Goal: Contribute content: Contribute content

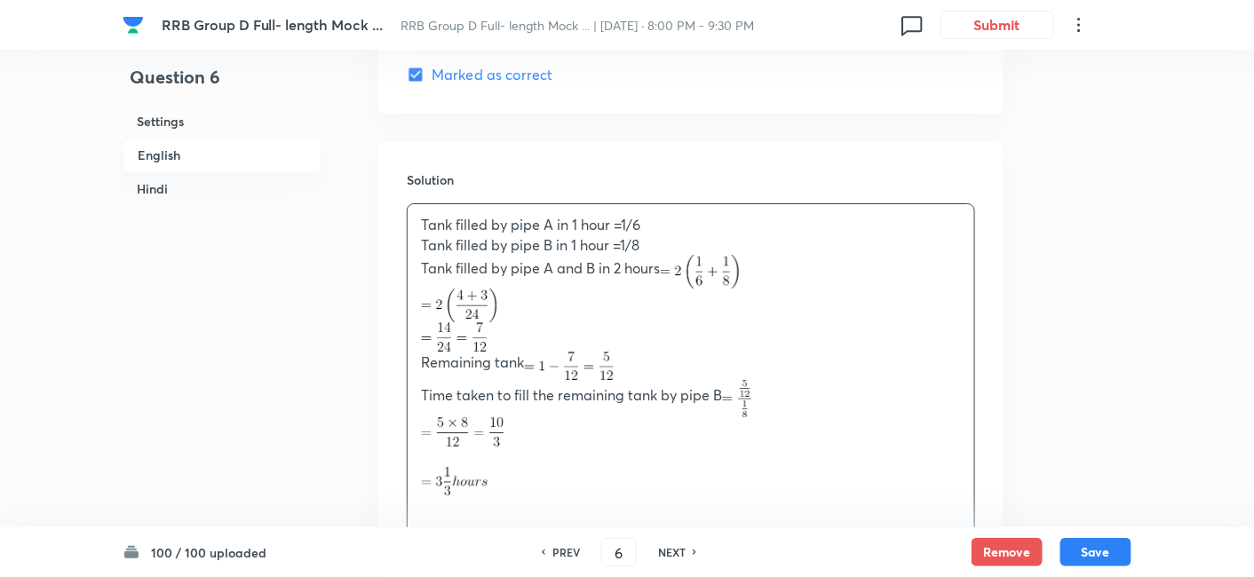
click at [680, 552] on h6 "NEXT" at bounding box center [672, 552] width 28 height 16
type input "7"
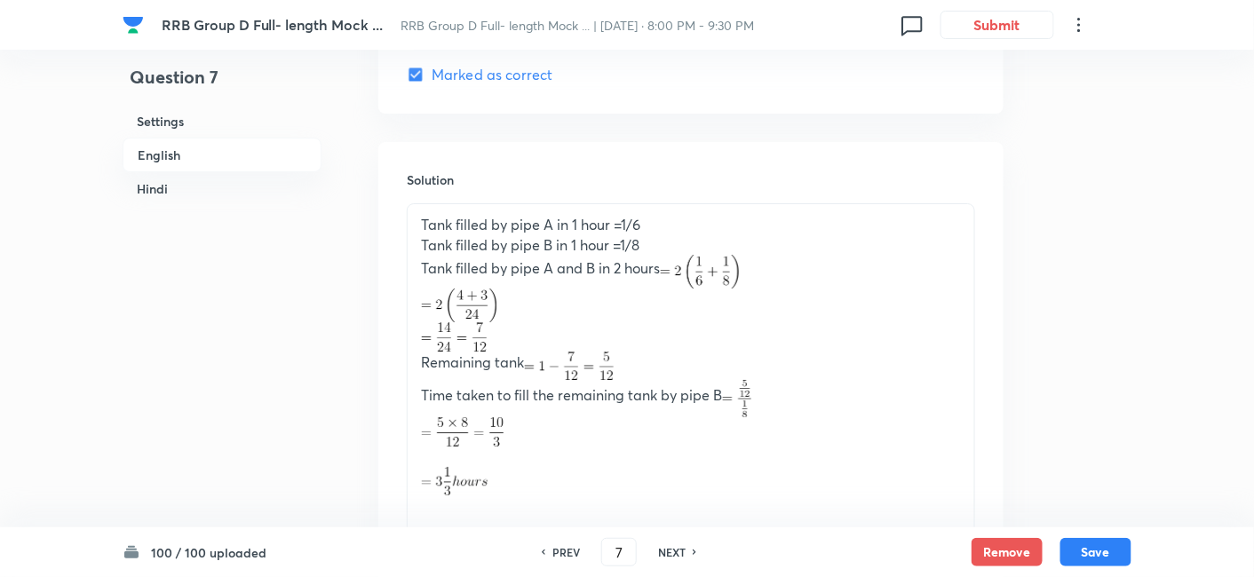
checkbox input "false"
checkbox input "true"
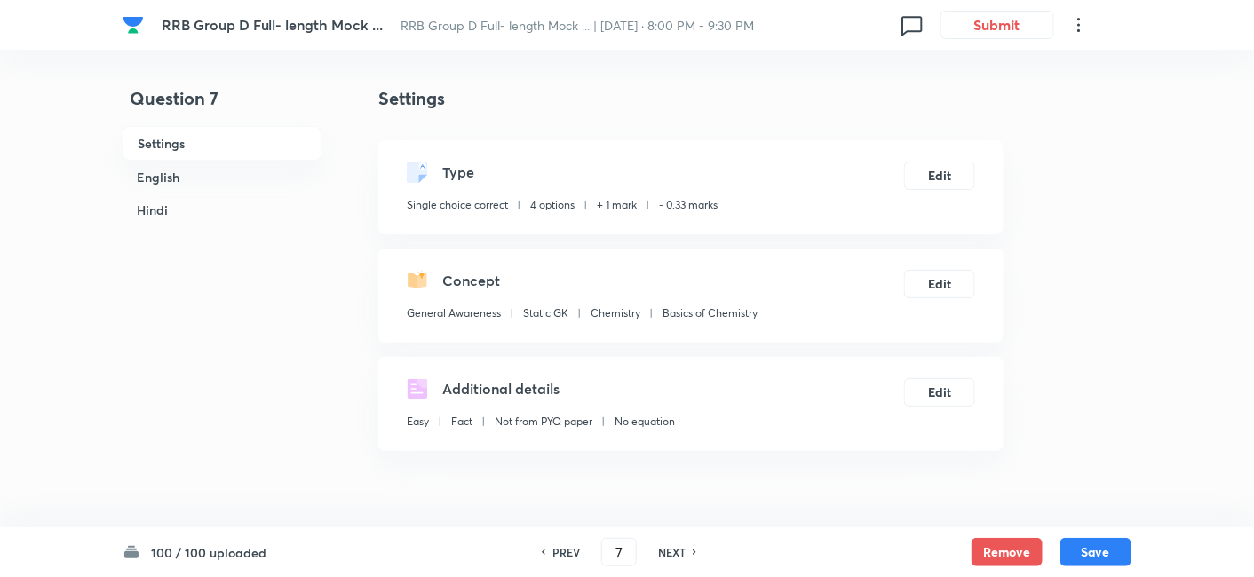
scroll to position [386, 0]
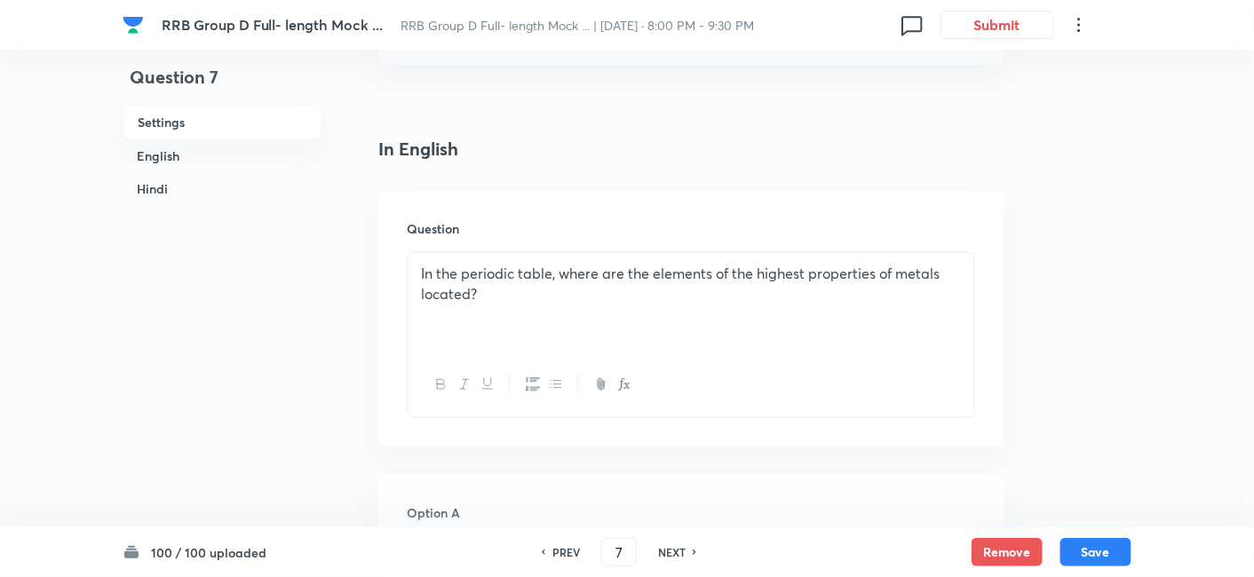
click at [685, 552] on div "NEXT" at bounding box center [674, 552] width 47 height 16
type input "8"
checkbox input "false"
checkbox input "true"
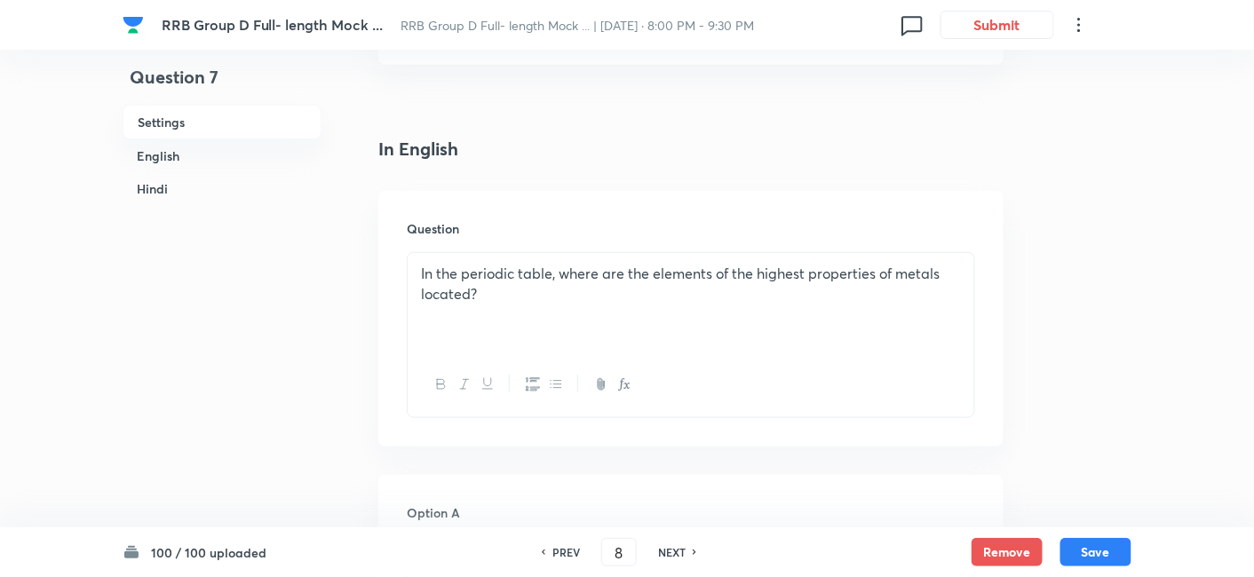
checkbox input "true"
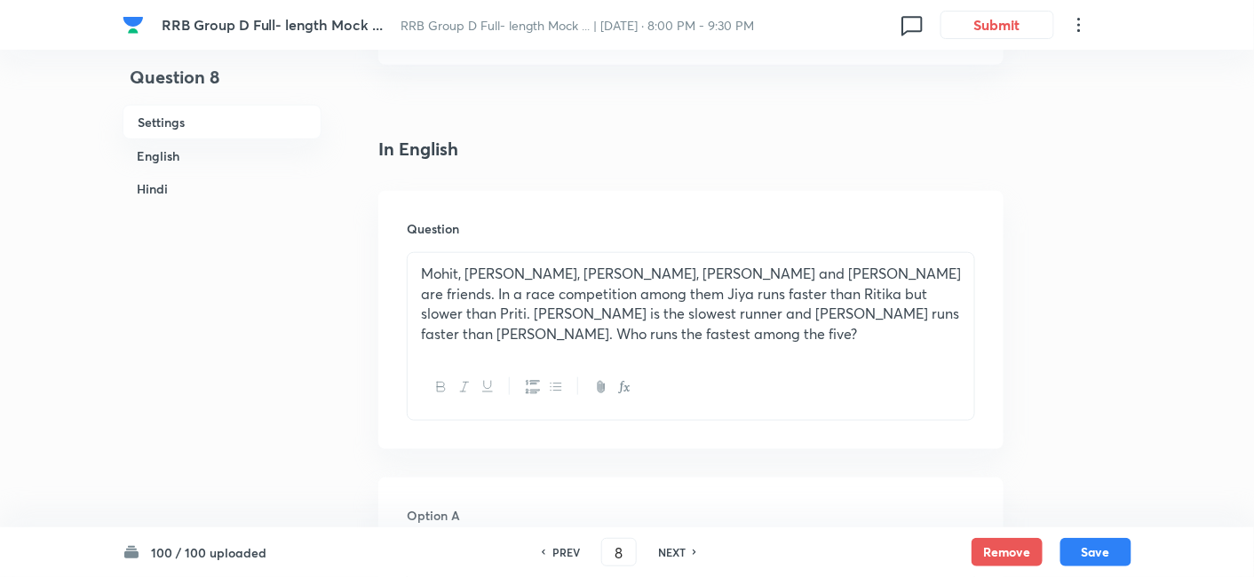
click at [685, 552] on div "NEXT" at bounding box center [674, 552] width 47 height 16
type input "9"
checkbox input "false"
checkbox input "true"
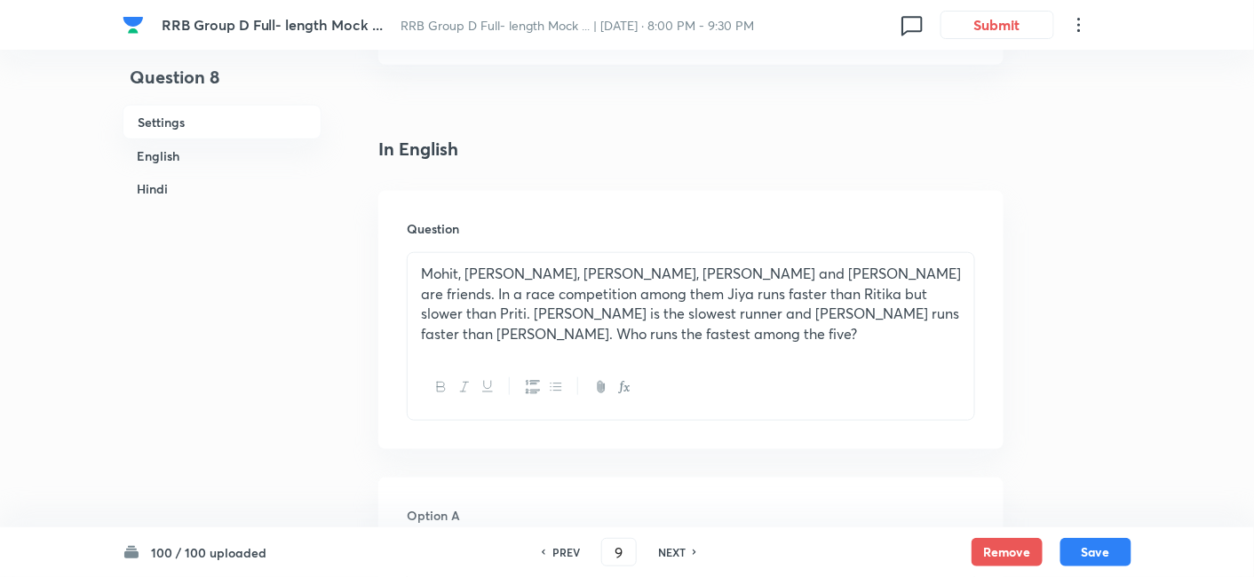
checkbox input "true"
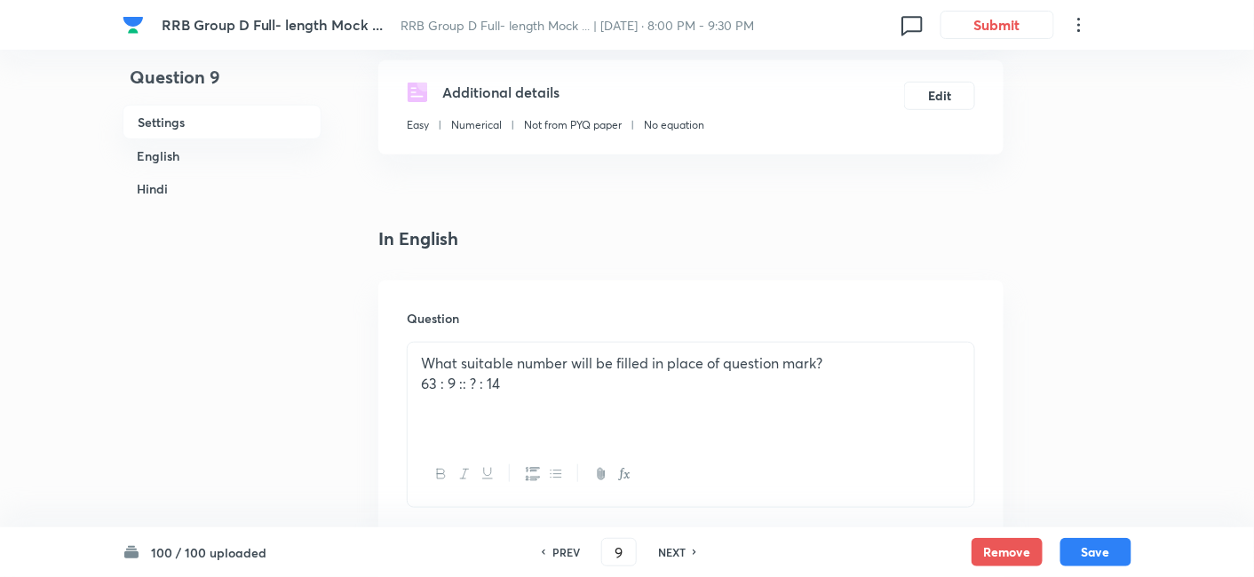
scroll to position [398, 0]
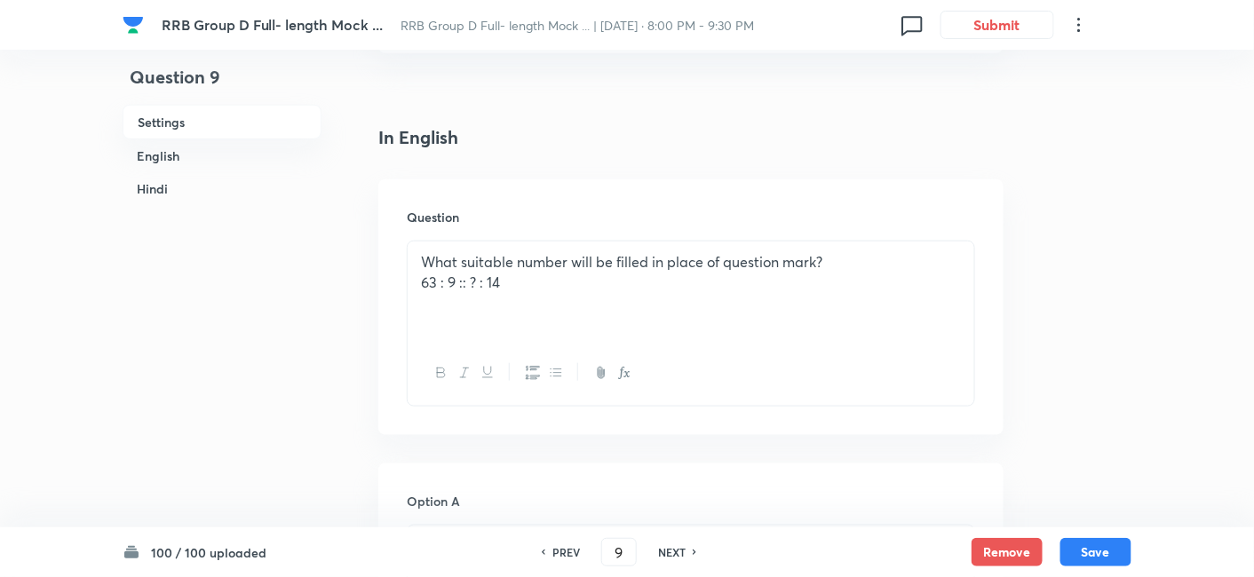
click at [686, 552] on div "NEXT" at bounding box center [674, 552] width 47 height 16
type input "10"
checkbox input "false"
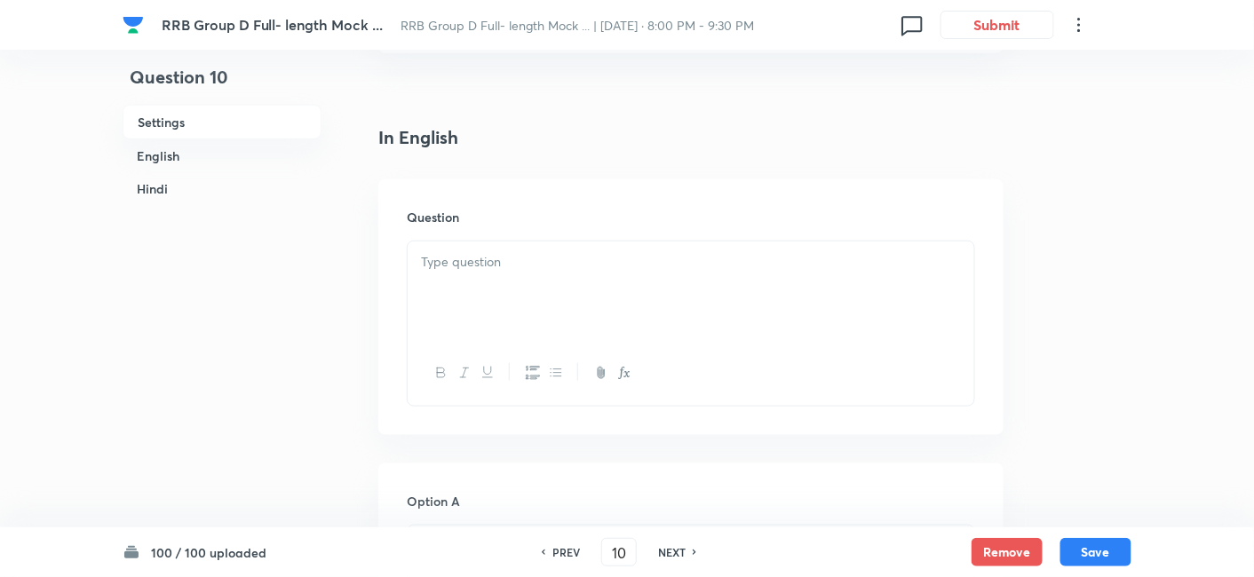
checkbox input "true"
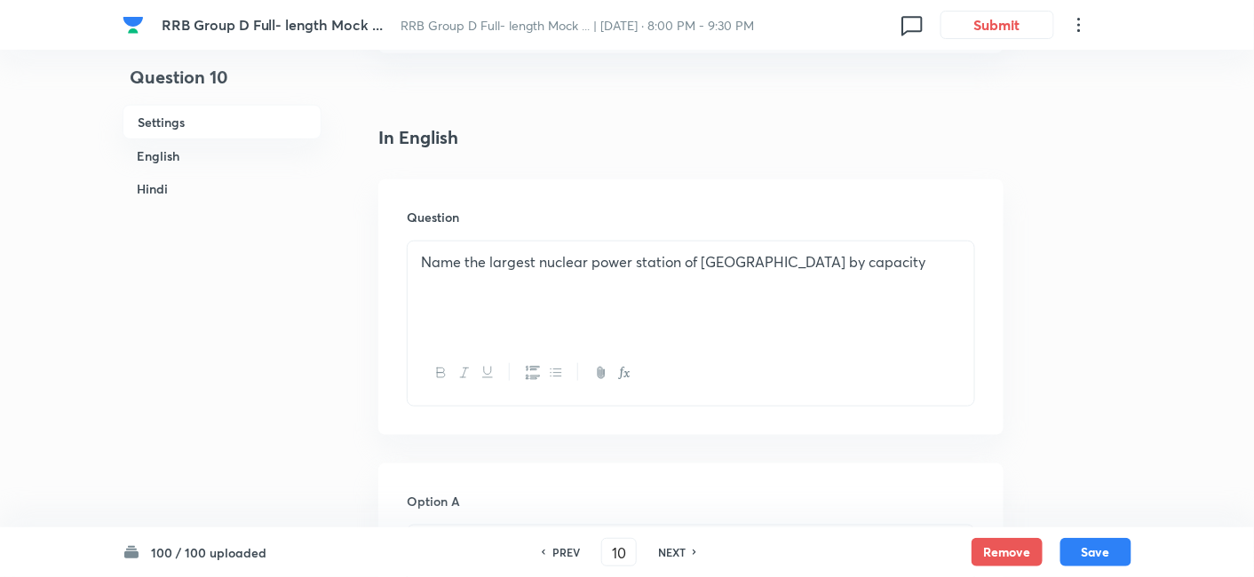
click at [686, 552] on div "NEXT" at bounding box center [674, 552] width 47 height 16
type input "11"
checkbox input "false"
checkbox input "true"
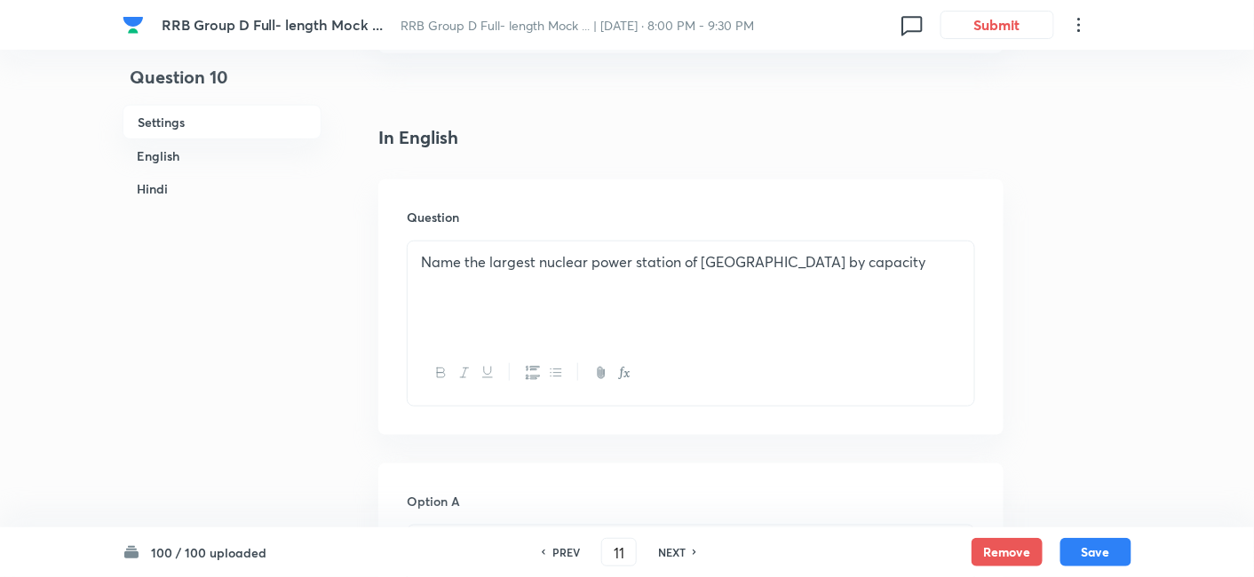
checkbox input "true"
click at [686, 552] on div "NEXT" at bounding box center [674, 552] width 47 height 16
type input "12"
checkbox input "true"
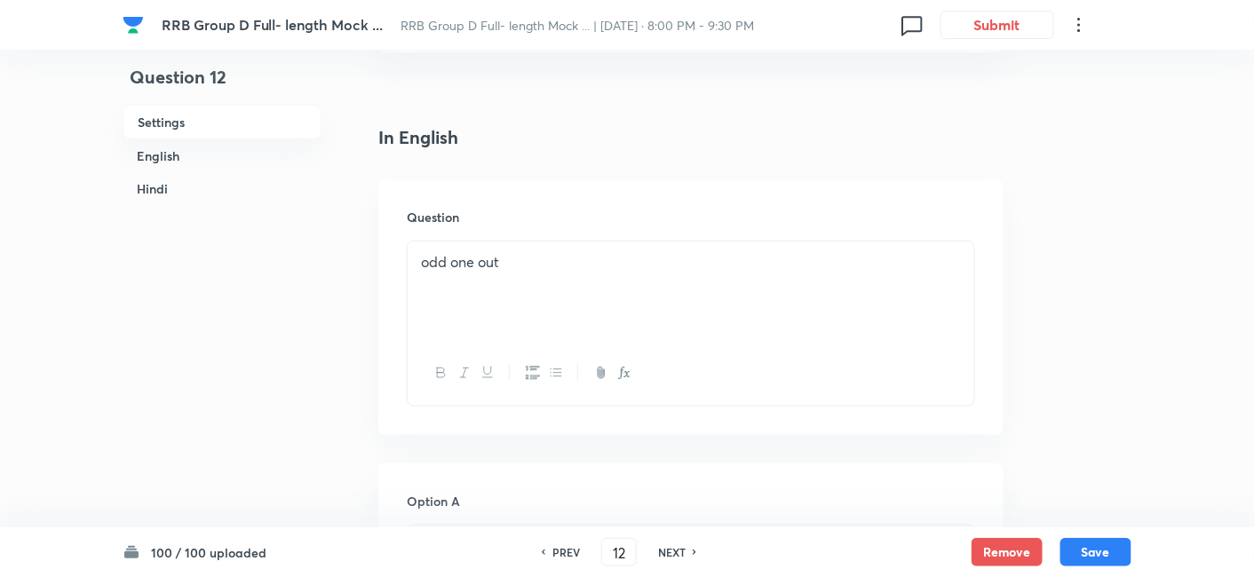
click at [686, 552] on div "NEXT" at bounding box center [674, 552] width 47 height 16
type input "13"
checkbox input "false"
checkbox input "true"
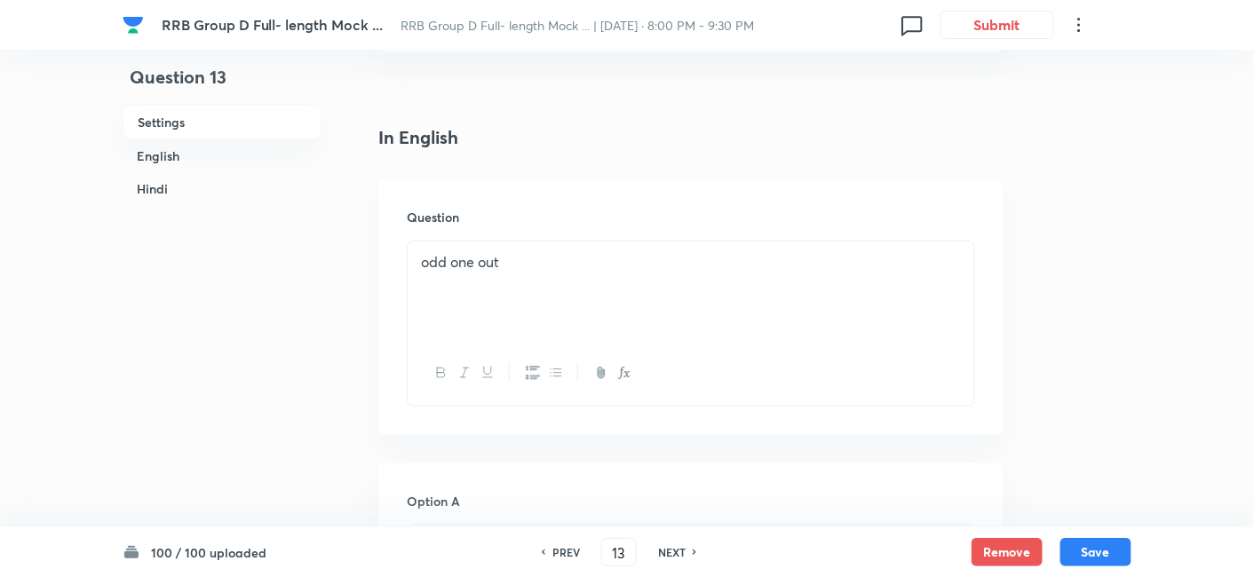
checkbox input "true"
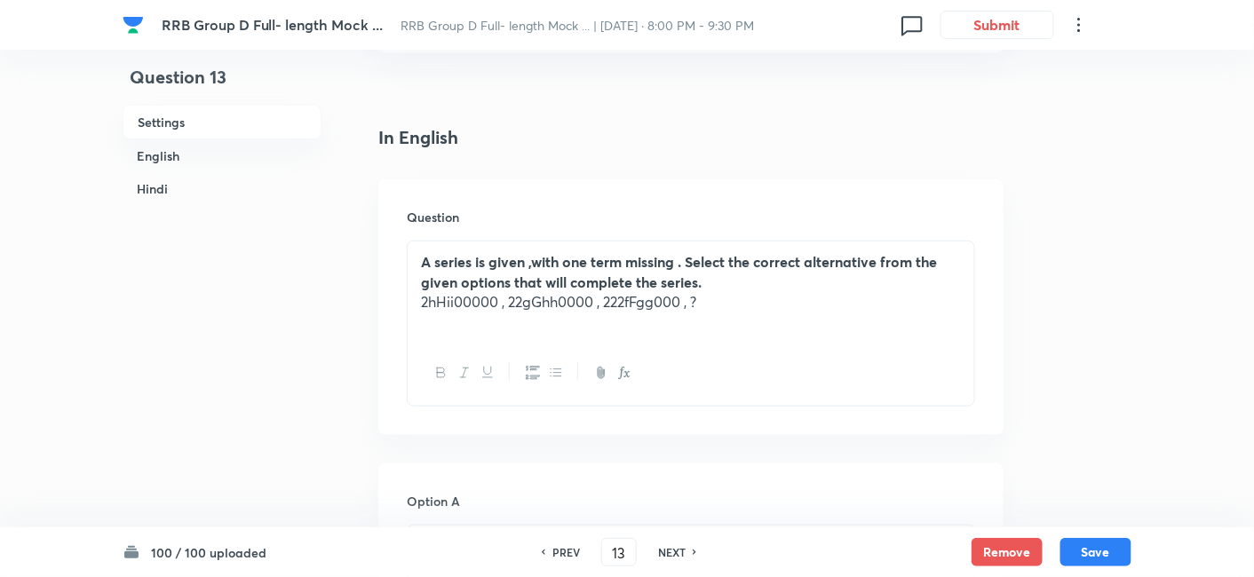
click at [686, 552] on div "NEXT" at bounding box center [674, 552] width 47 height 16
type input "14"
checkbox input "false"
checkbox input "true"
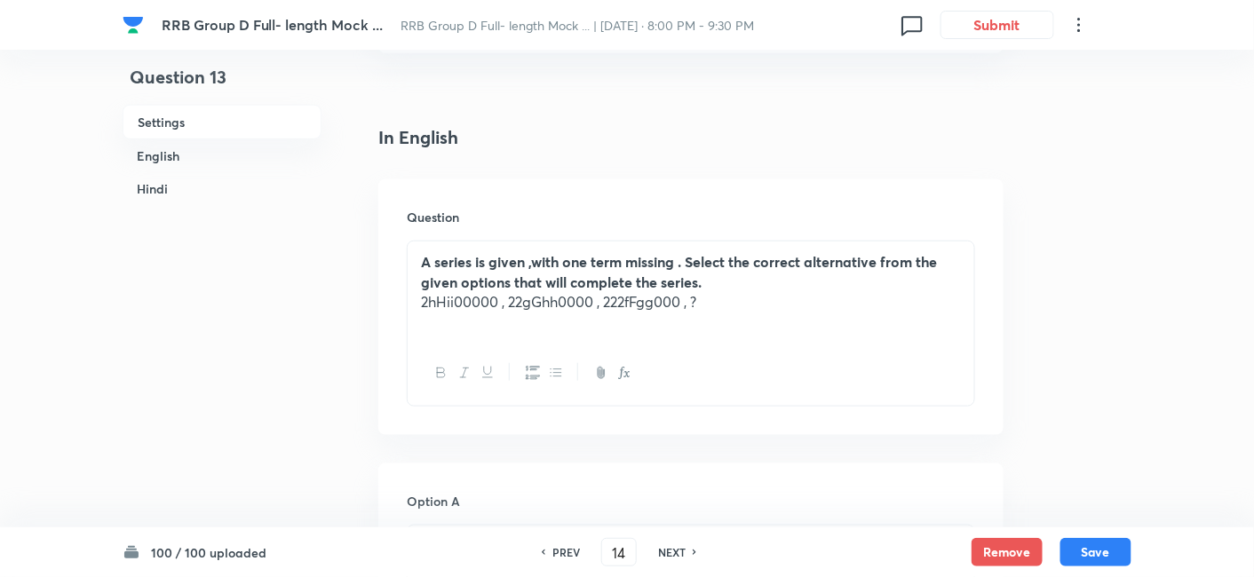
checkbox input "true"
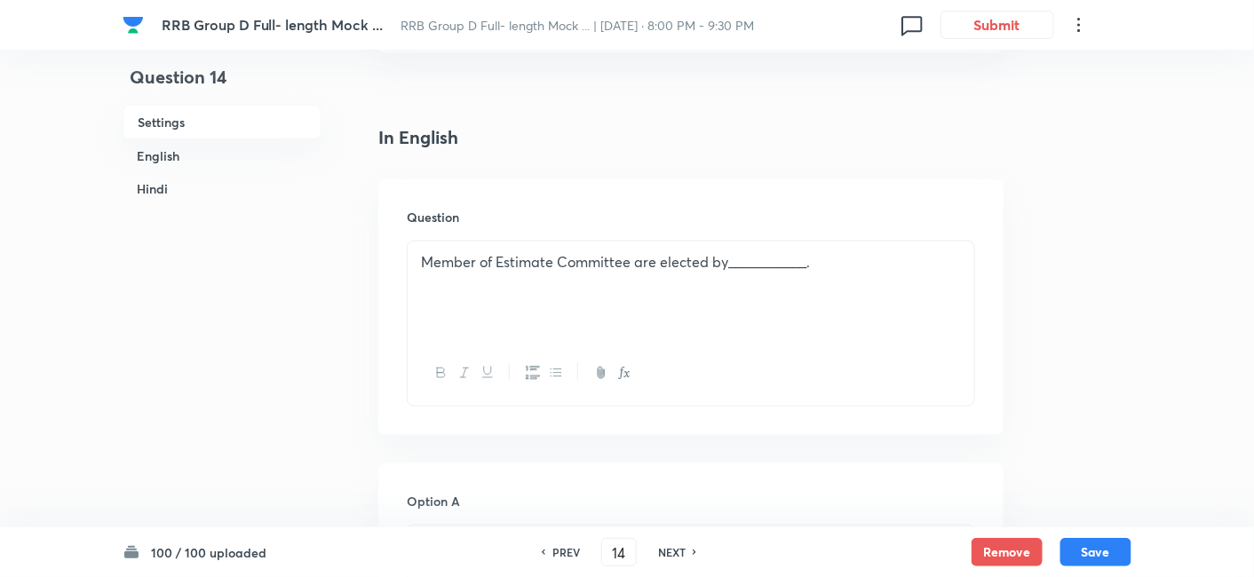
click at [686, 552] on div "NEXT" at bounding box center [674, 552] width 47 height 16
type input "15"
checkbox input "false"
checkbox input "true"
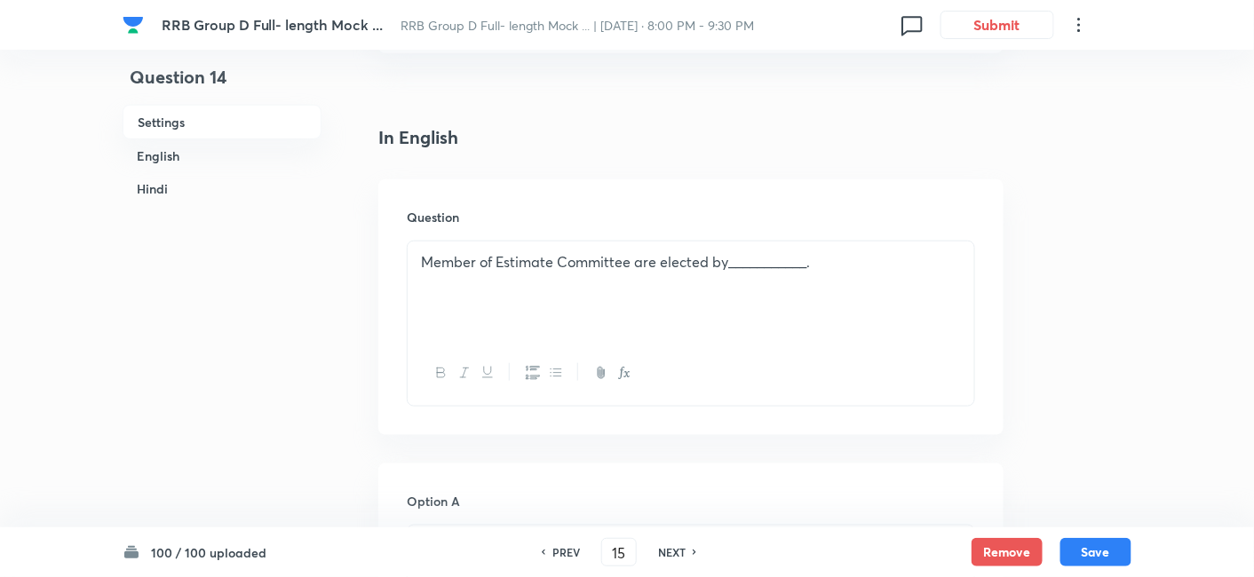
checkbox input "true"
click at [686, 552] on div "NEXT" at bounding box center [674, 552] width 47 height 16
type input "16"
checkbox input "false"
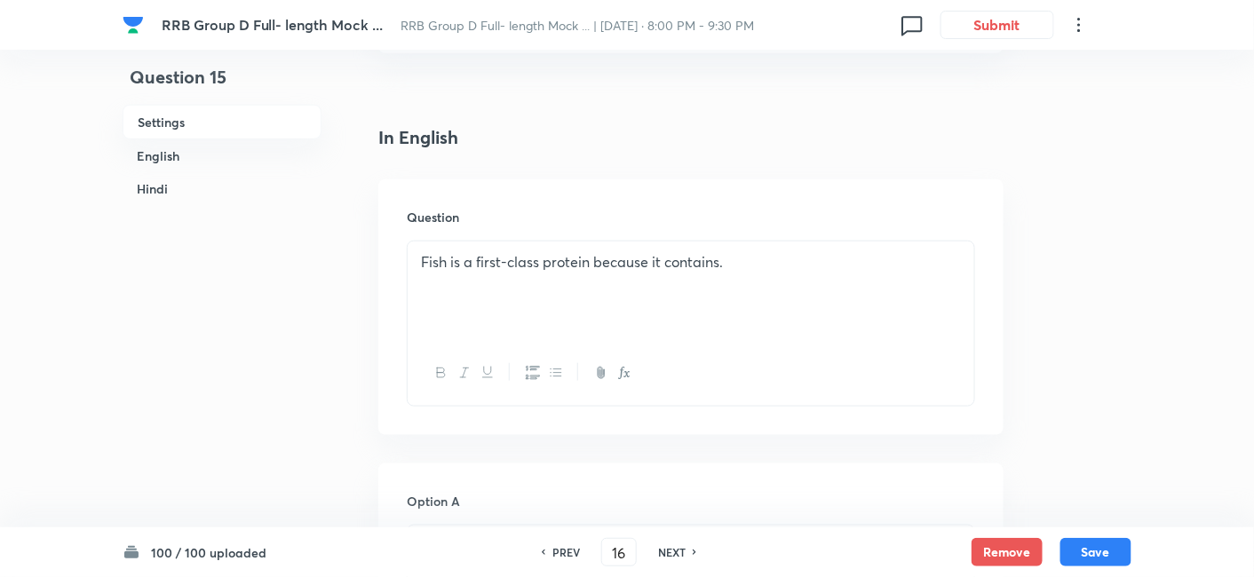
checkbox input "true"
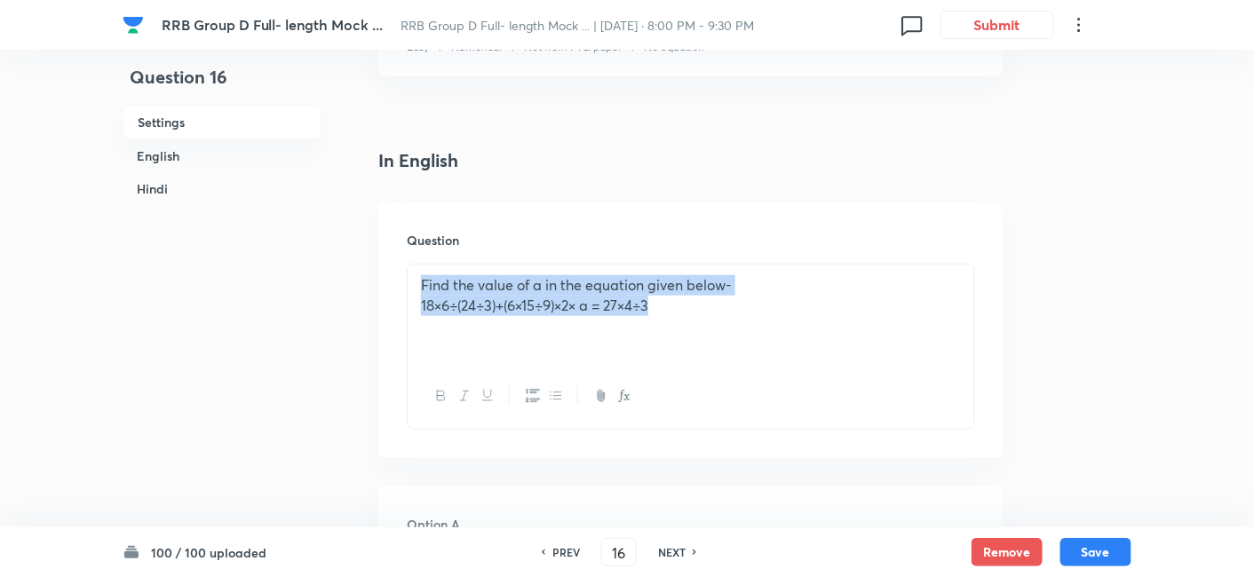
drag, startPoint x: 409, startPoint y: 288, endPoint x: 744, endPoint y: 329, distance: 338.2
click at [744, 329] on div "Find the value of a in the equation given below- 18×6÷(24÷3)+(6×15÷9)×2× a = 27…" at bounding box center [691, 314] width 567 height 99
copy div "Find the value of a in the equation given below- 18×6÷(24÷3)+(6×15÷9)×2× a = 27…"
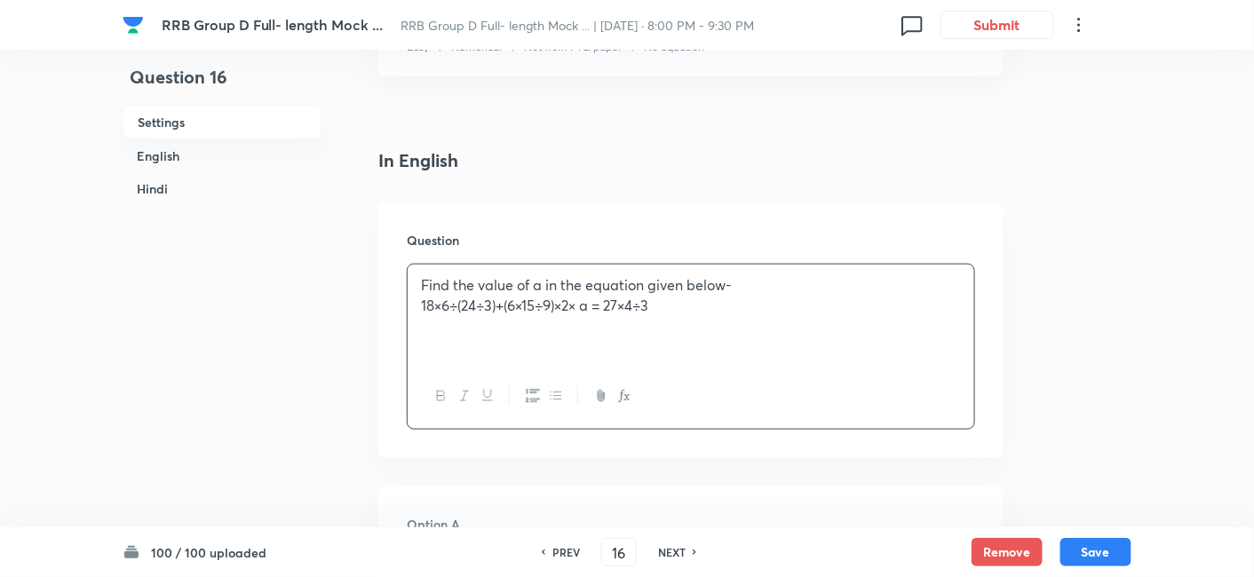
click at [681, 549] on h6 "NEXT" at bounding box center [672, 552] width 28 height 16
type input "17"
checkbox input "false"
checkbox input "true"
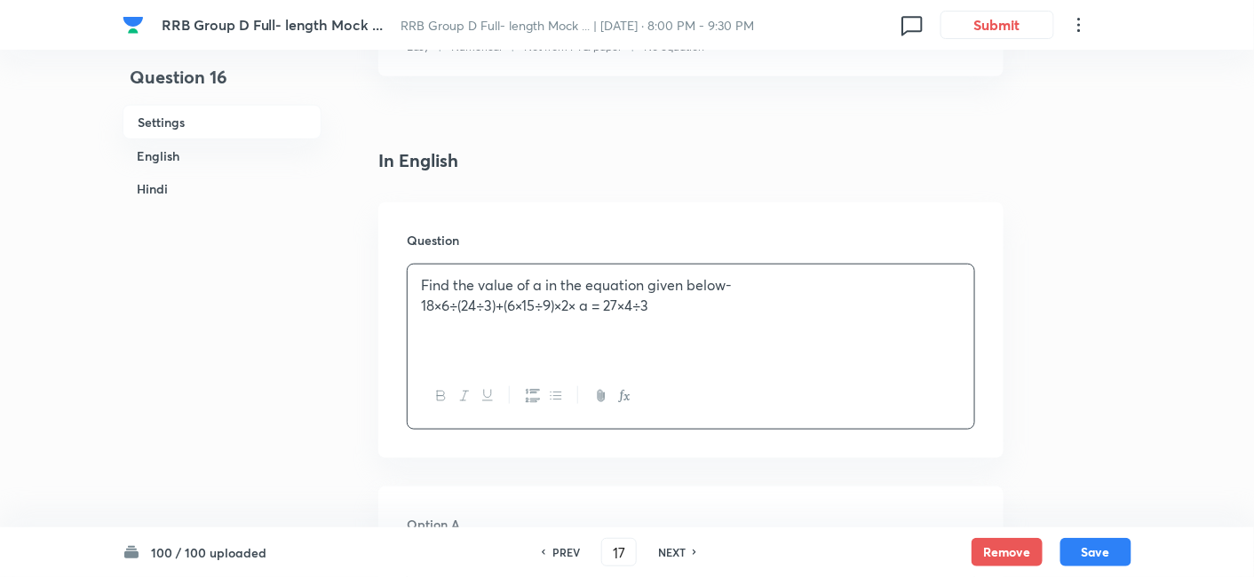
checkbox input "true"
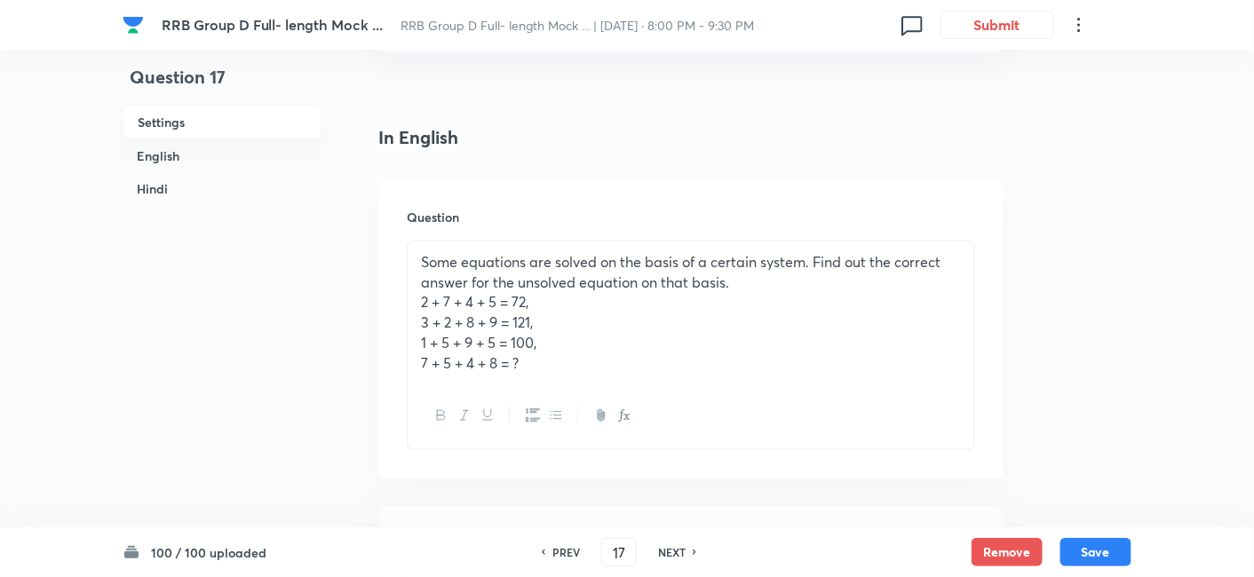
click at [681, 549] on h6 "NEXT" at bounding box center [672, 552] width 28 height 16
type input "18"
checkbox input "false"
checkbox input "true"
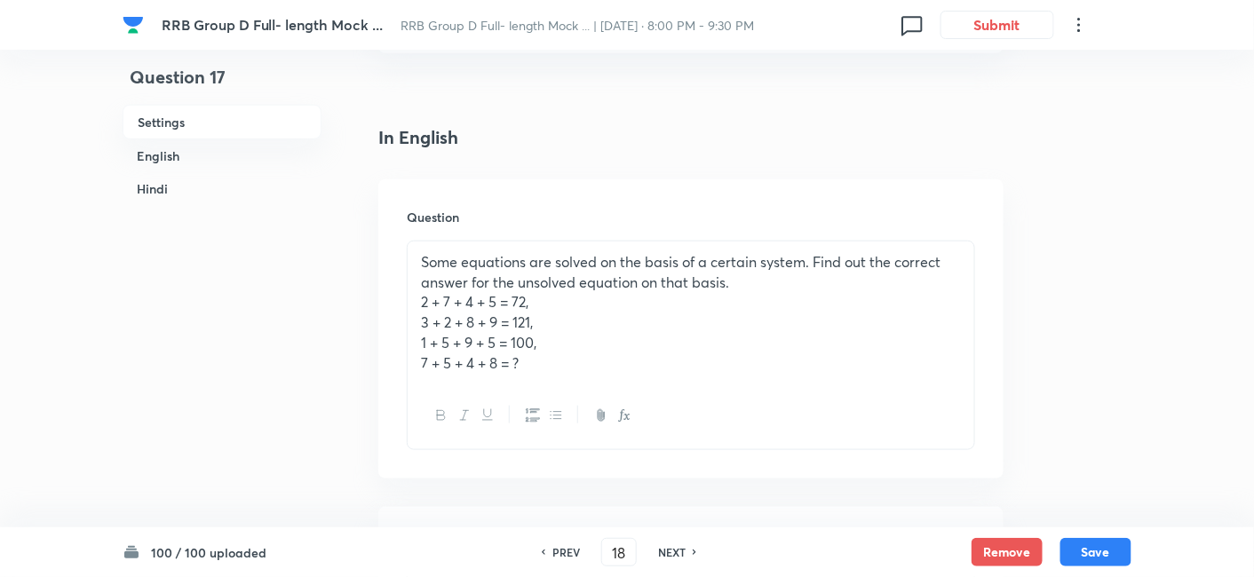
checkbox input "true"
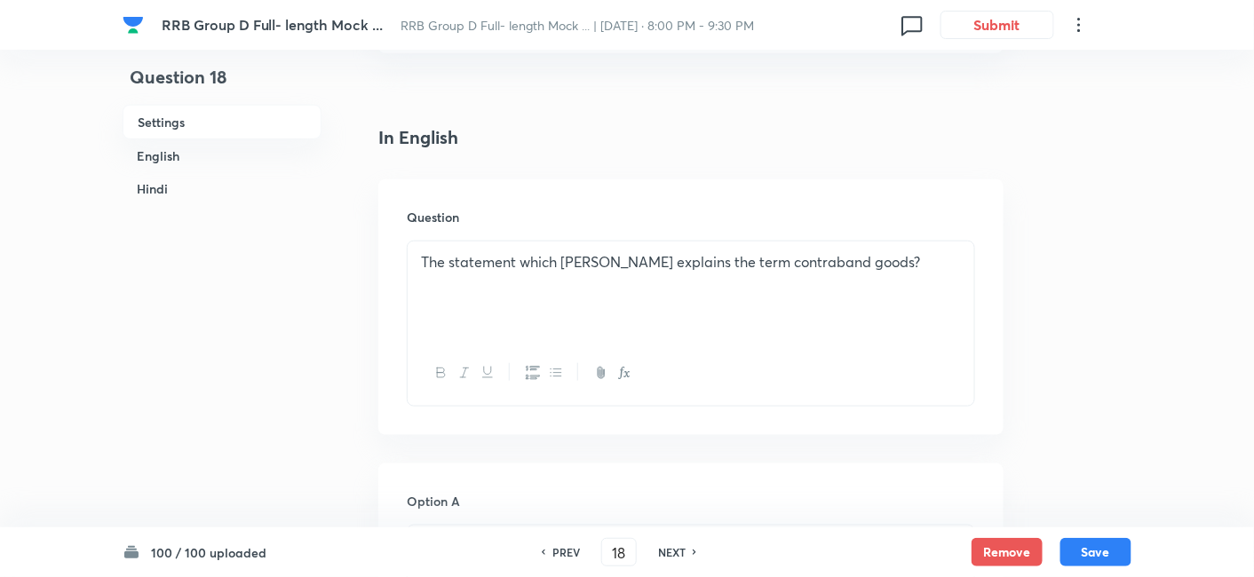
click at [690, 560] on div "PREV 18 ​ NEXT" at bounding box center [618, 552] width 229 height 28
click at [679, 556] on h6 "NEXT" at bounding box center [672, 552] width 28 height 16
type input "19"
checkbox input "false"
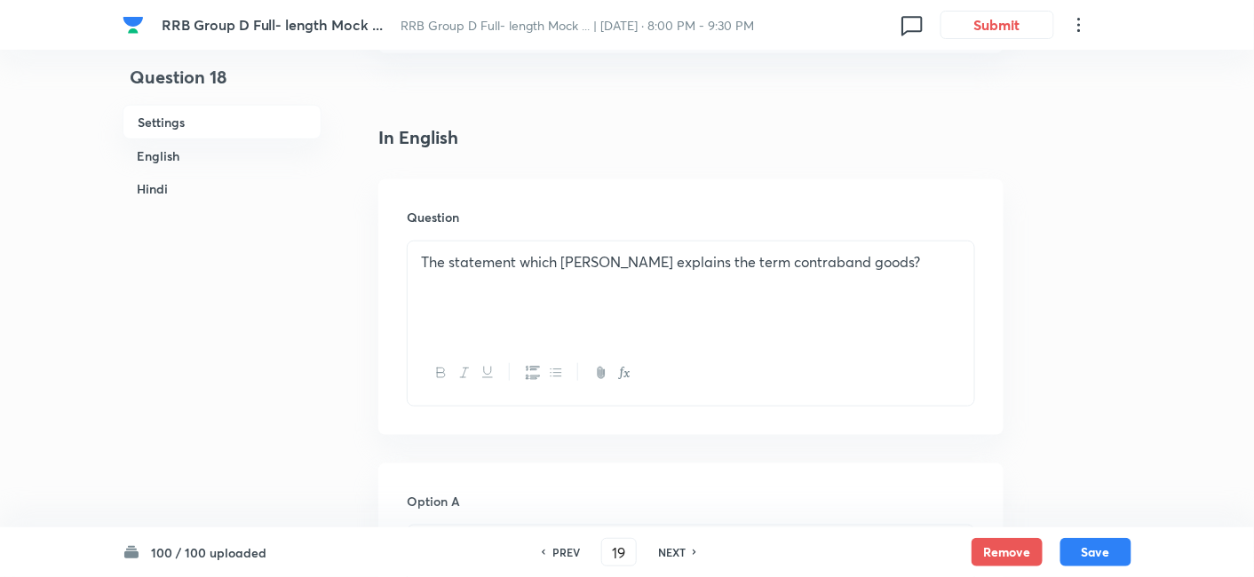
checkbox input "true"
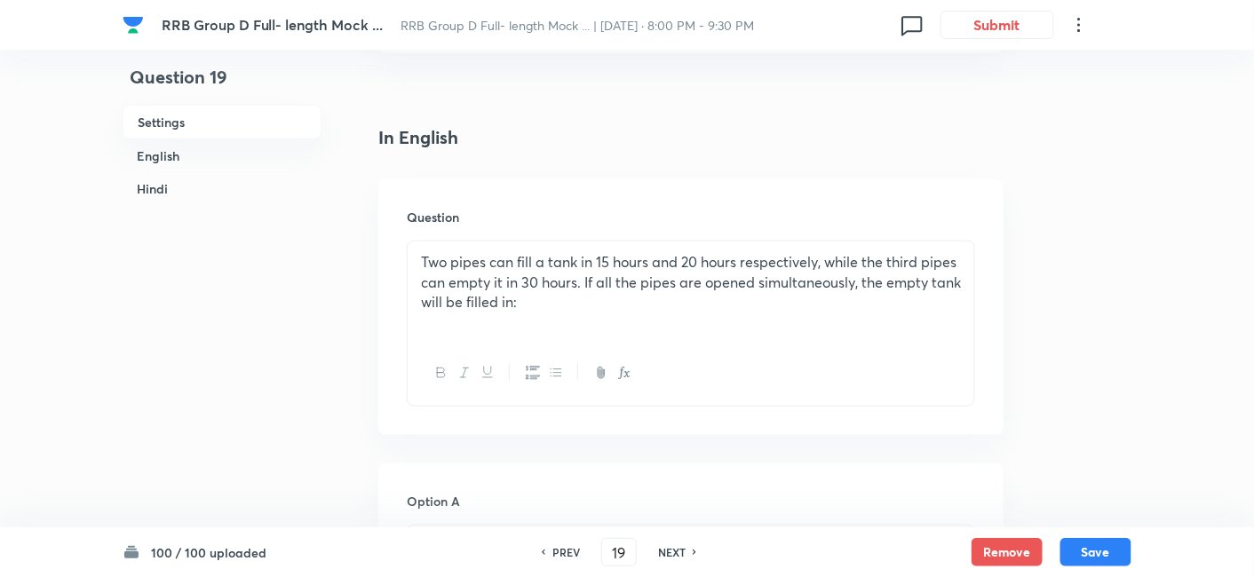
click at [668, 548] on h6 "NEXT" at bounding box center [672, 552] width 28 height 16
type input "20"
checkbox input "false"
checkbox input "true"
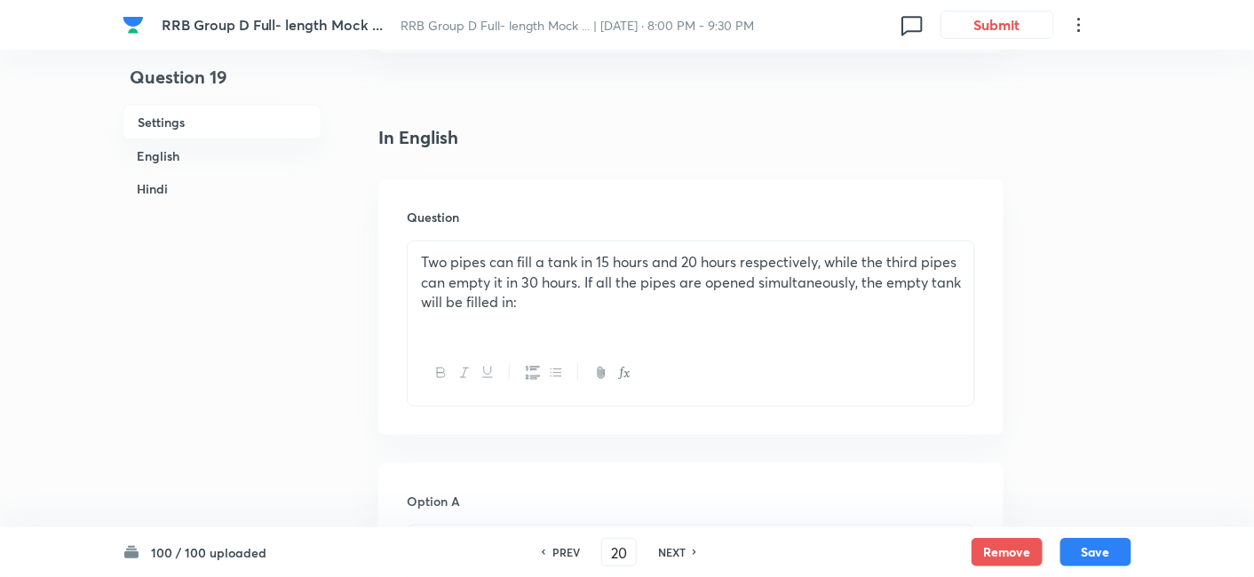
checkbox input "true"
click at [668, 548] on h6 "NEXT" at bounding box center [672, 552] width 28 height 16
type input "21"
checkbox input "false"
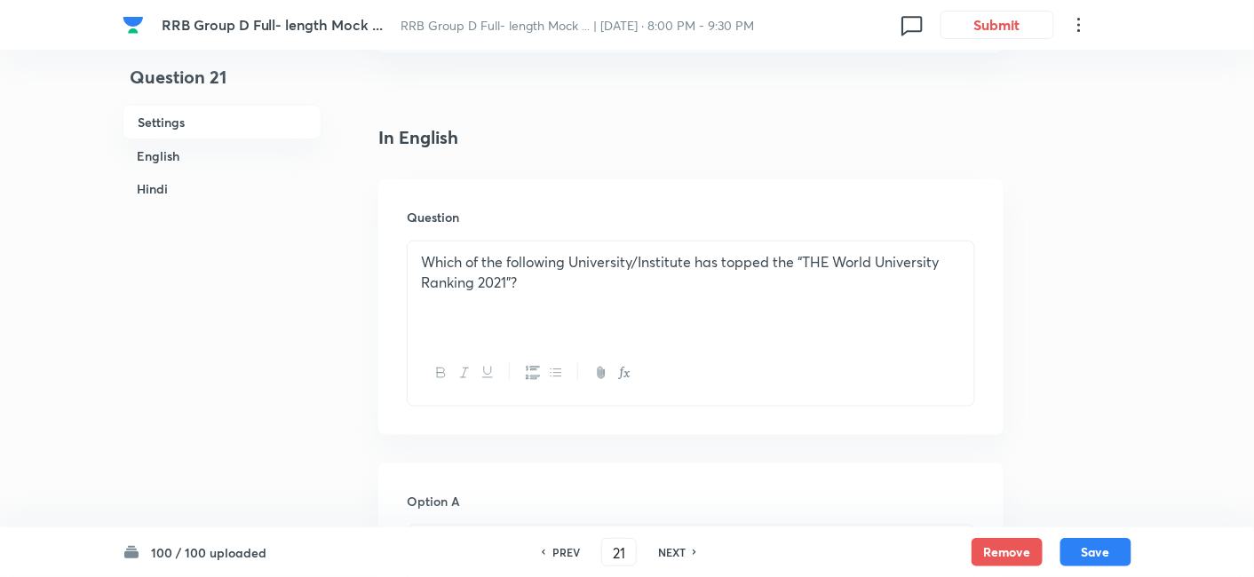
checkbox input "true"
drag, startPoint x: 413, startPoint y: 261, endPoint x: 917, endPoint y: 293, distance: 504.6
click at [917, 293] on div "If the surface area of a cube is 13254 , what is the length of its diagonal?" at bounding box center [691, 291] width 567 height 99
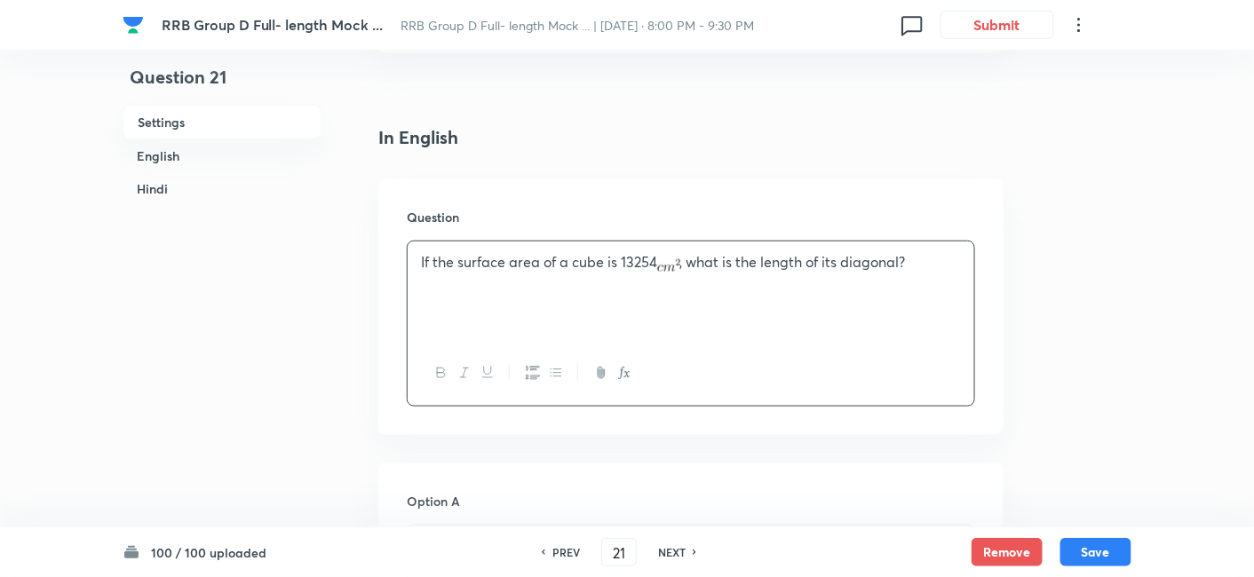
copy p "If the surface area of a cube is 13254 , what is the length of its diagonal?"
click at [687, 549] on div "NEXT" at bounding box center [674, 552] width 47 height 16
type input "22"
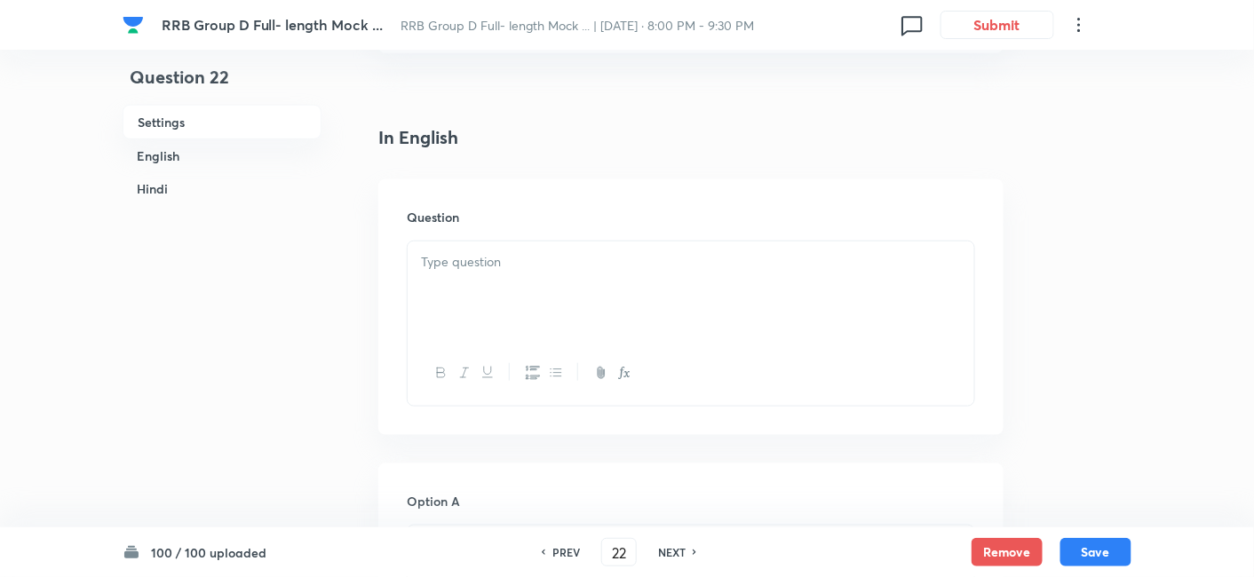
checkbox input "false"
checkbox input "true"
copy p "O is the incentre of triangle ABC and ∠A = 45°, then ∠BOC is:"
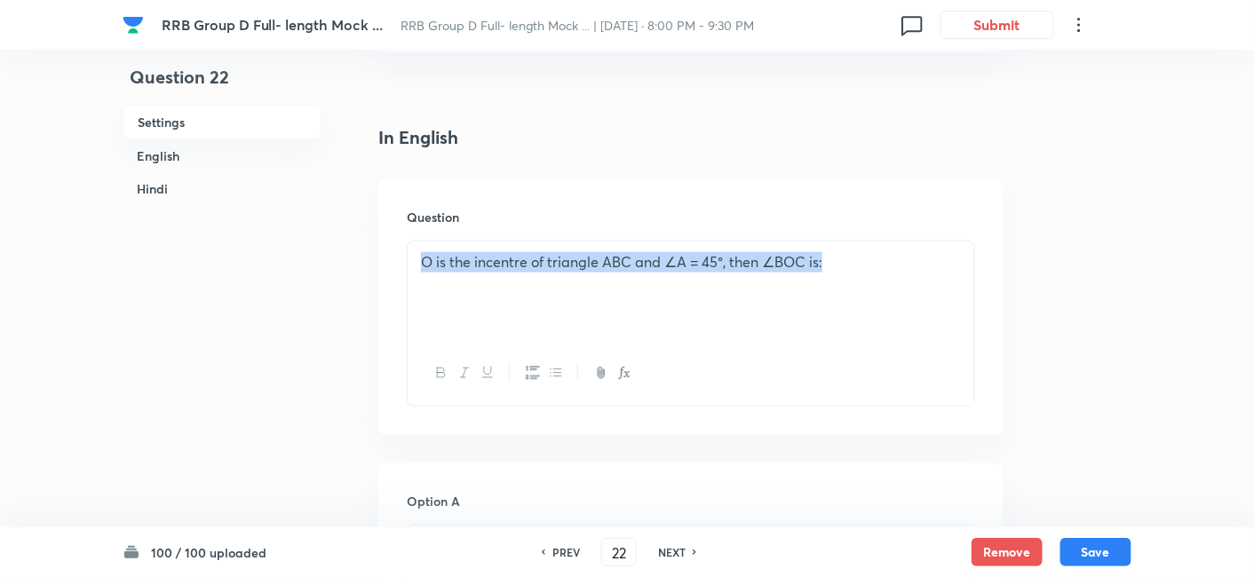
drag, startPoint x: 424, startPoint y: 263, endPoint x: 859, endPoint y: 262, distance: 435.2
click at [859, 262] on p "O is the incentre of triangle ABC and ∠A = 45°, then ∠BOC is:" at bounding box center [691, 262] width 540 height 20
copy p "O is the incentre of triangle ABC and ∠A = 45°, then ∠BOC is:"
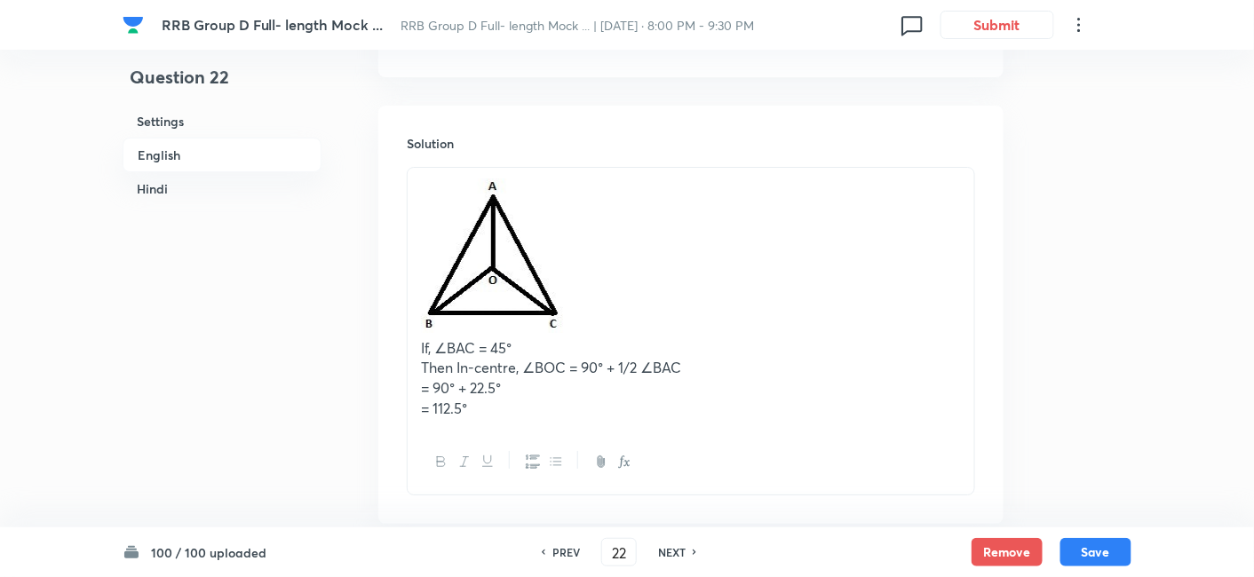
scroll to position [1890, 0]
drag, startPoint x: 426, startPoint y: 219, endPoint x: 547, endPoint y: 234, distance: 121.6
click at [547, 234] on img at bounding box center [493, 253] width 145 height 155
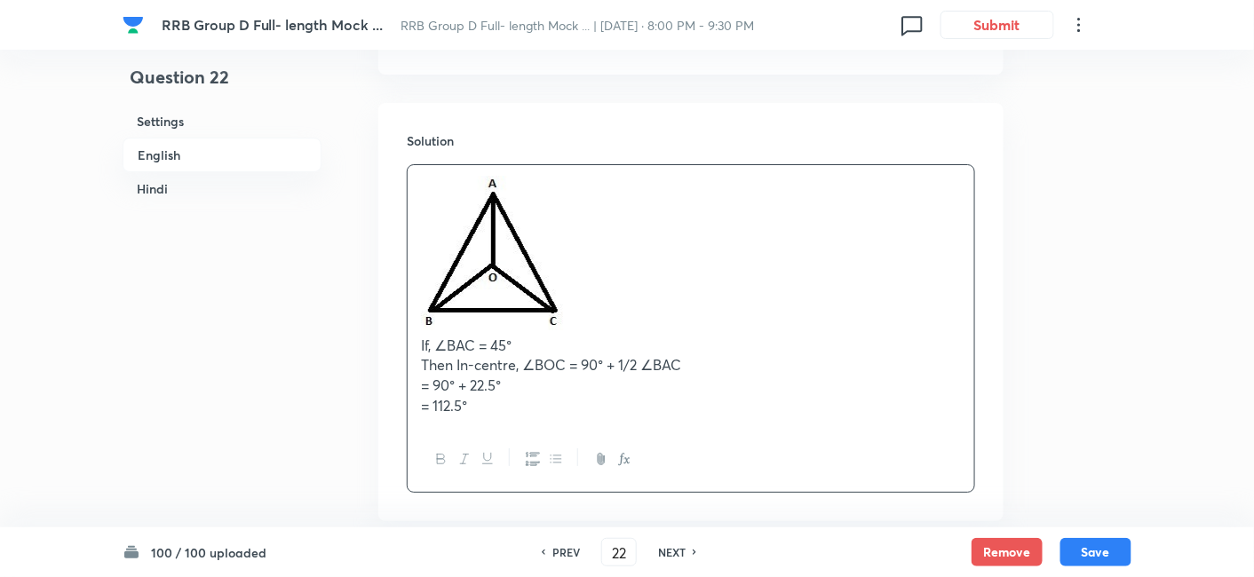
drag, startPoint x: 417, startPoint y: 344, endPoint x: 581, endPoint y: 404, distance: 174.2
click at [581, 404] on div "If, ∠BAC = 45° Then In-centre, ∠BOC = 90° + 1/2 ∠BAC = 90° + 22.5° = 112.5°" at bounding box center [691, 296] width 567 height 262
copy div "If, ∠BAC = 45° Then In-centre, ∠BOC = 90° + 1/2 ∠BAC = 90° + 22.5° = 112.5°"
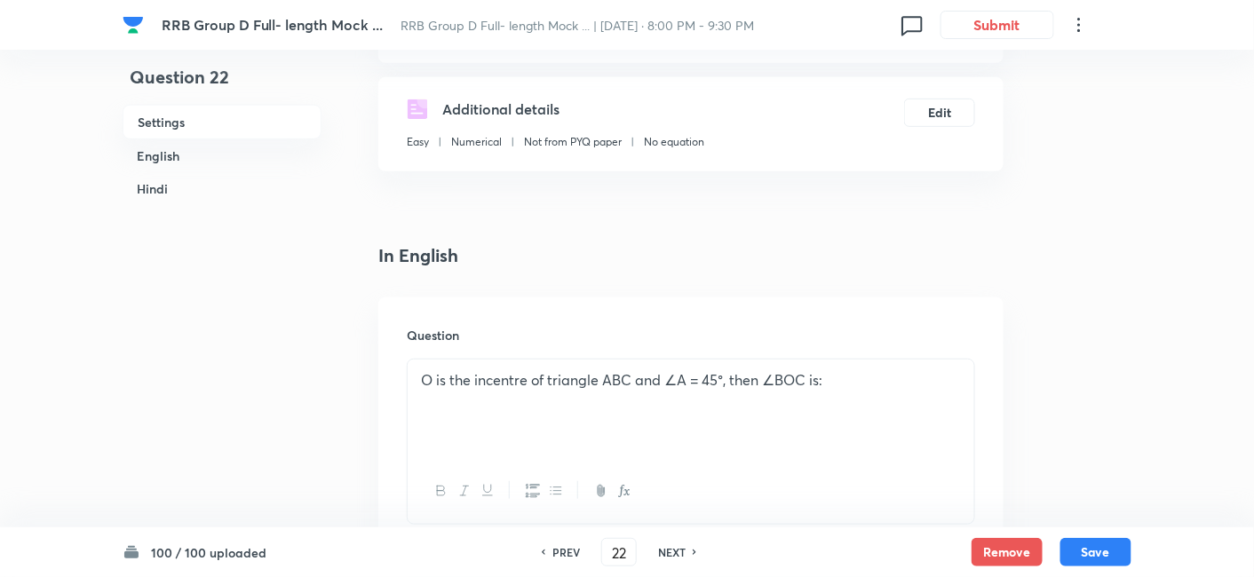
scroll to position [283, 0]
click at [674, 550] on h6 "NEXT" at bounding box center [672, 552] width 28 height 16
type input "23"
checkbox input "false"
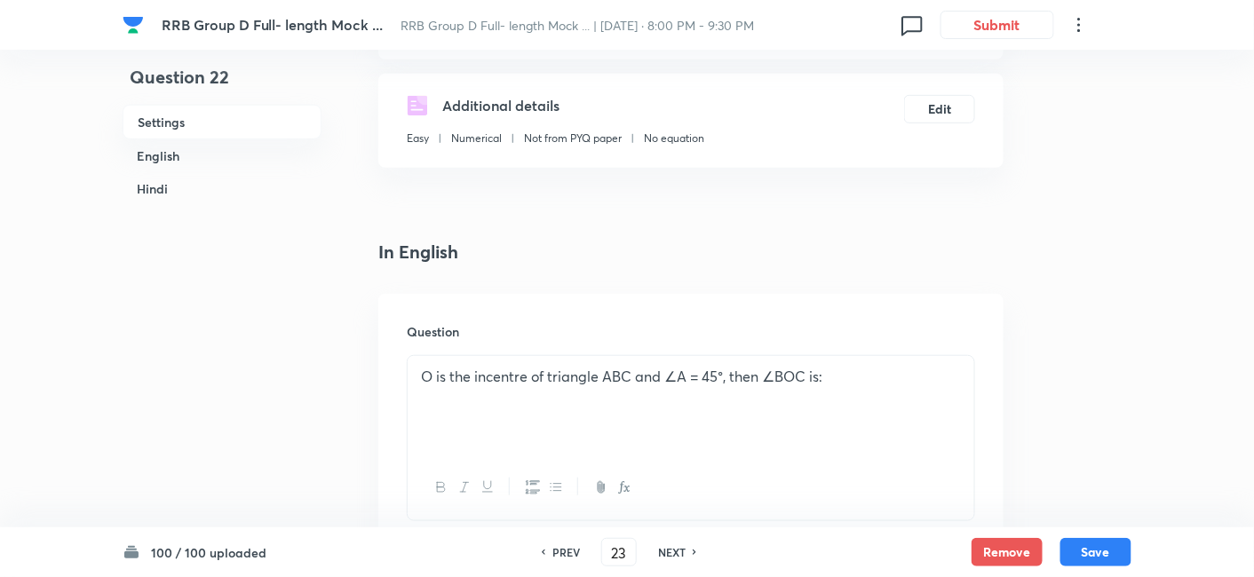
checkbox input "true"
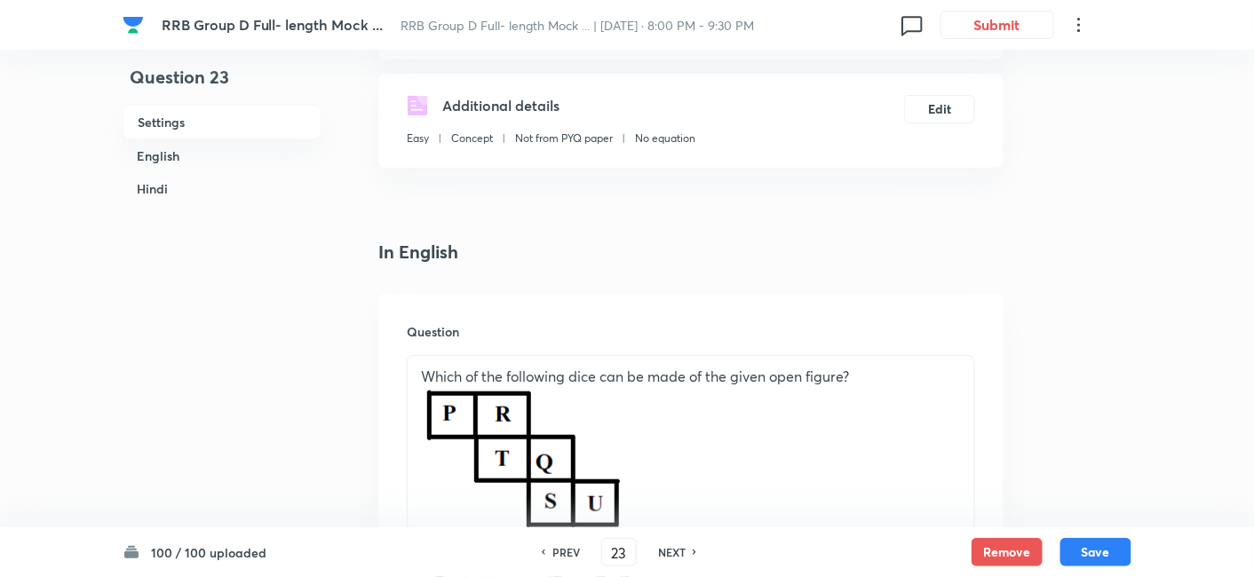
click at [674, 550] on h6 "NEXT" at bounding box center [672, 552] width 28 height 16
type input "24"
checkbox input "false"
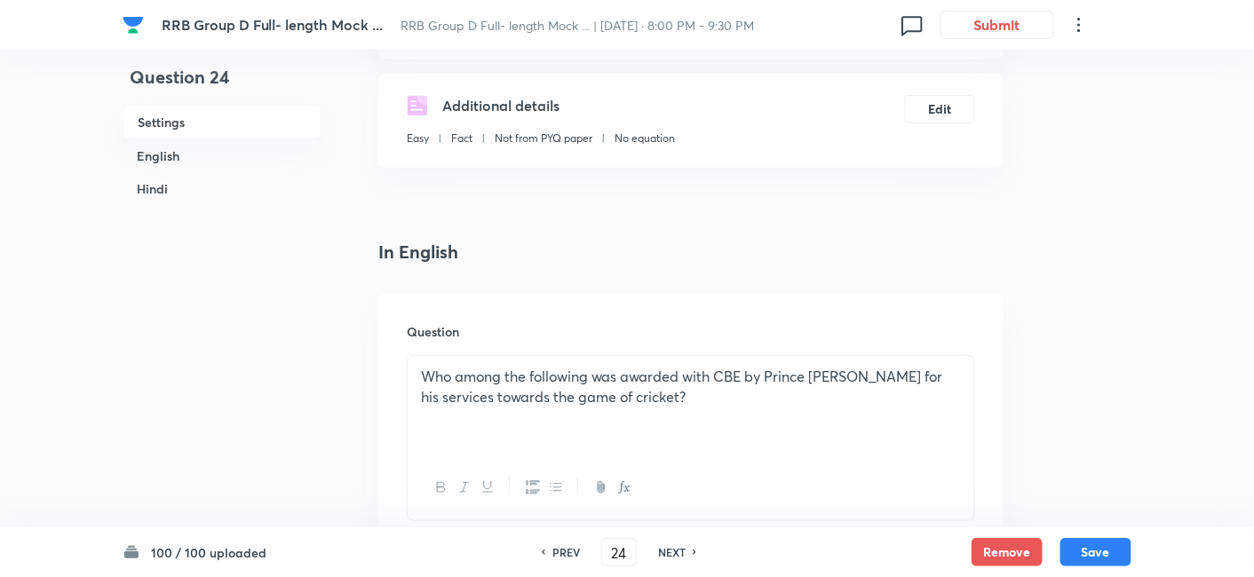
checkbox input "true"
click at [674, 550] on h6 "NEXT" at bounding box center [672, 552] width 28 height 16
type input "25"
checkbox input "false"
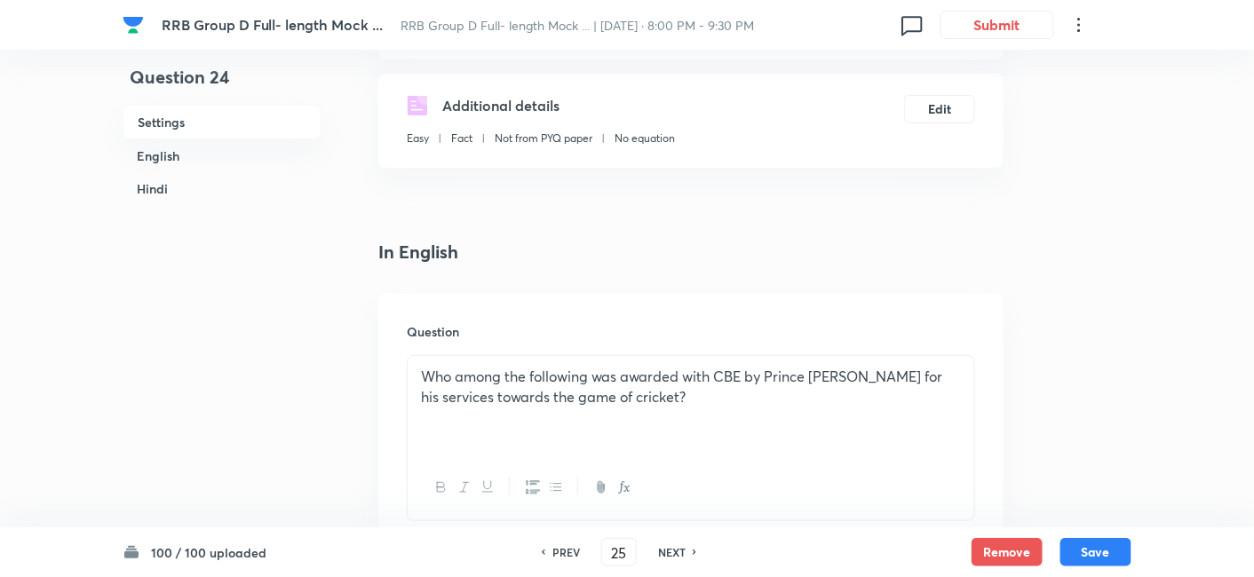
checkbox input "false"
checkbox input "true"
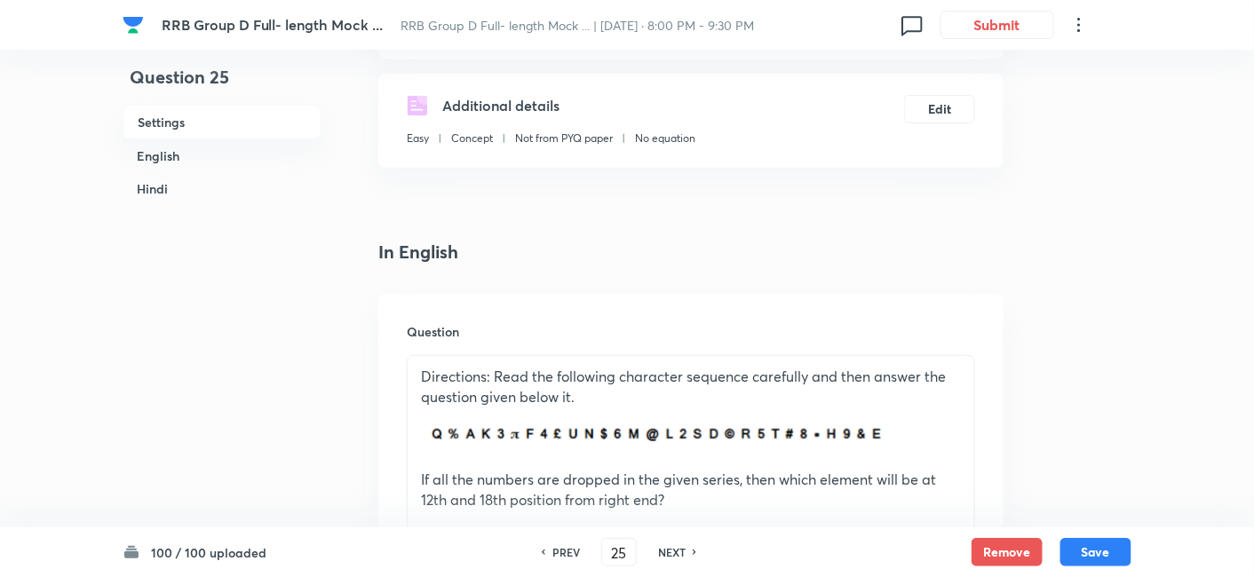
click at [674, 550] on h6 "NEXT" at bounding box center [672, 552] width 28 height 16
type input "26"
checkbox input "true"
checkbox input "false"
checkbox input "true"
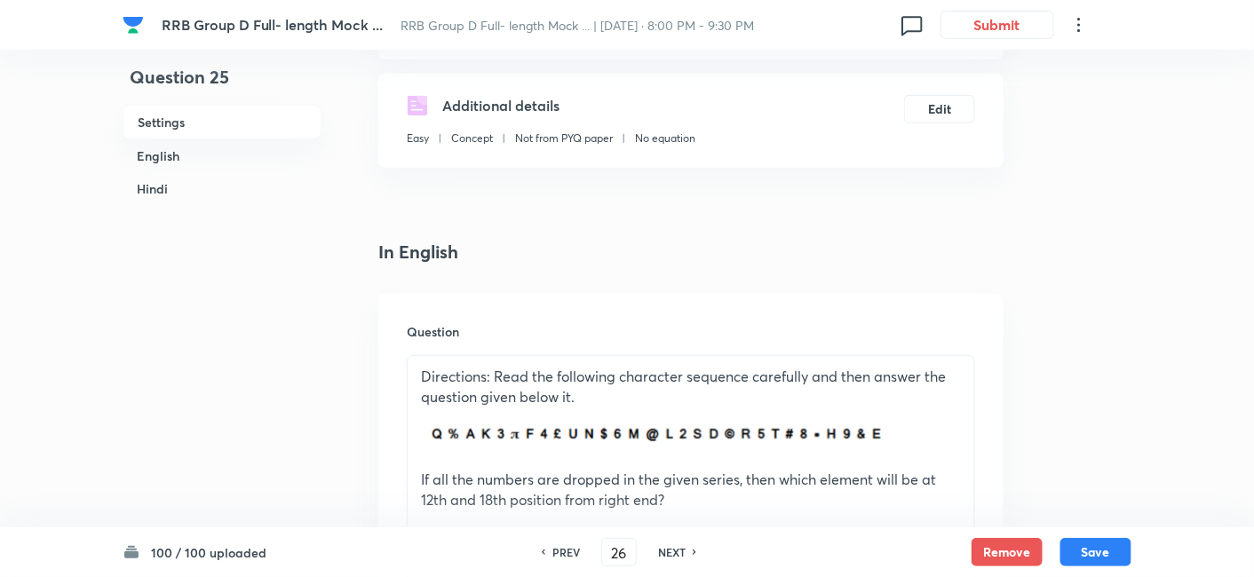
checkbox input "false"
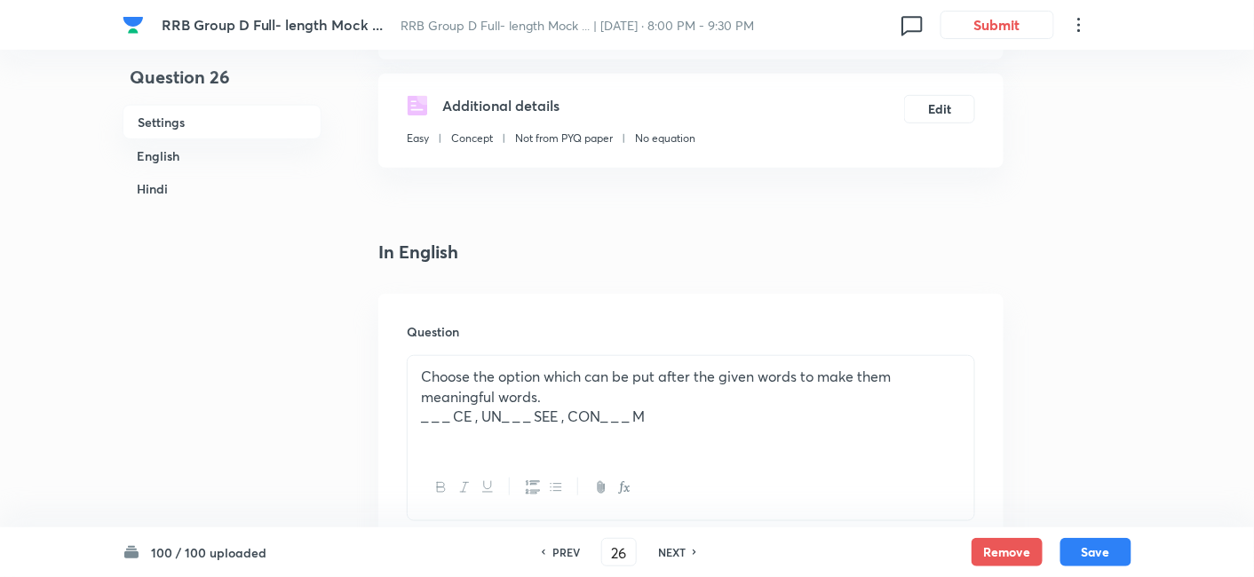
click at [674, 550] on h6 "NEXT" at bounding box center [672, 552] width 28 height 16
type input "27"
checkbox input "false"
checkbox input "true"
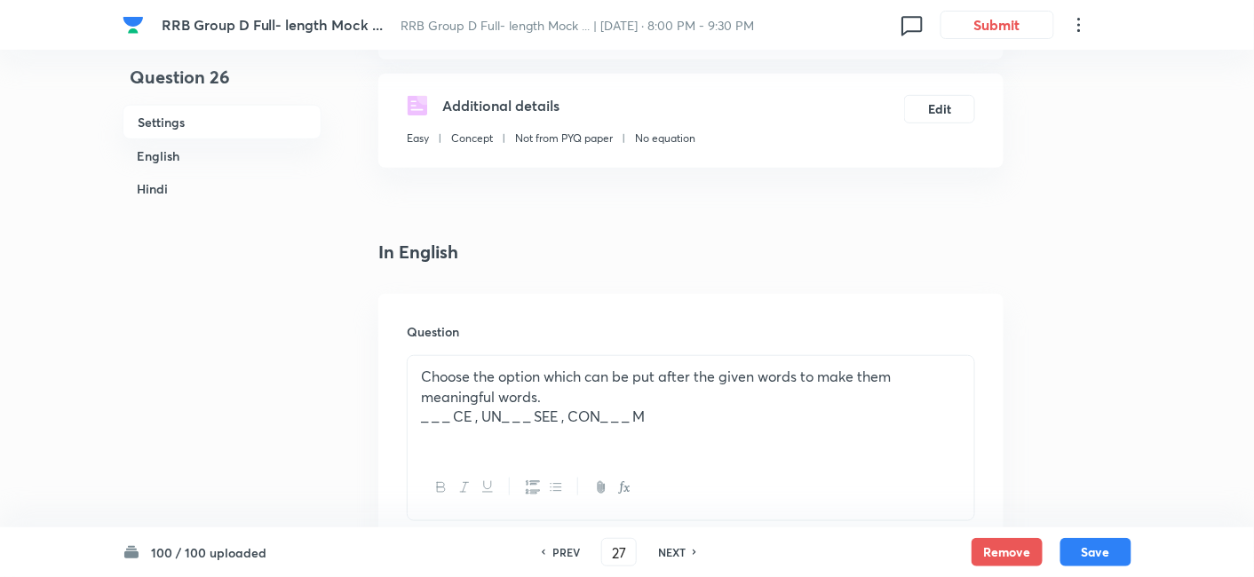
checkbox input "true"
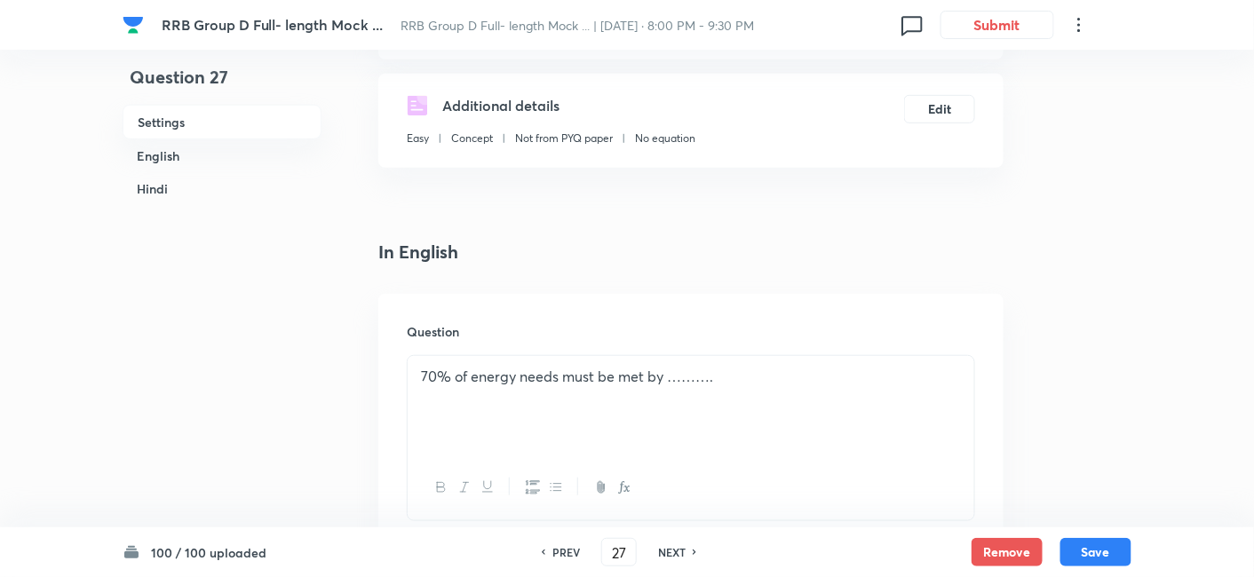
click at [674, 550] on h6 "NEXT" at bounding box center [672, 552] width 28 height 16
type input "28"
checkbox input "false"
checkbox input "true"
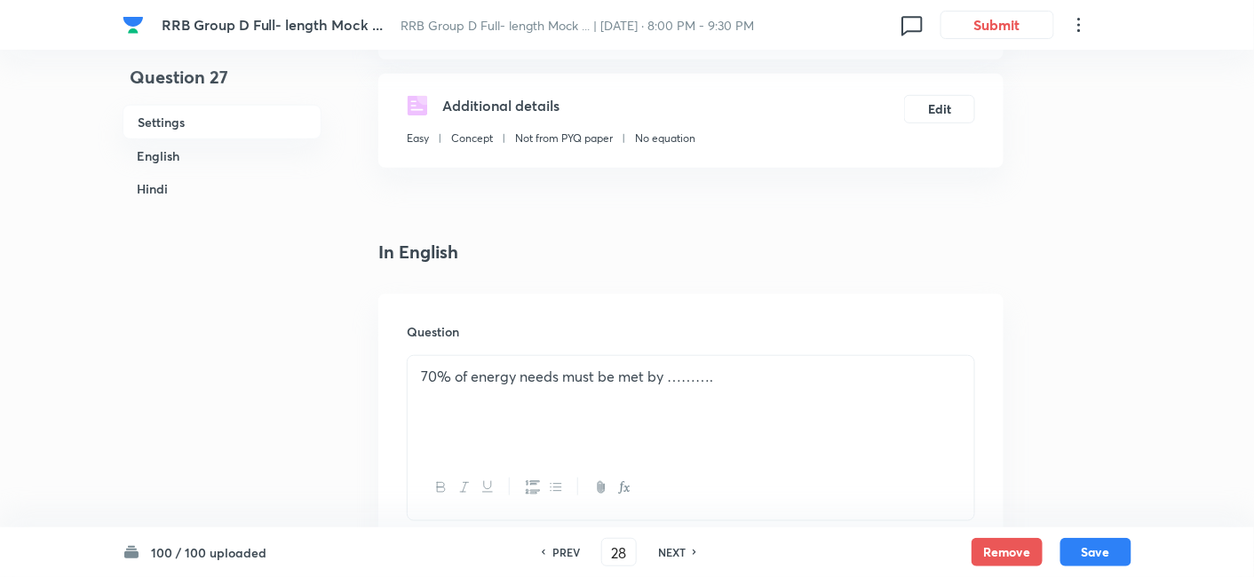
checkbox input "true"
click at [674, 550] on h6 "NEXT" at bounding box center [672, 552] width 28 height 16
type input "29"
checkbox input "false"
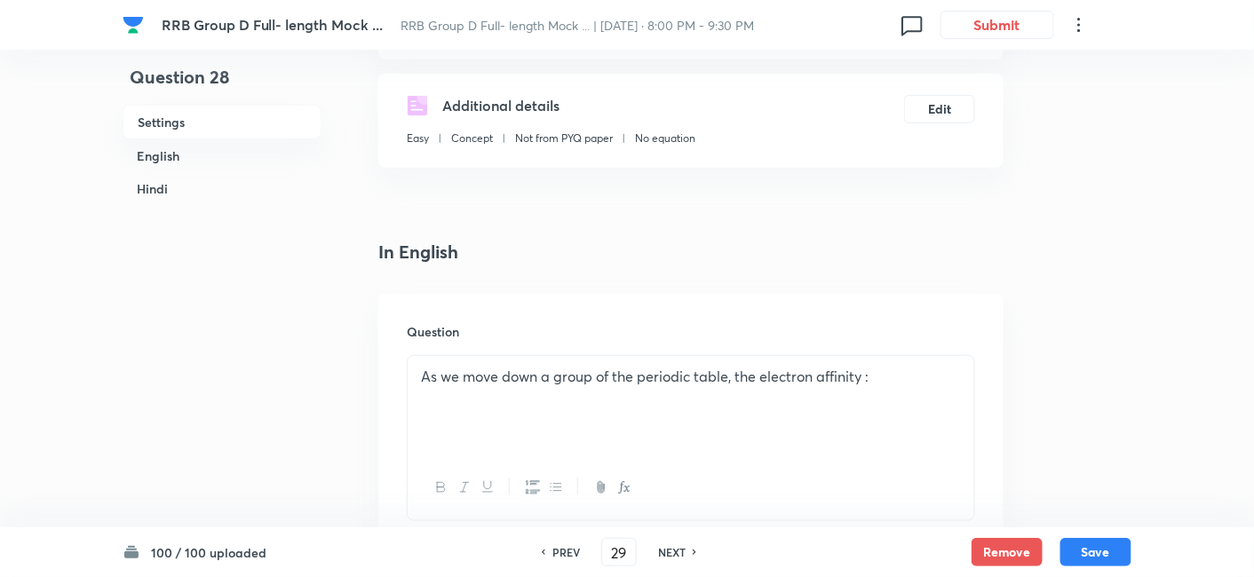
checkbox input "true"
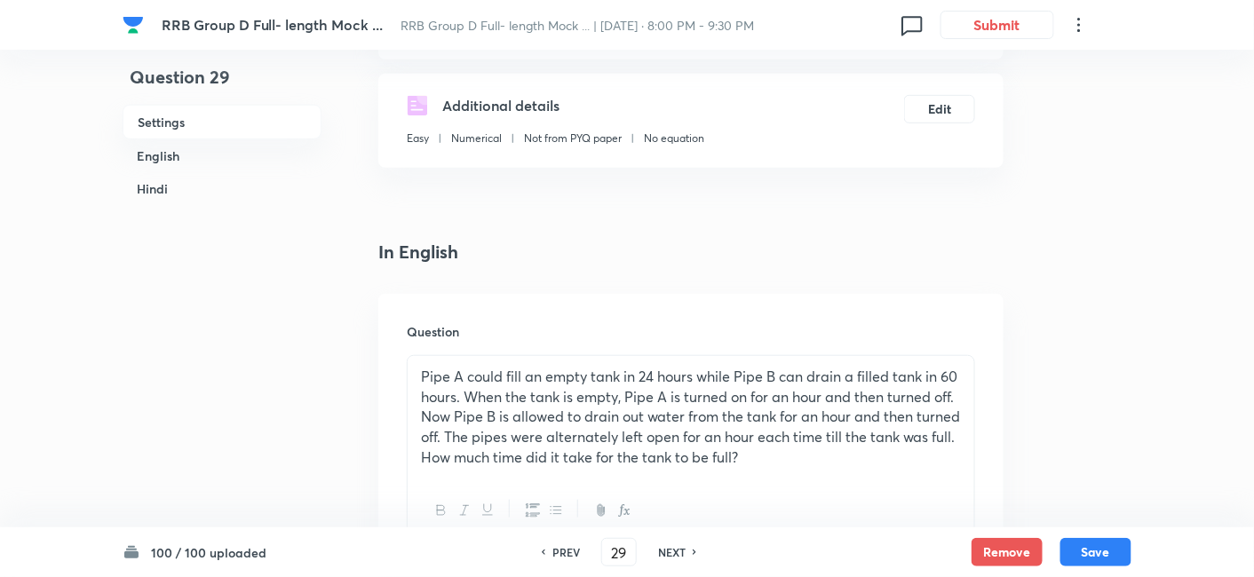
click at [674, 550] on h6 "NEXT" at bounding box center [672, 552] width 28 height 16
type input "30"
checkbox input "false"
checkbox input "true"
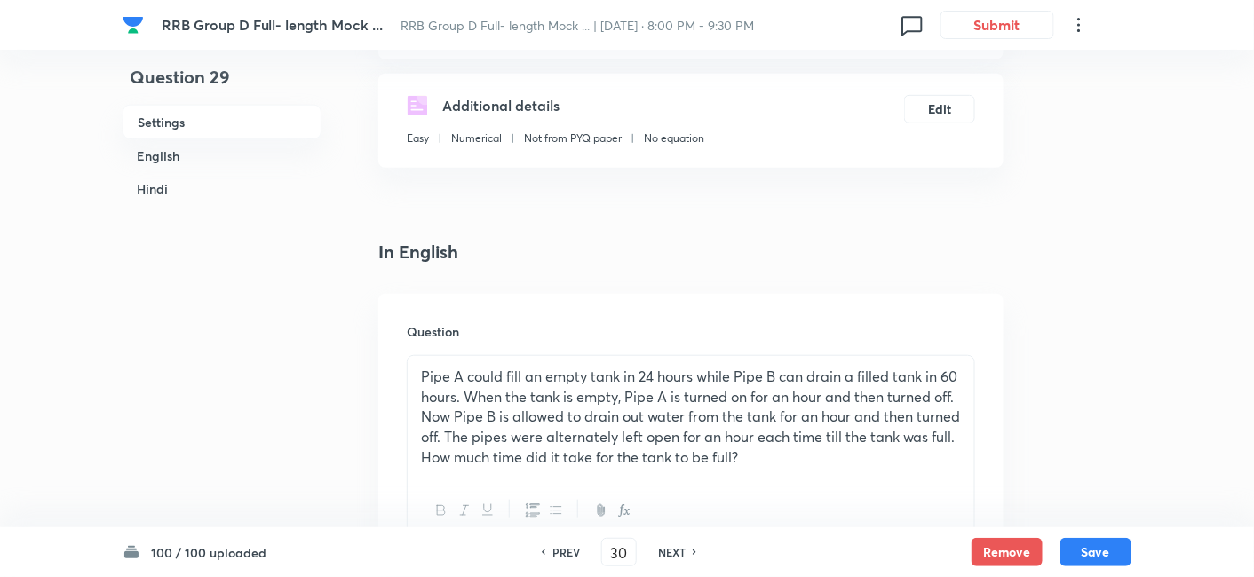
checkbox input "true"
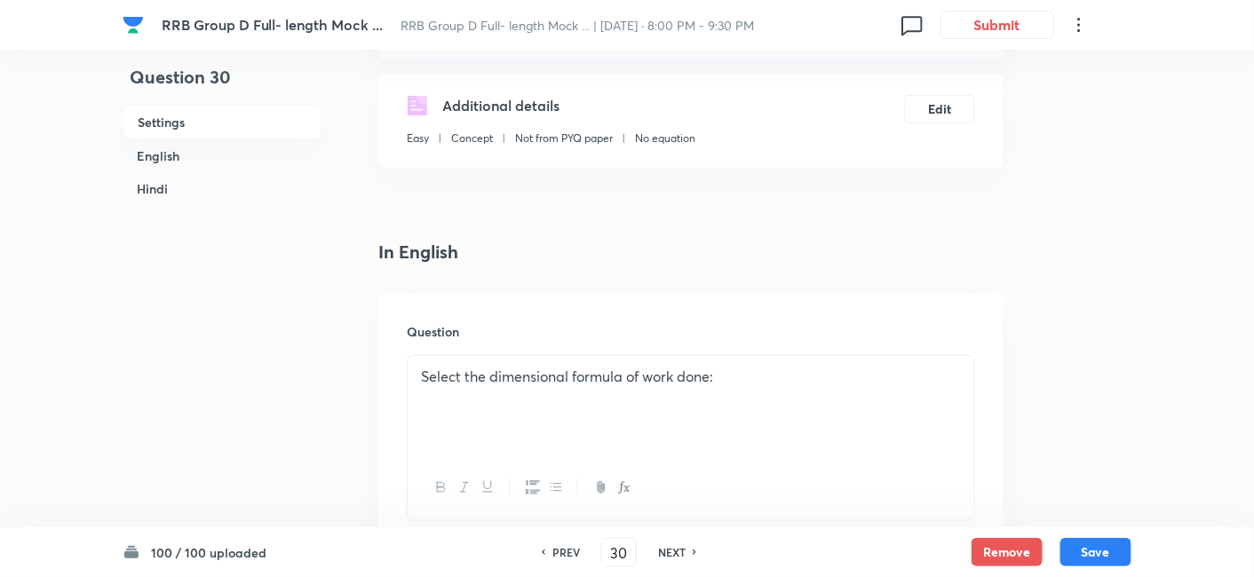
click at [674, 550] on h6 "NEXT" at bounding box center [672, 552] width 28 height 16
type input "31"
checkbox input "true"
checkbox input "false"
checkbox input "true"
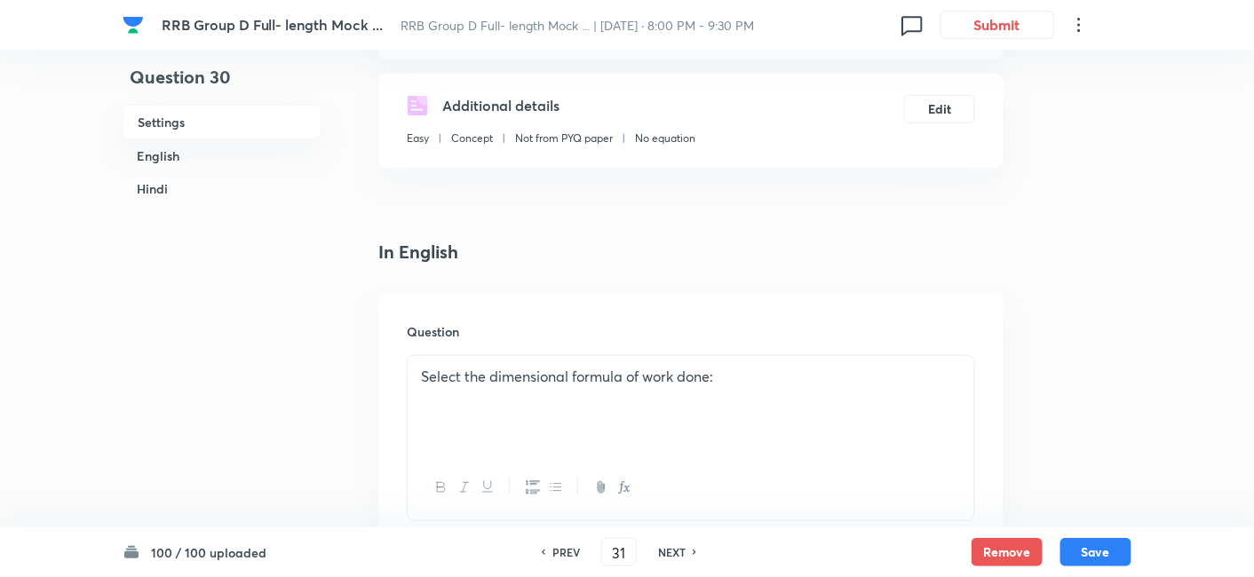
checkbox input "false"
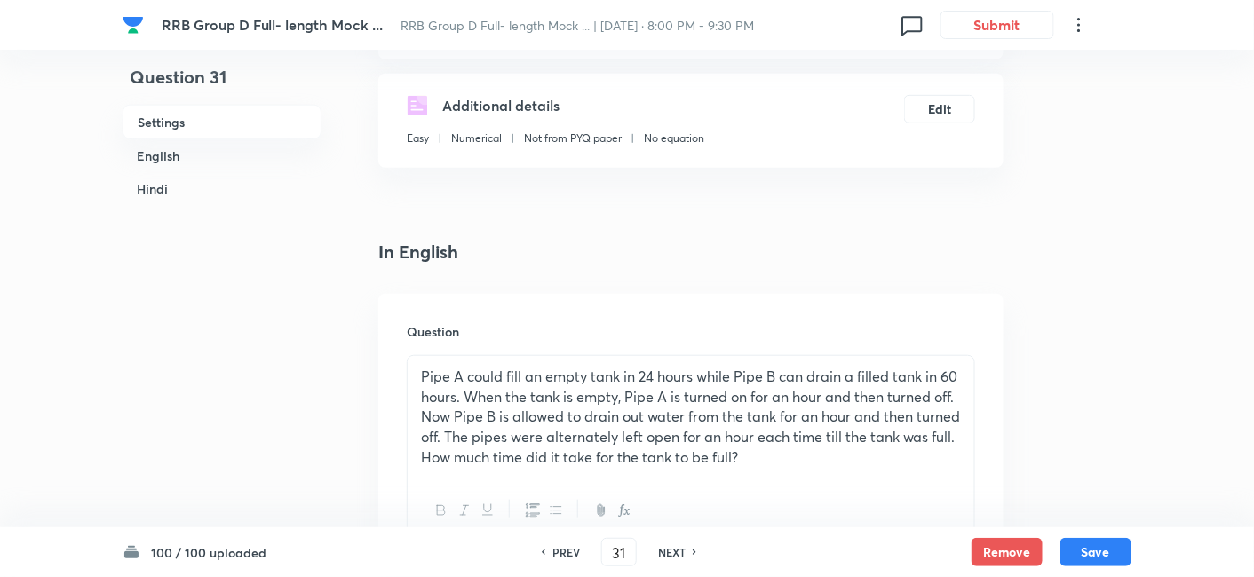
click at [568, 559] on h6 "PREV" at bounding box center [566, 552] width 28 height 16
type input "30"
checkbox input "false"
checkbox input "true"
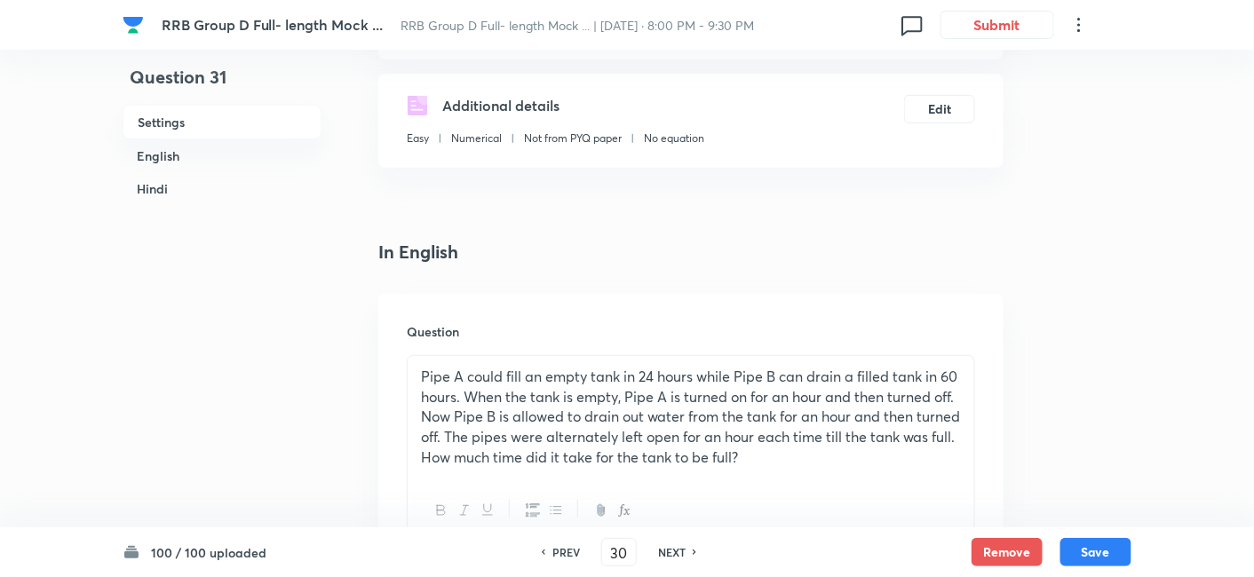
checkbox input "true"
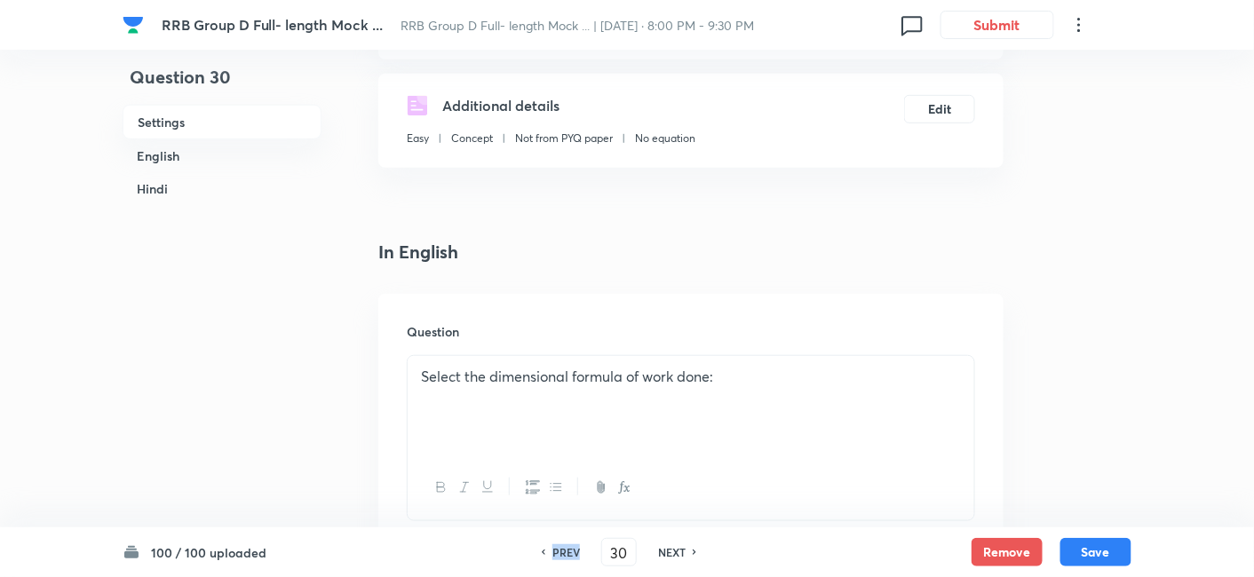
click at [568, 559] on h6 "PREV" at bounding box center [566, 552] width 28 height 16
type input "29"
checkbox input "false"
checkbox input "true"
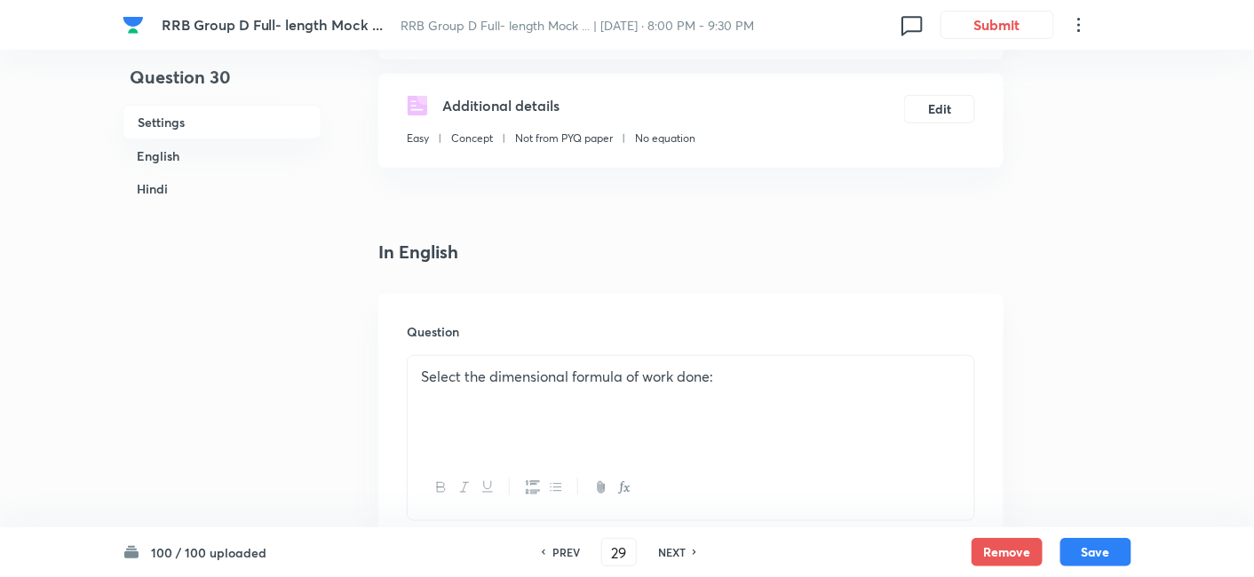
checkbox input "true"
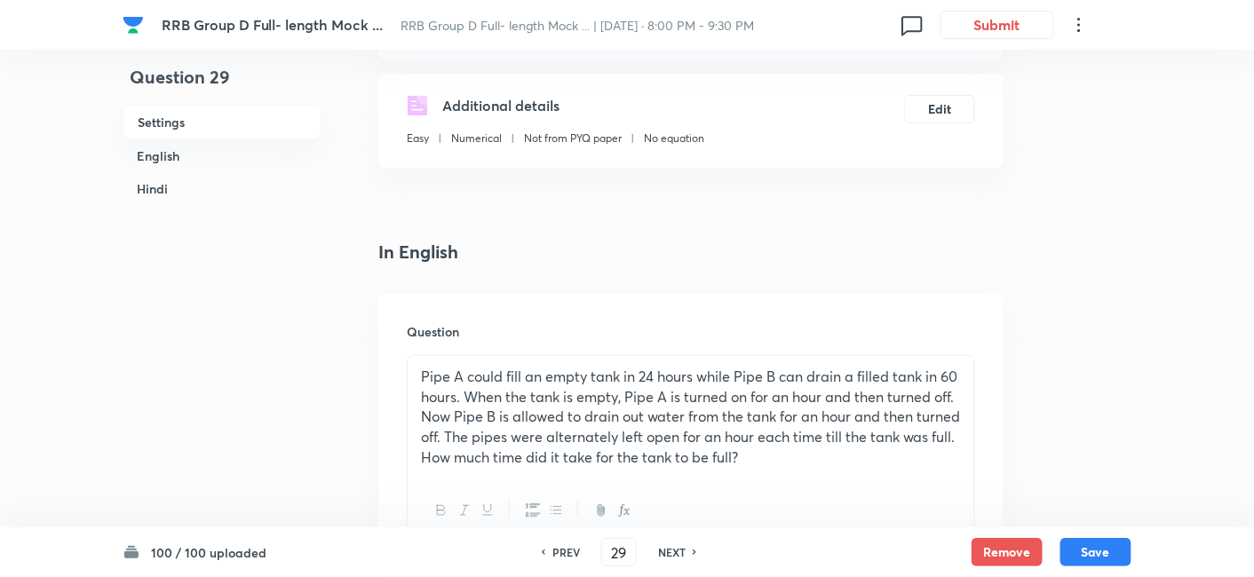
click at [686, 549] on div "NEXT" at bounding box center [674, 552] width 47 height 16
type input "30"
checkbox input "false"
checkbox input "true"
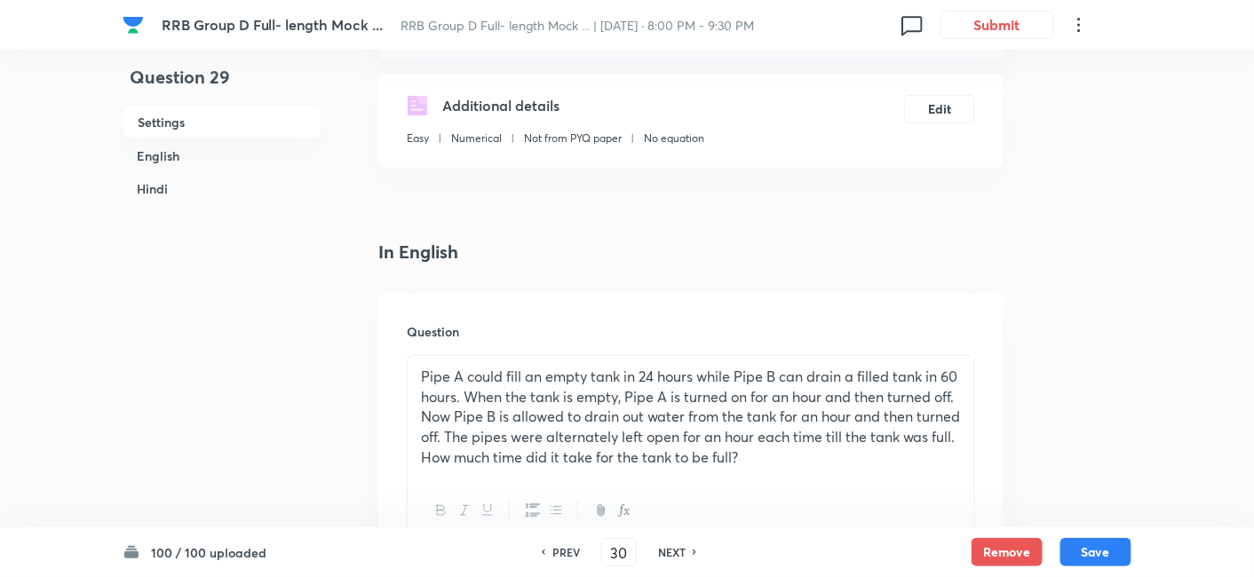
checkbox input "true"
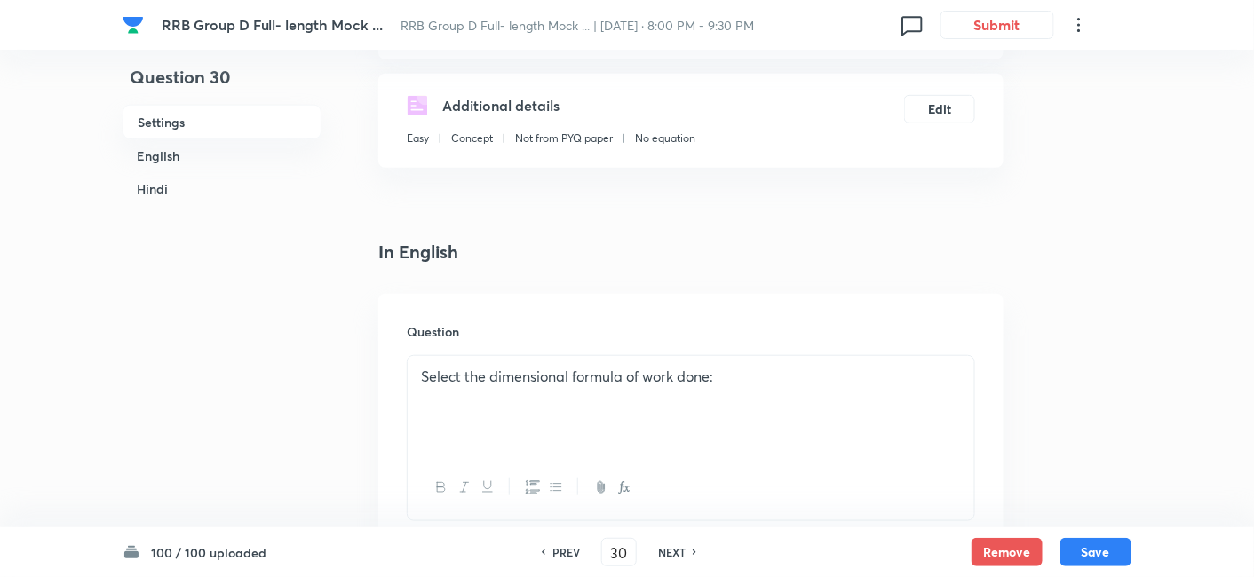
click at [686, 549] on div "NEXT" at bounding box center [674, 552] width 47 height 16
type input "31"
checkbox input "false"
checkbox input "true"
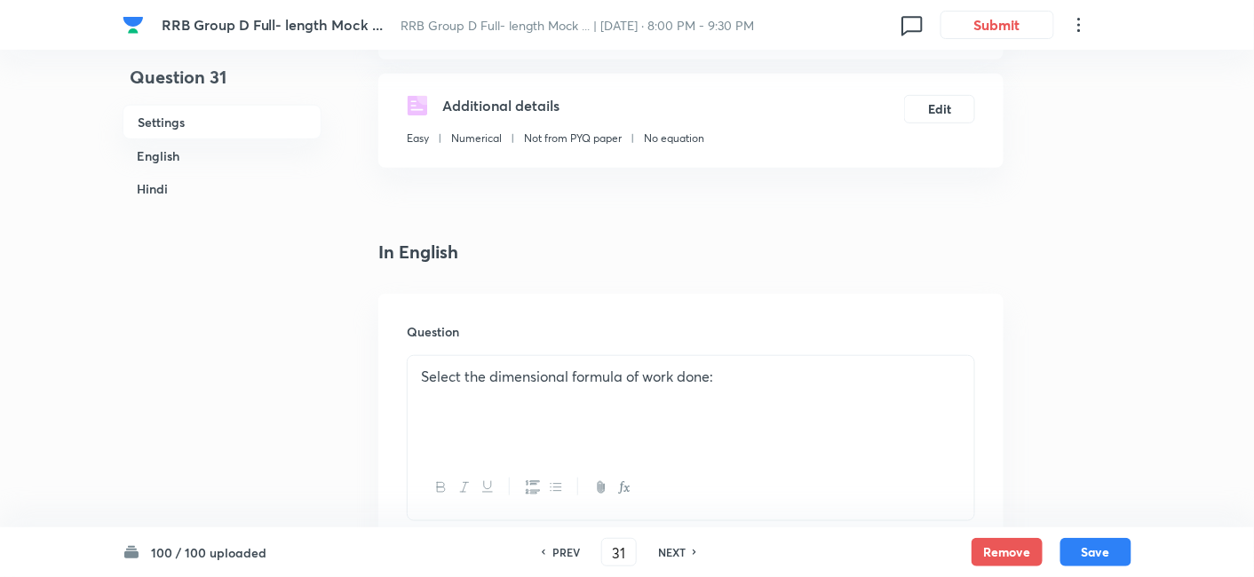
checkbox input "true"
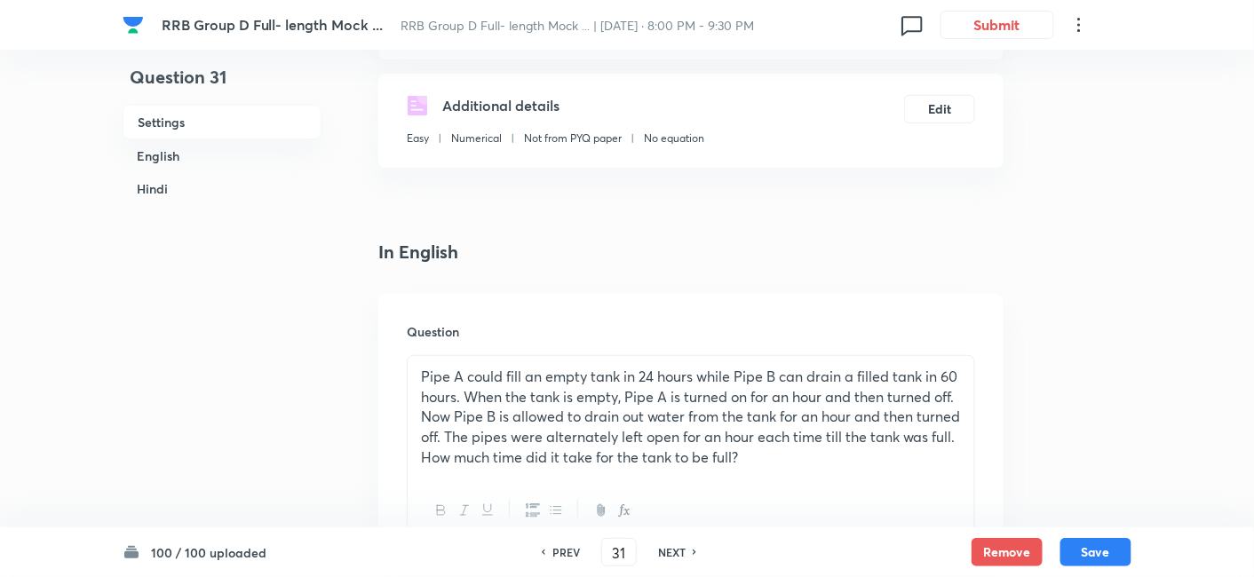
click at [686, 549] on div "NEXT" at bounding box center [674, 552] width 47 height 16
type input "32"
checkbox input "false"
checkbox input "true"
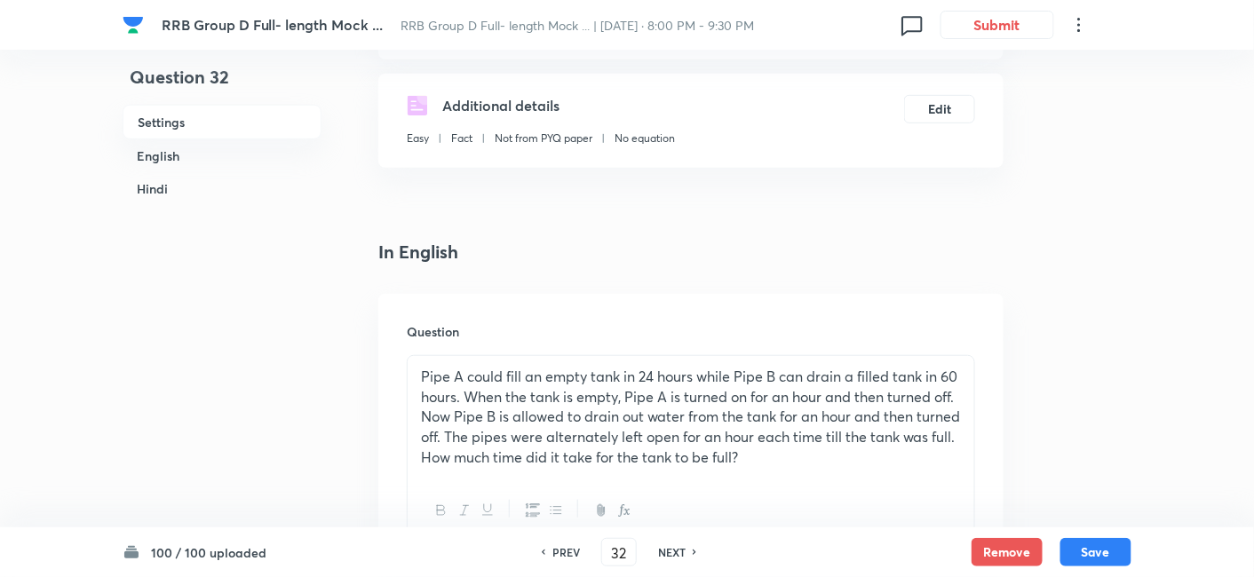
checkbox input "true"
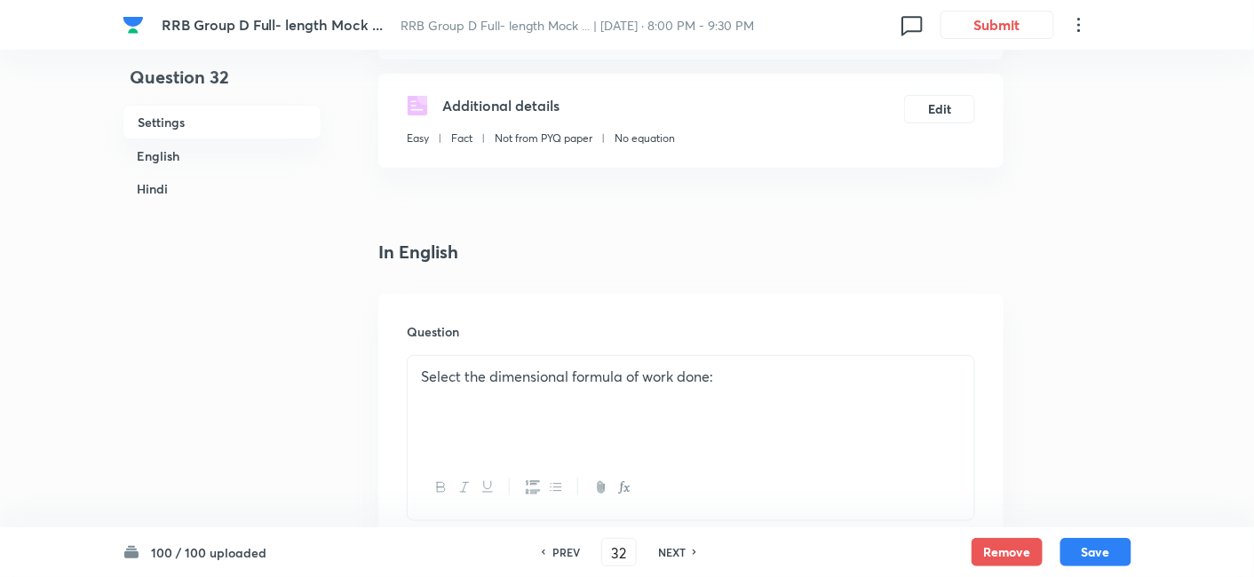
click at [686, 549] on div "NEXT" at bounding box center [674, 552] width 47 height 16
checkbox input "false"
type input "33"
checkbox input "true"
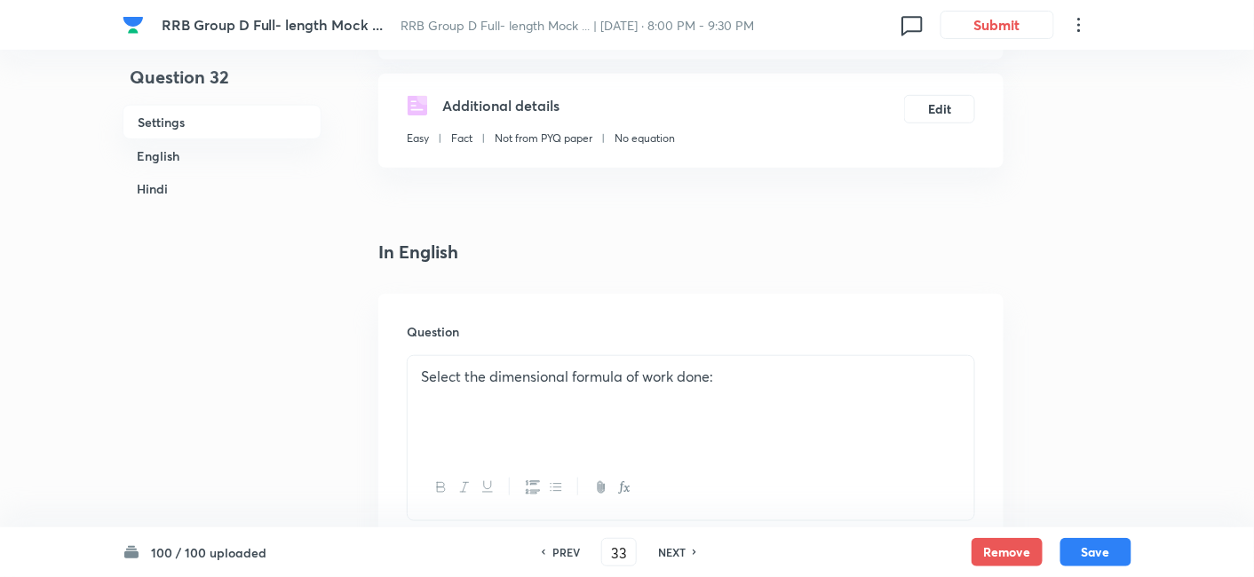
checkbox input "true"
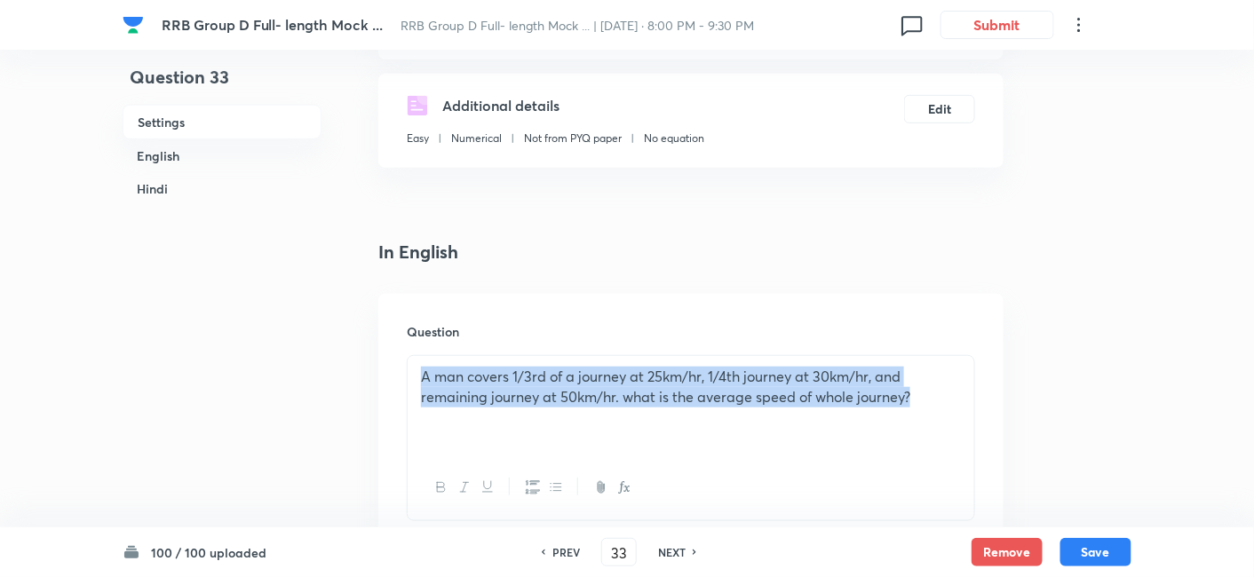
drag, startPoint x: 417, startPoint y: 375, endPoint x: 961, endPoint y: 399, distance: 545.0
click at [961, 399] on div "A man covers 1/3rd of a journey at 25km/hr, 1/4th journey at 30km/hr, and remai…" at bounding box center [691, 405] width 567 height 99
copy p "A man covers 1/3rd of a journey at 25km/hr, 1/4th journey at 30km/hr, and remai…"
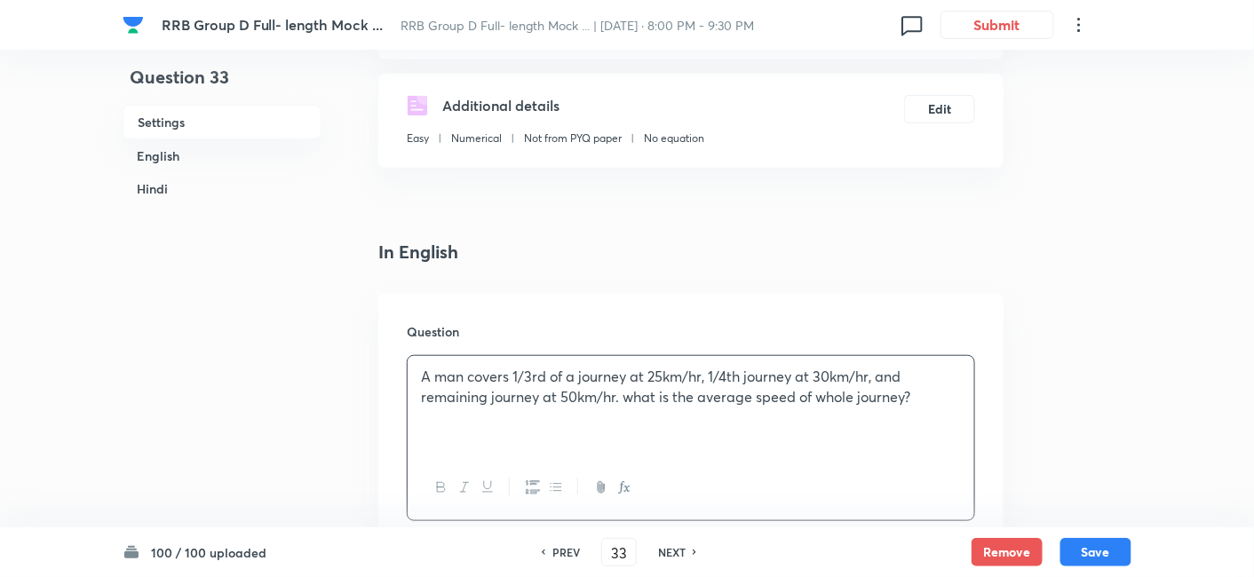
click at [679, 558] on h6 "NEXT" at bounding box center [672, 552] width 28 height 16
type input "34"
checkbox input "false"
checkbox input "true"
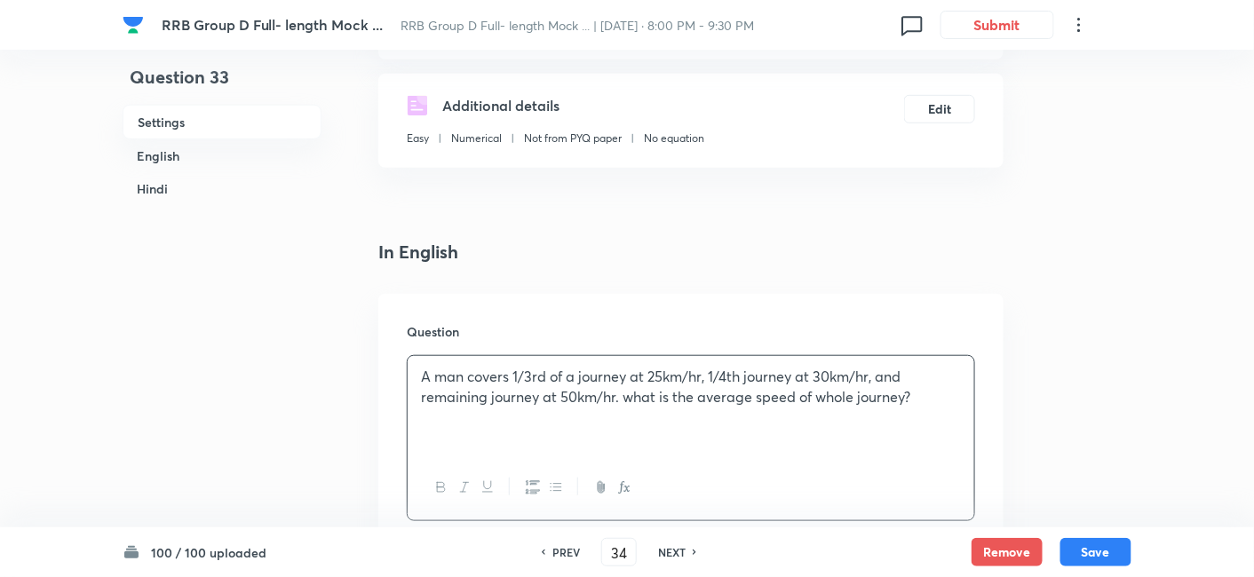
checkbox input "true"
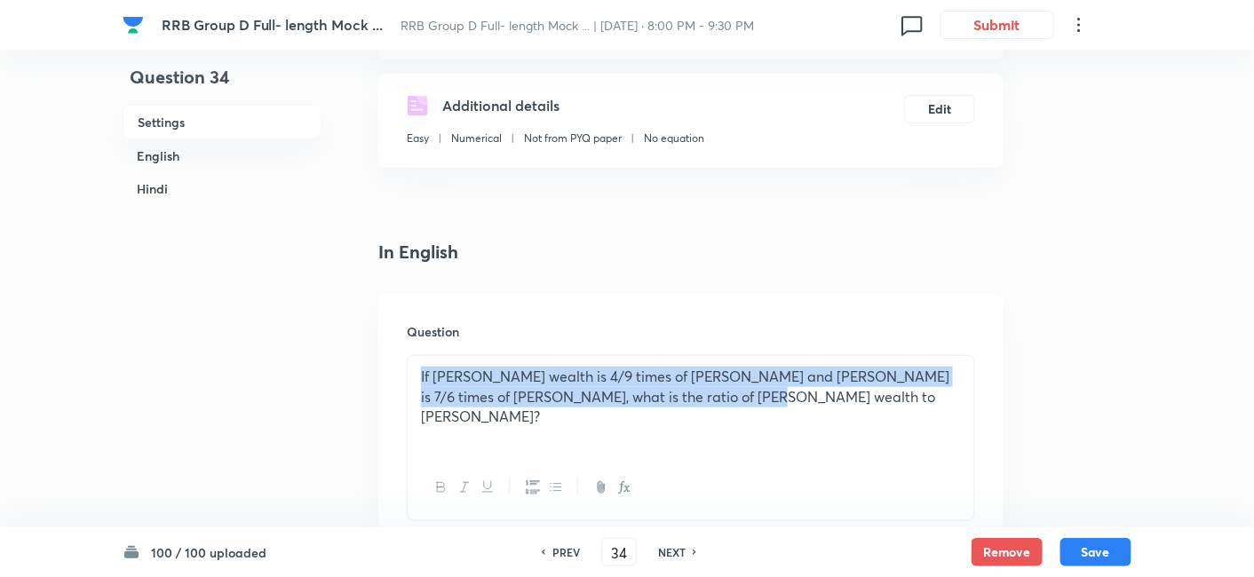
drag, startPoint x: 418, startPoint y: 371, endPoint x: 800, endPoint y: 421, distance: 385.1
click at [800, 421] on div "If [PERSON_NAME] wealth is 4/9 times of [PERSON_NAME] and [PERSON_NAME] is 7/6 …" at bounding box center [691, 405] width 567 height 99
copy p "If [PERSON_NAME] wealth is 4/9 times of [PERSON_NAME] and [PERSON_NAME] is 7/6 …"
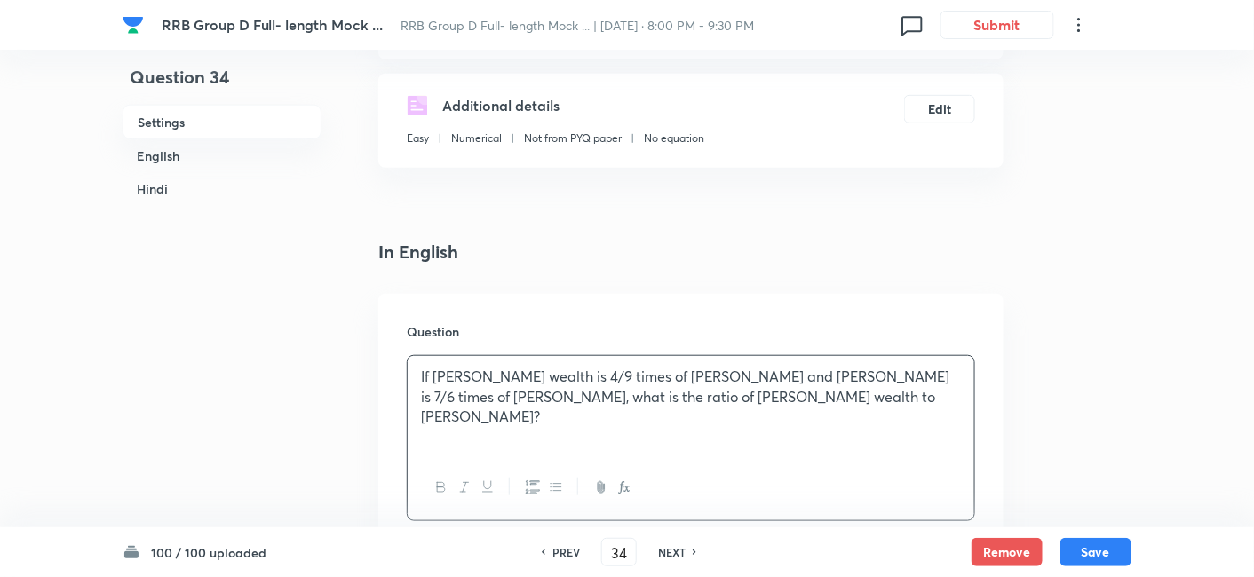
click at [681, 548] on h6 "NEXT" at bounding box center [672, 552] width 28 height 16
type input "35"
checkbox input "false"
checkbox input "true"
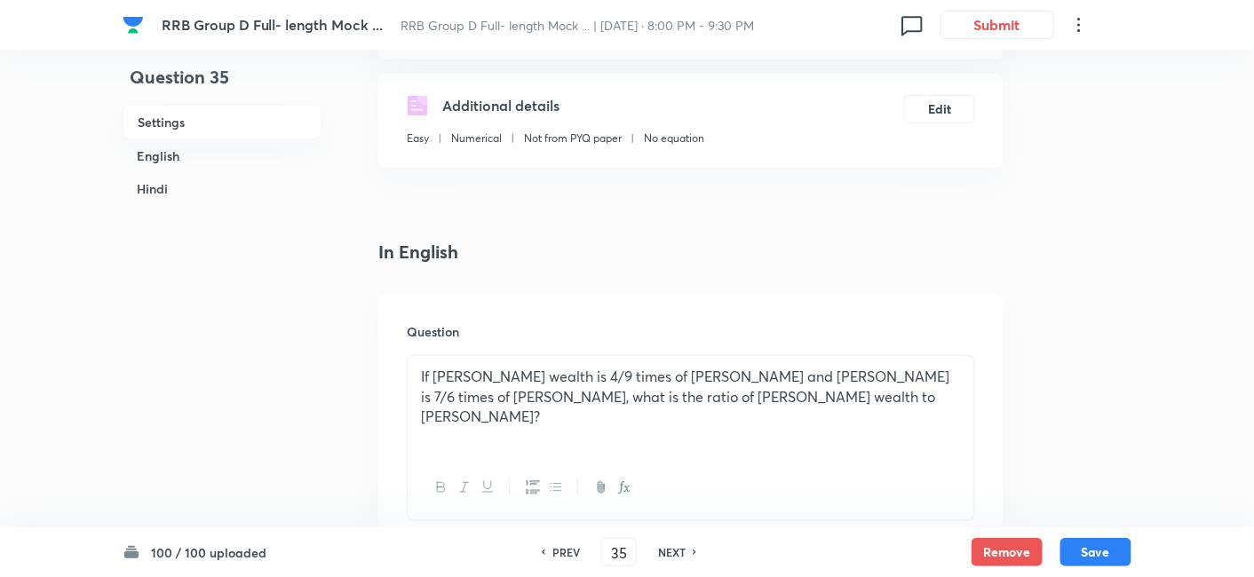
checkbox input "true"
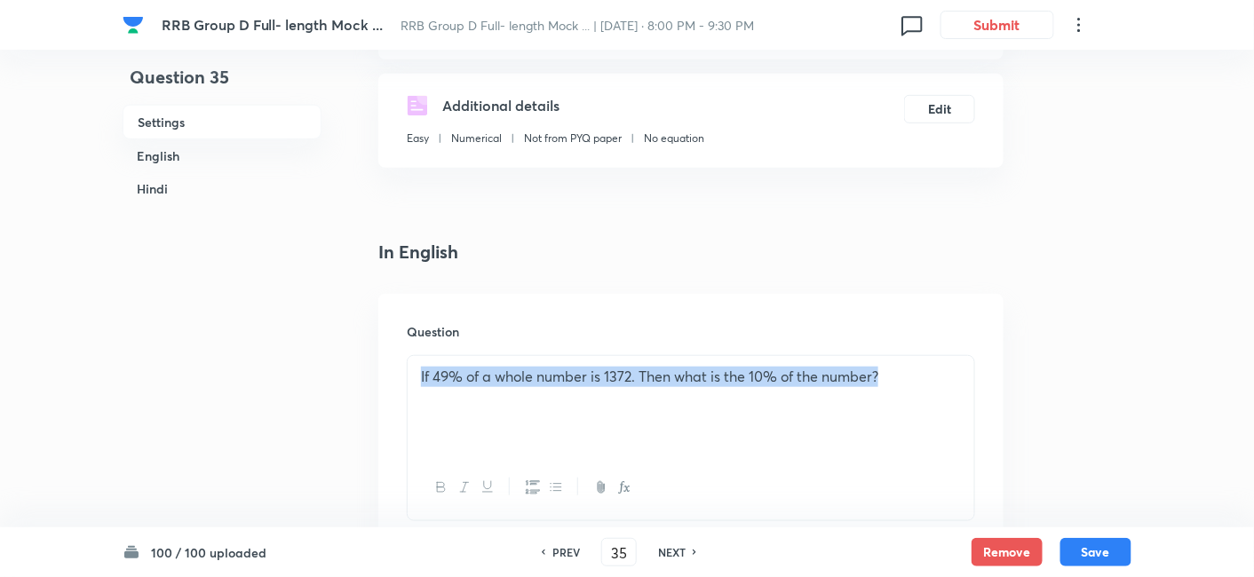
drag, startPoint x: 418, startPoint y: 383, endPoint x: 943, endPoint y: 389, distance: 525.0
click at [943, 389] on div "If 49% of a whole number is 1372. Then what is the 10% of the number?" at bounding box center [691, 405] width 567 height 99
copy p "If 49% of a whole number is 1372. Then what is the 10% of the number?"
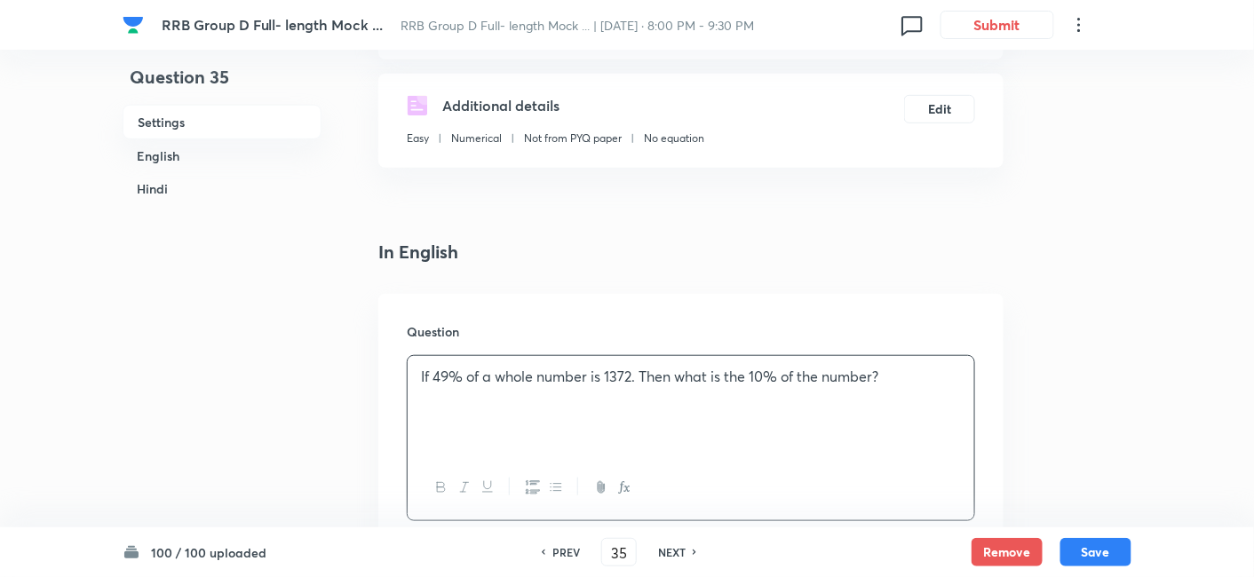
click at [670, 553] on h6 "NEXT" at bounding box center [672, 552] width 28 height 16
type input "36"
checkbox input "false"
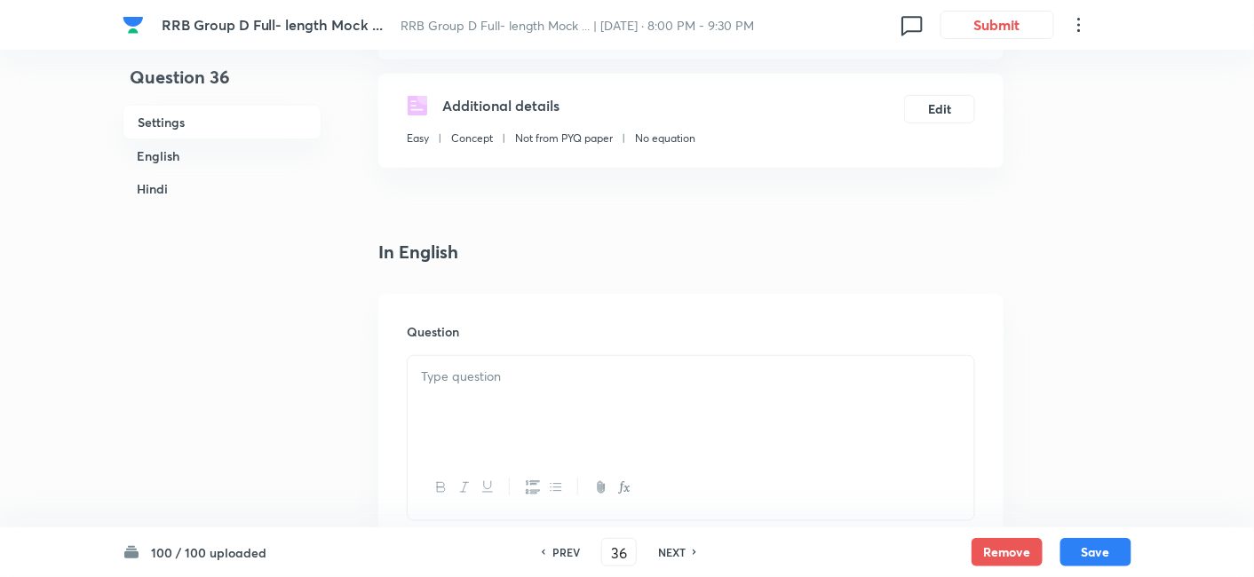
checkbox input "true"
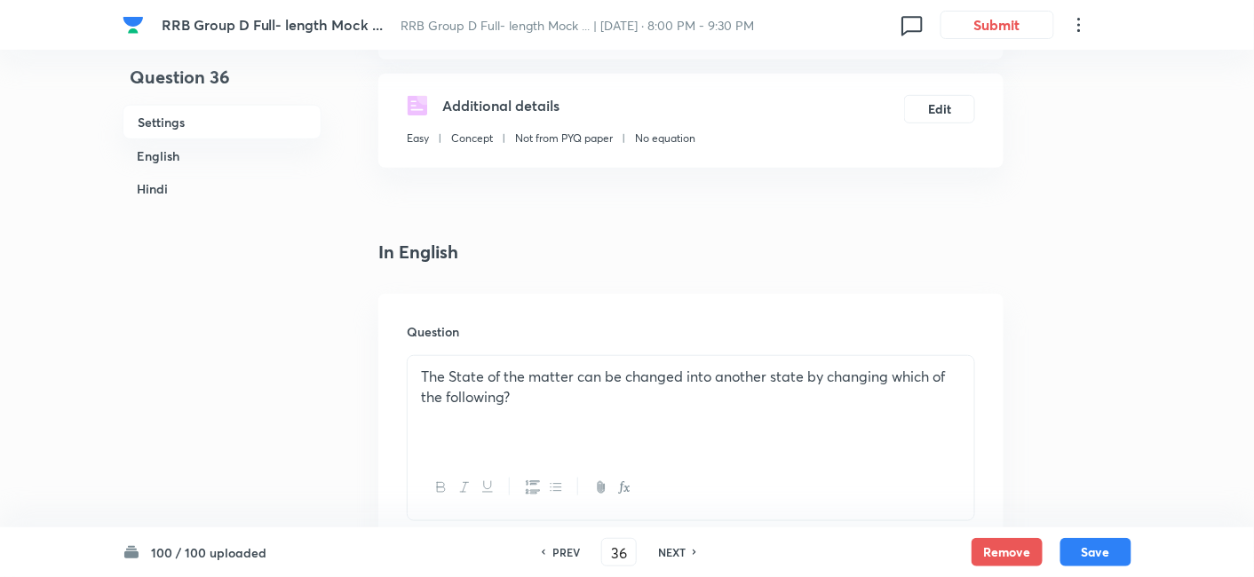
click at [670, 553] on h6 "NEXT" at bounding box center [672, 552] width 28 height 16
type input "37"
checkbox input "true"
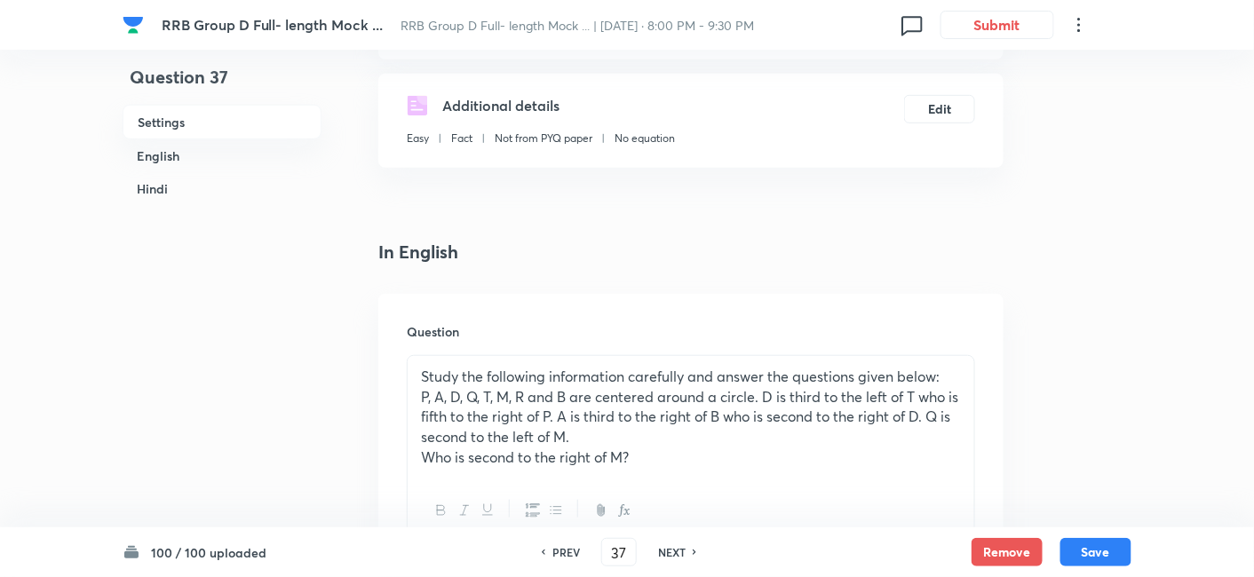
click at [670, 553] on h6 "NEXT" at bounding box center [672, 552] width 28 height 16
type input "38"
checkbox input "false"
checkbox input "true"
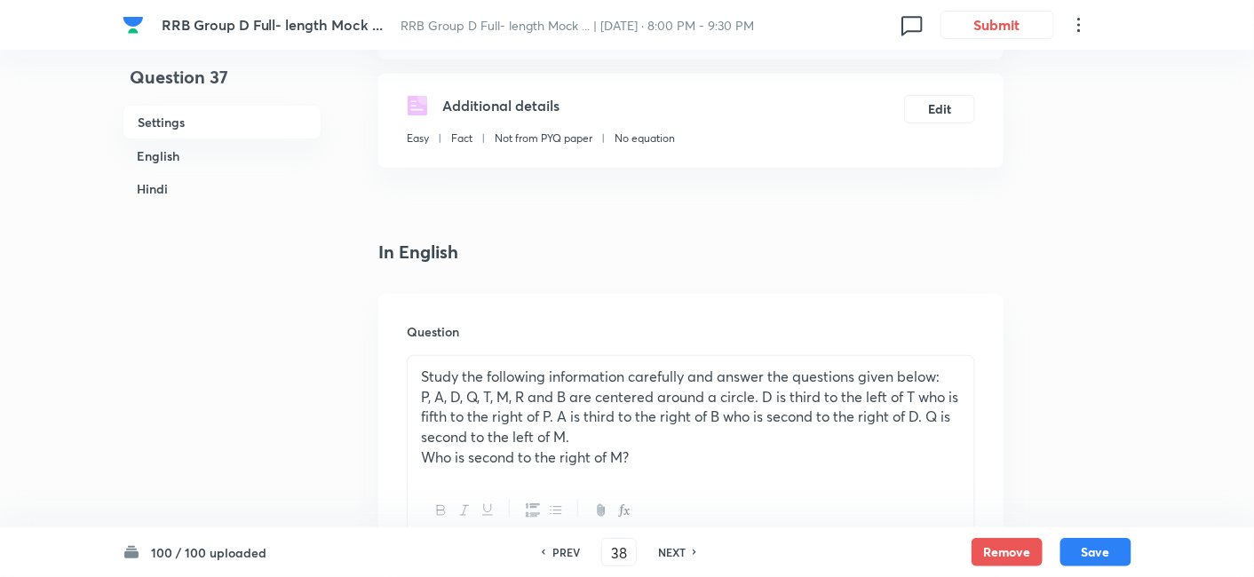
checkbox input "true"
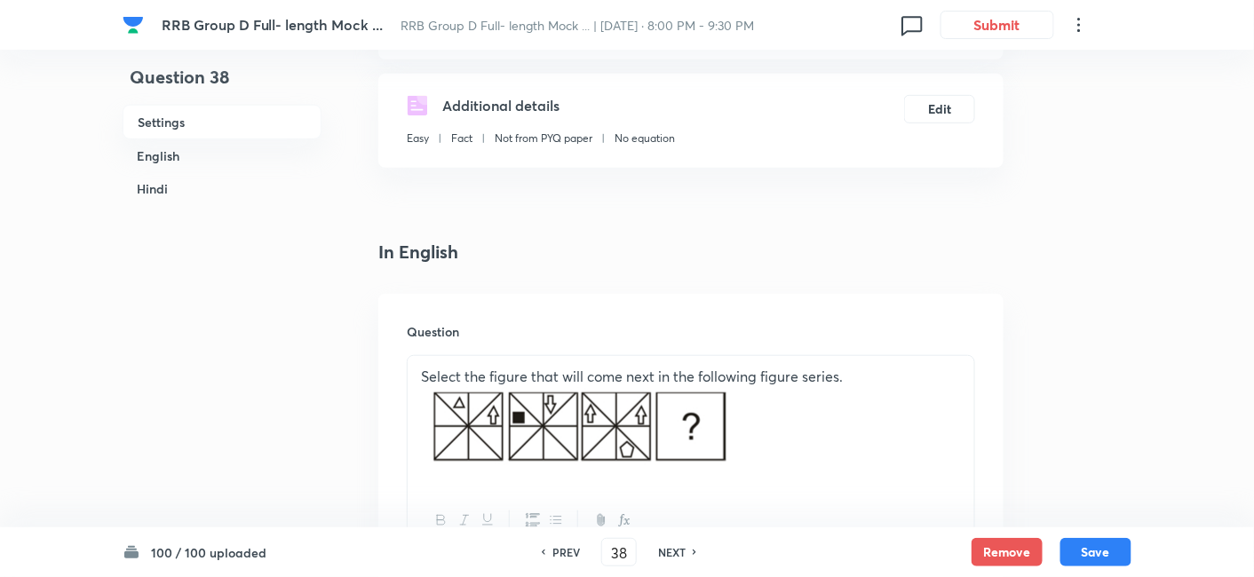
click at [670, 553] on h6 "NEXT" at bounding box center [672, 552] width 28 height 16
type input "39"
checkbox input "false"
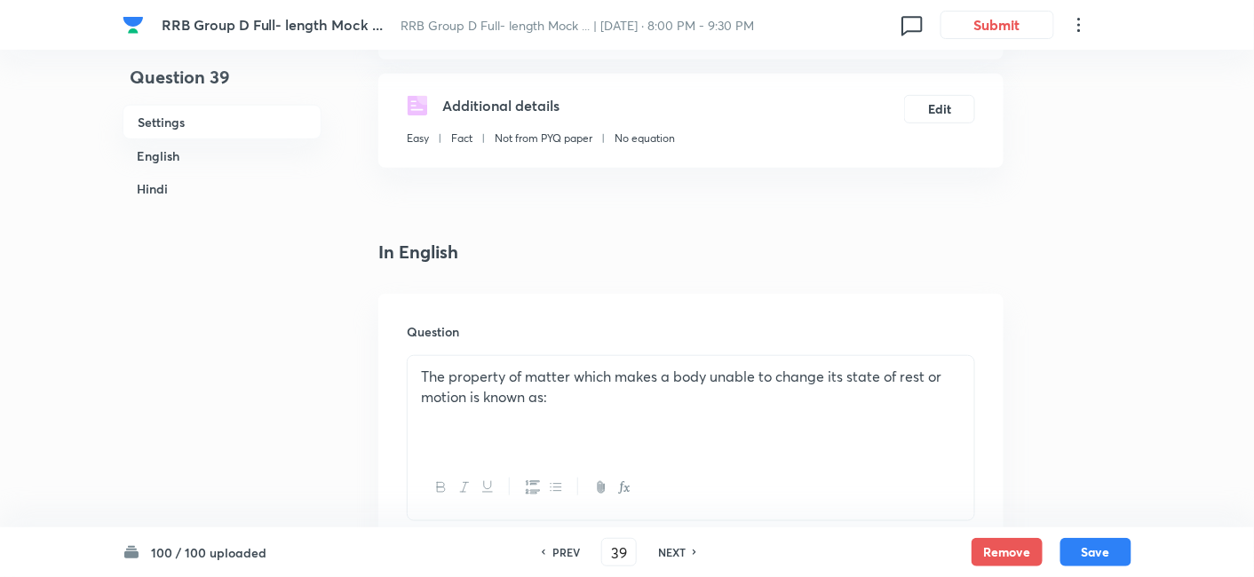
checkbox input "true"
click at [670, 553] on h6 "NEXT" at bounding box center [672, 552] width 28 height 16
type input "40"
checkbox input "false"
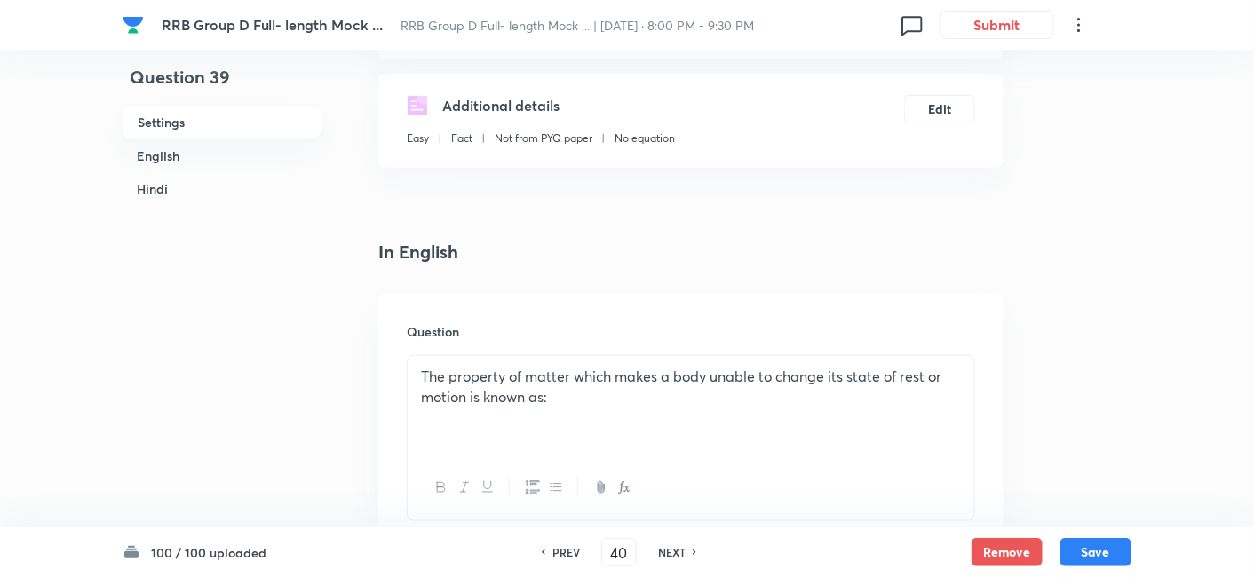
checkbox input "false"
checkbox input "true"
click at [670, 553] on h6 "NEXT" at bounding box center [672, 552] width 28 height 16
type input "41"
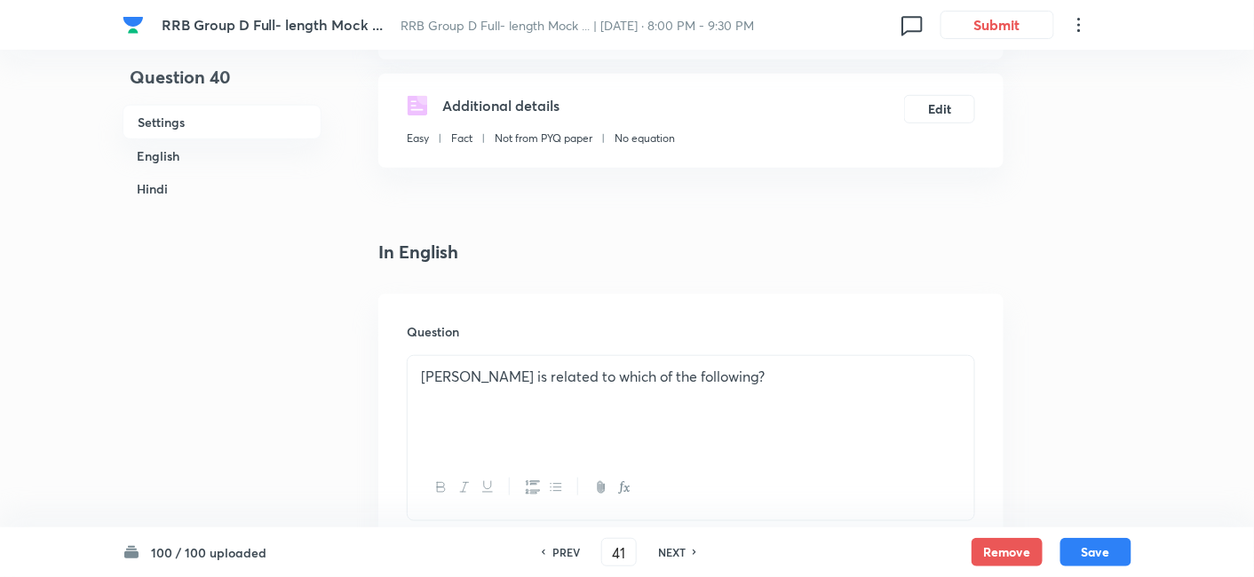
checkbox input "false"
checkbox input "true"
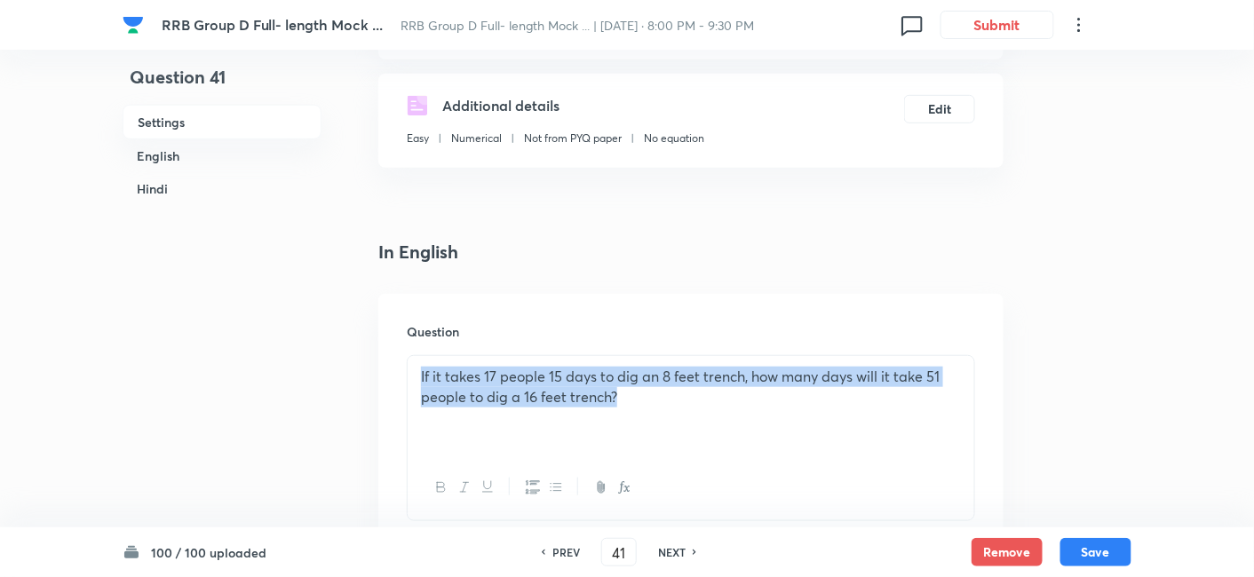
drag, startPoint x: 410, startPoint y: 367, endPoint x: 701, endPoint y: 421, distance: 295.4
click at [701, 421] on div "If it takes 17 people 15 days to dig an 8 feet trench, how many days will it ta…" at bounding box center [691, 405] width 567 height 99
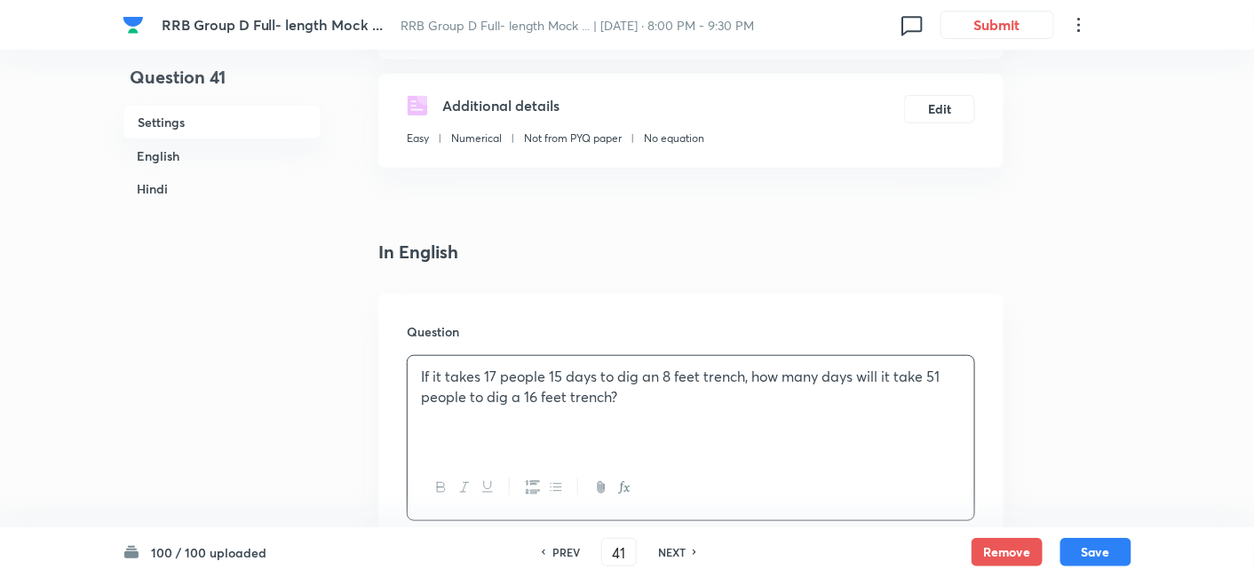
click at [677, 546] on h6 "NEXT" at bounding box center [672, 552] width 28 height 16
type input "42"
checkbox input "false"
checkbox input "true"
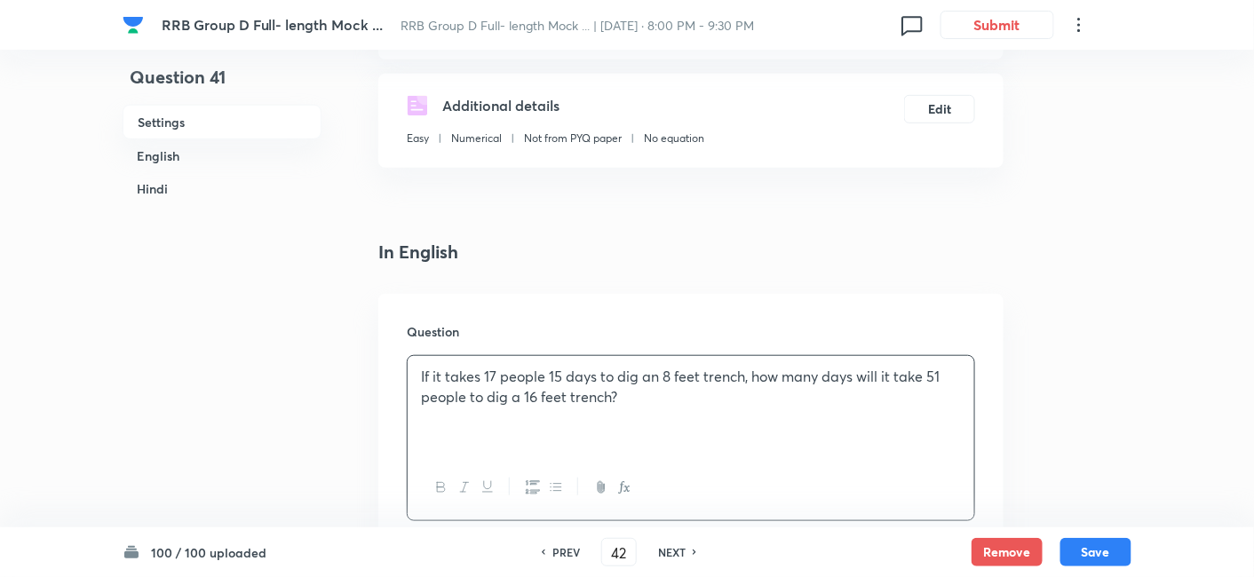
checkbox input "true"
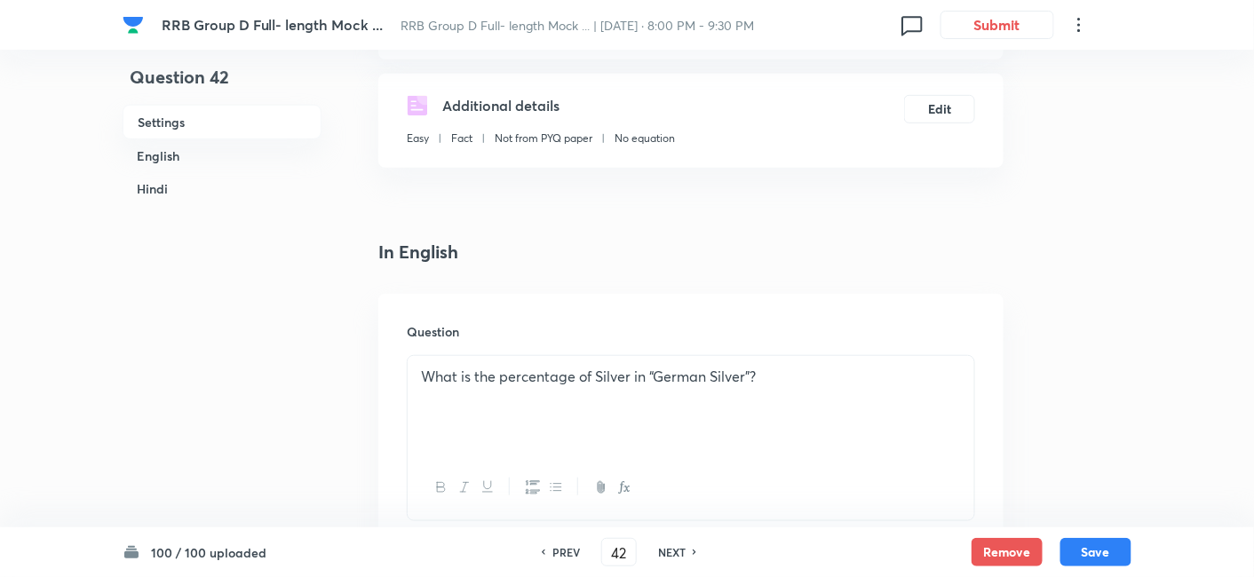
click at [677, 546] on h6 "NEXT" at bounding box center [672, 552] width 28 height 16
type input "43"
checkbox input "false"
checkbox input "true"
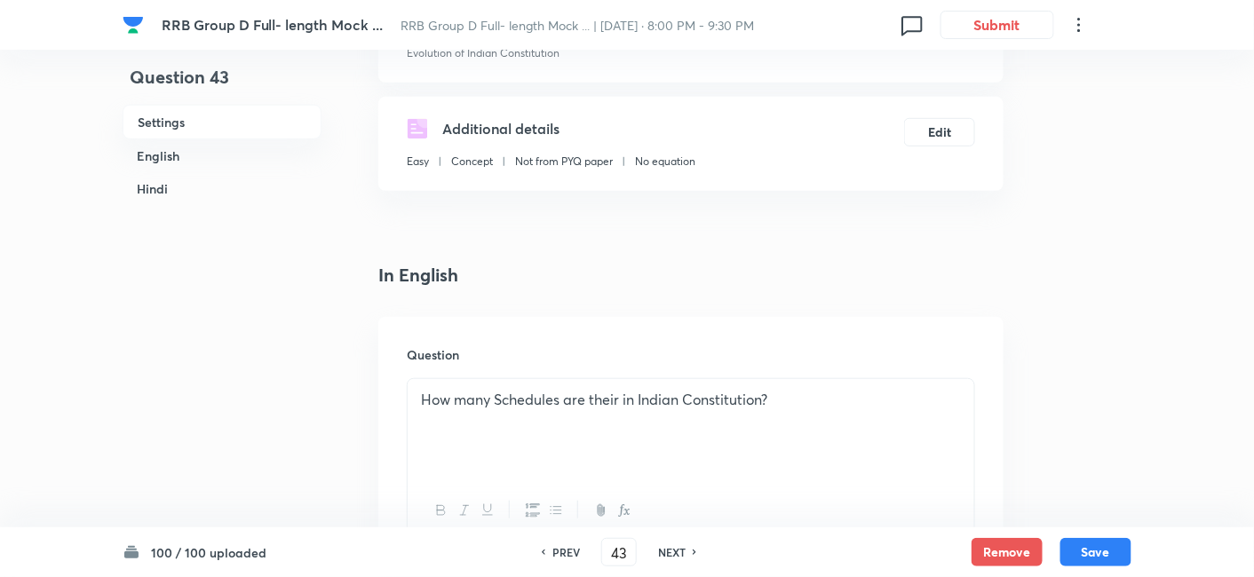
click at [677, 546] on h6 "NEXT" at bounding box center [672, 552] width 28 height 16
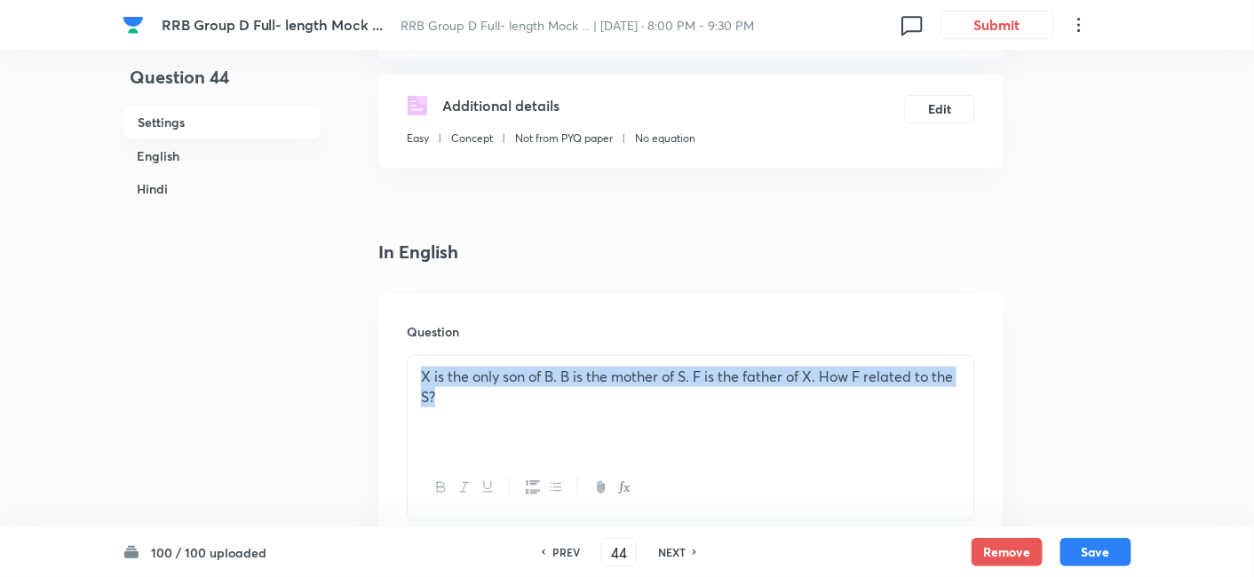
drag, startPoint x: 413, startPoint y: 380, endPoint x: 495, endPoint y: 425, distance: 93.4
click at [495, 425] on div "X is the only son of B. B is the mother of S. F is the father of X. How F relat…" at bounding box center [691, 405] width 567 height 99
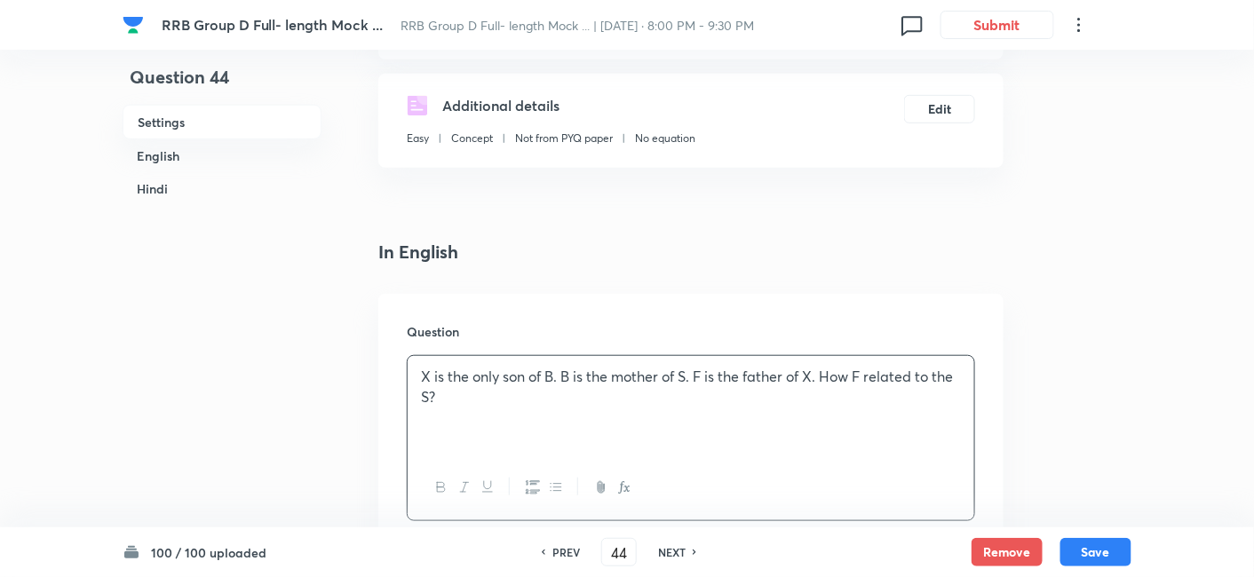
click at [682, 549] on h6 "NEXT" at bounding box center [672, 552] width 28 height 16
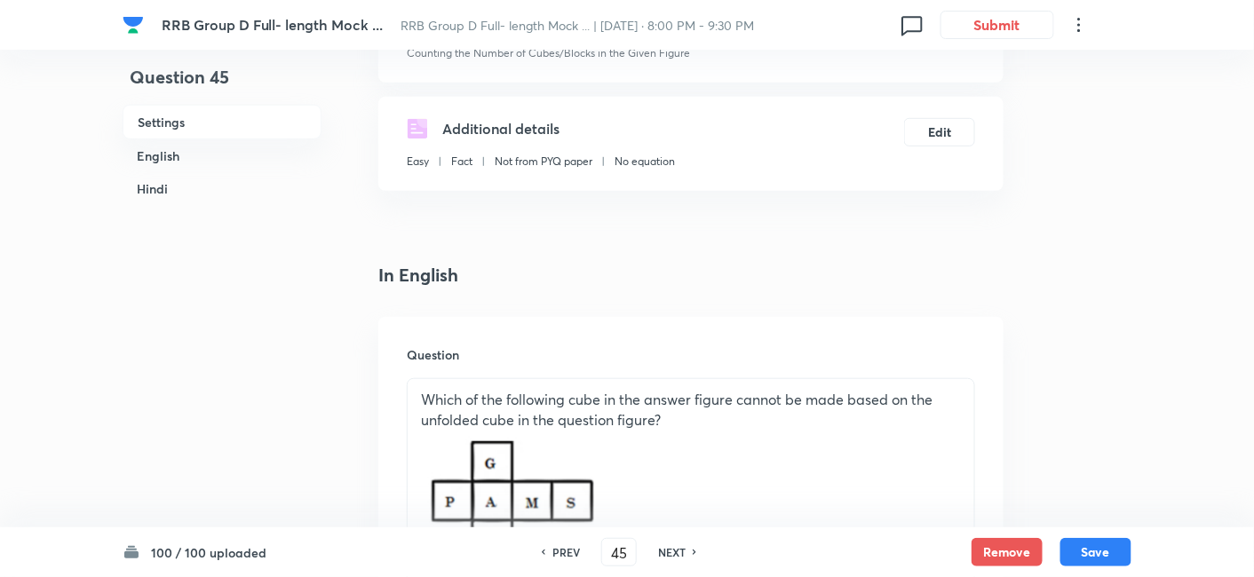
click at [682, 549] on h6 "NEXT" at bounding box center [672, 552] width 28 height 16
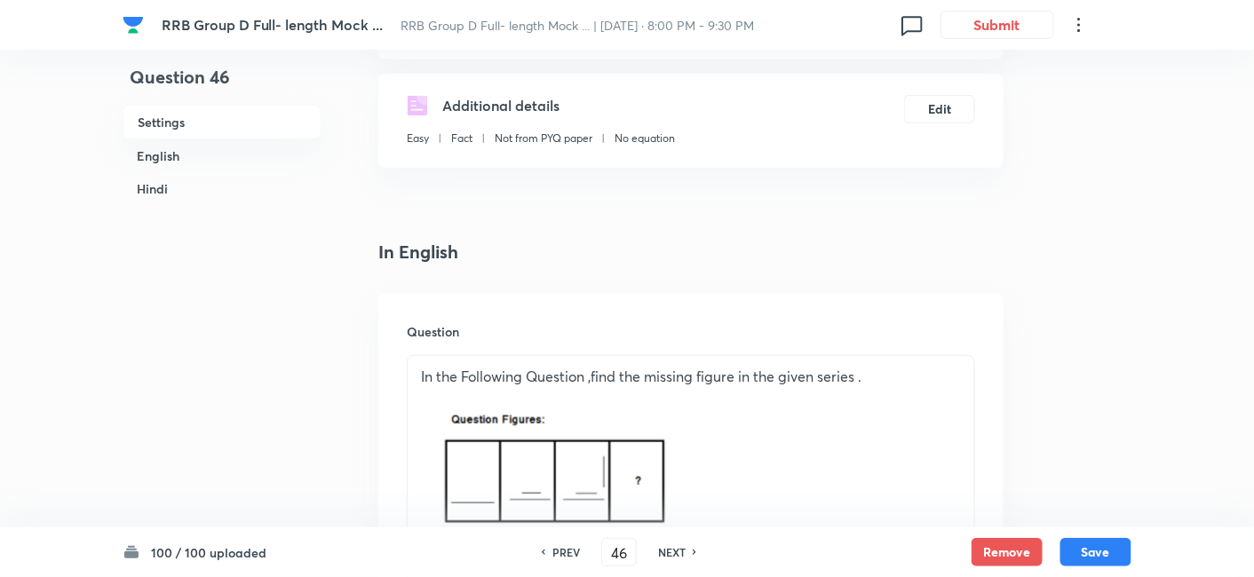
click at [682, 549] on h6 "NEXT" at bounding box center [672, 552] width 28 height 16
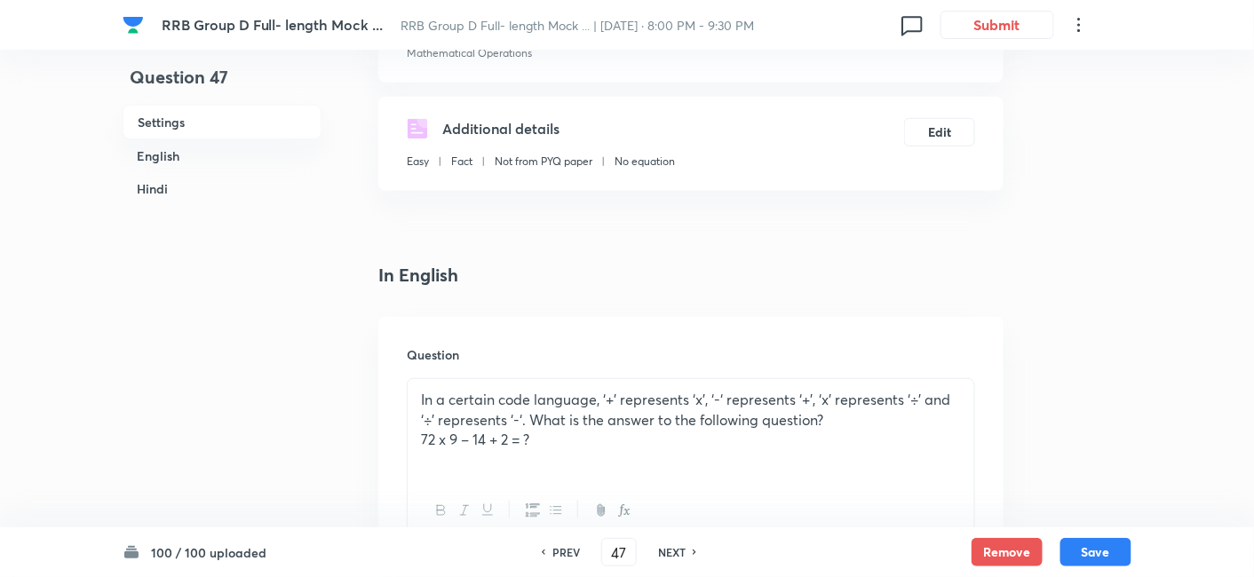
click at [682, 549] on h6 "NEXT" at bounding box center [672, 552] width 28 height 16
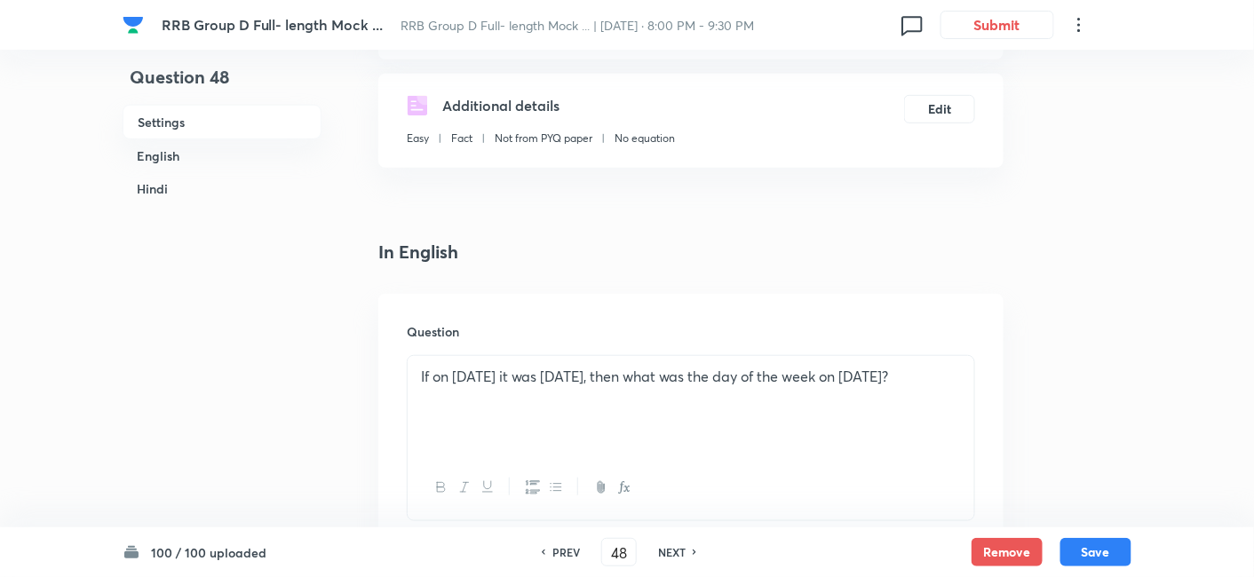
click at [682, 549] on h6 "NEXT" at bounding box center [672, 552] width 28 height 16
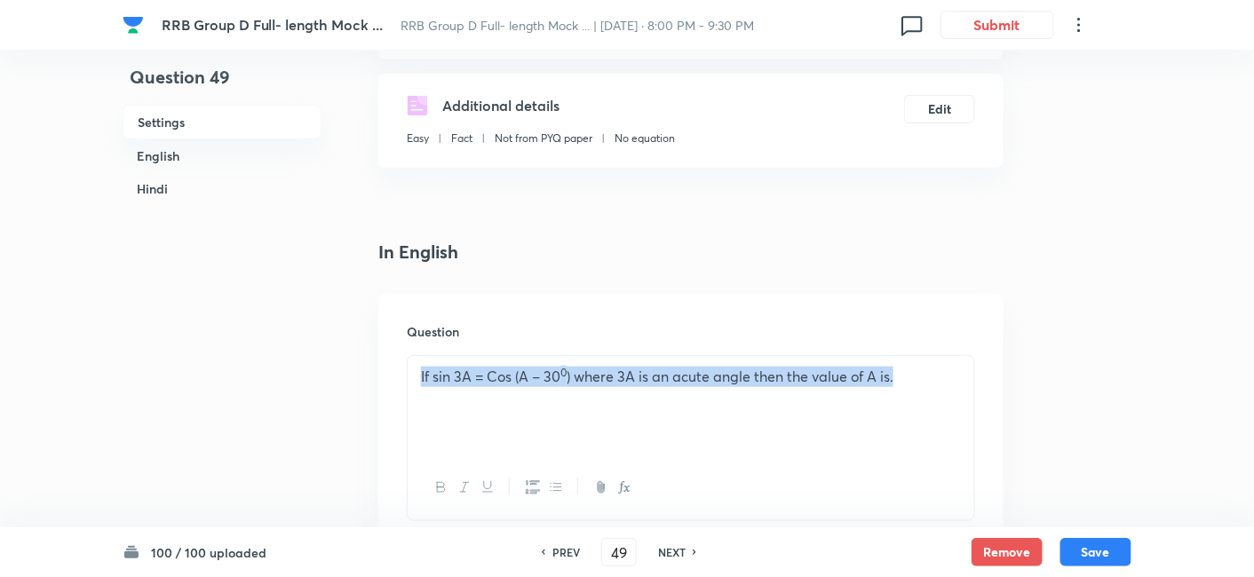
drag, startPoint x: 418, startPoint y: 371, endPoint x: 1056, endPoint y: 379, distance: 637.8
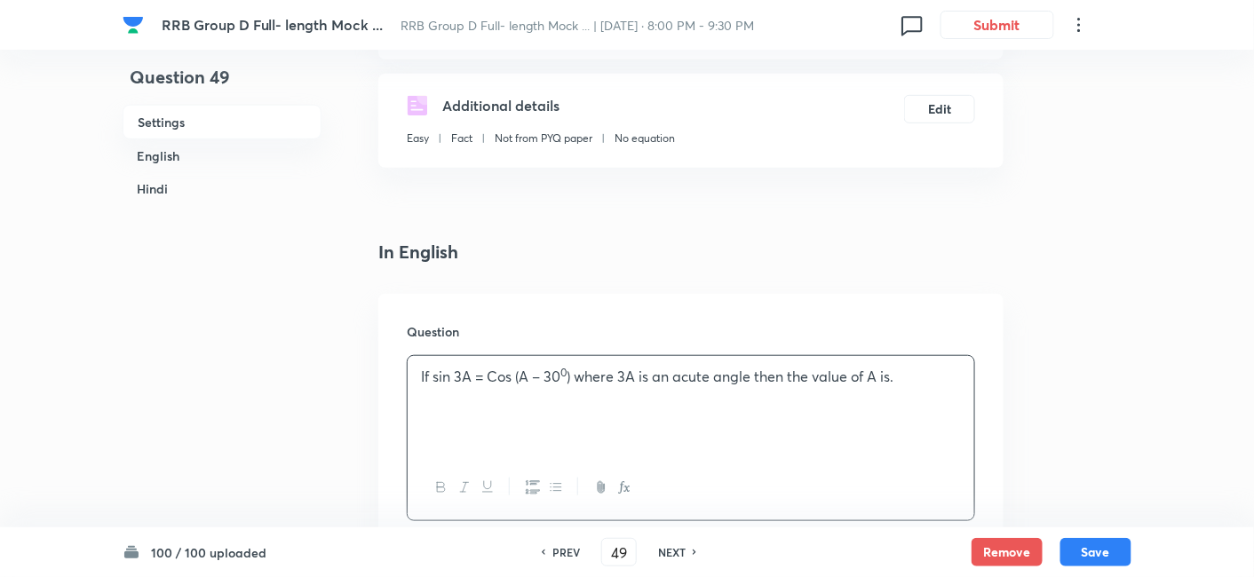
click at [674, 553] on h6 "NEXT" at bounding box center [672, 552] width 28 height 16
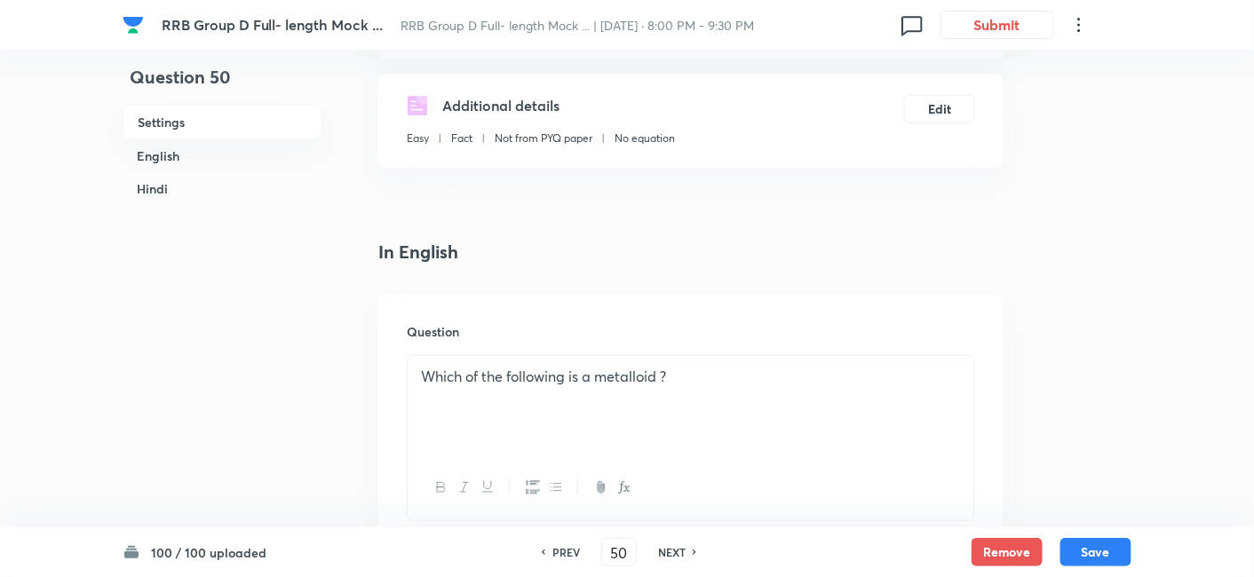
click at [674, 553] on h6 "NEXT" at bounding box center [672, 552] width 28 height 16
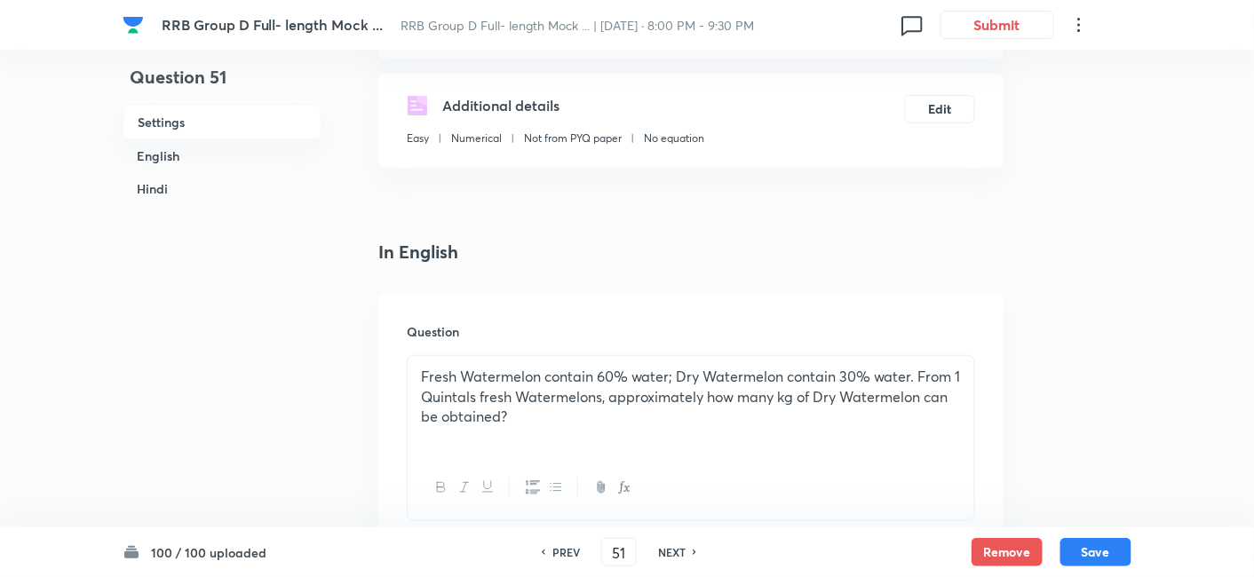
scroll to position [353, 0]
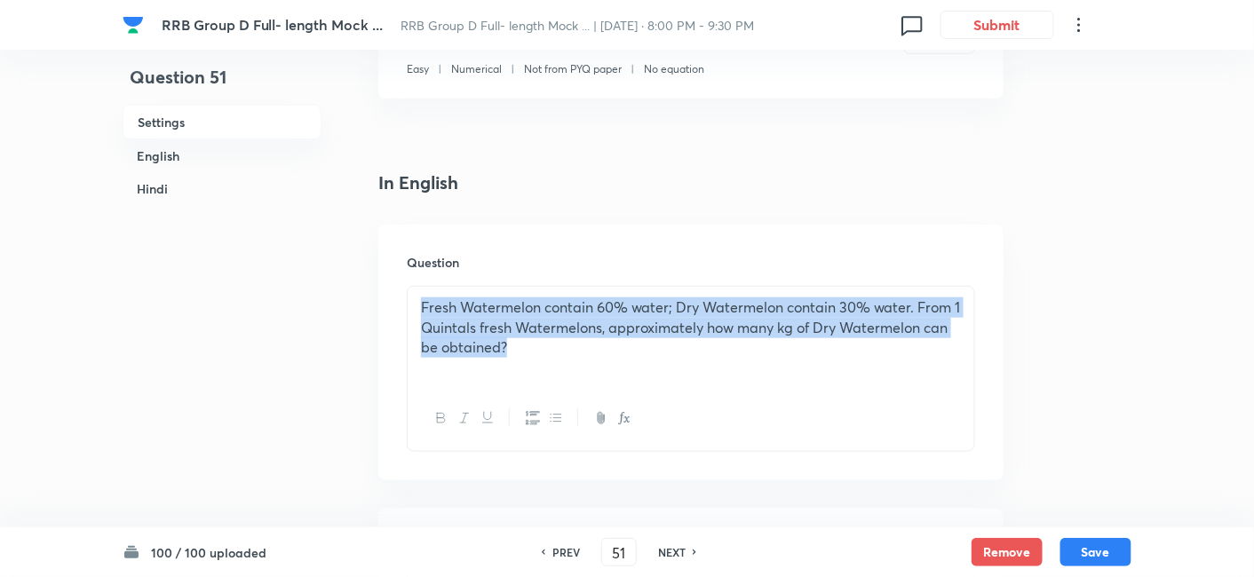
drag, startPoint x: 424, startPoint y: 311, endPoint x: 570, endPoint y: 377, distance: 160.6
click at [570, 377] on div "Fresh Watermelon contain 60% water; Dry Watermelon contain 30% water. From 1 Qu…" at bounding box center [691, 336] width 567 height 99
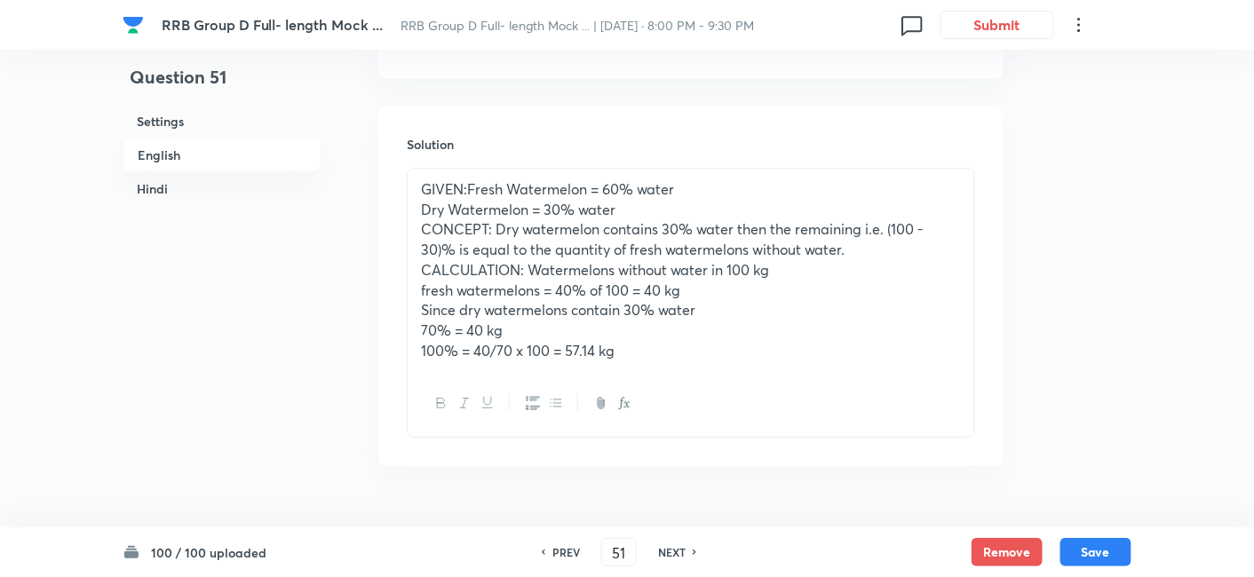
scroll to position [1887, 0]
click at [679, 552] on h6 "NEXT" at bounding box center [672, 552] width 28 height 16
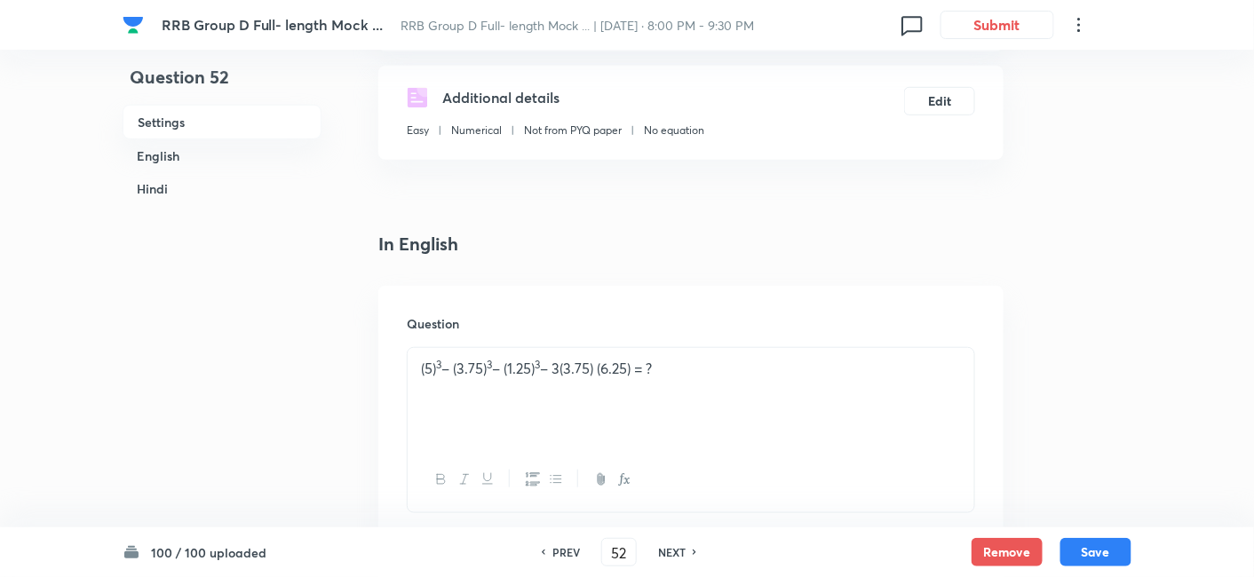
scroll to position [299, 0]
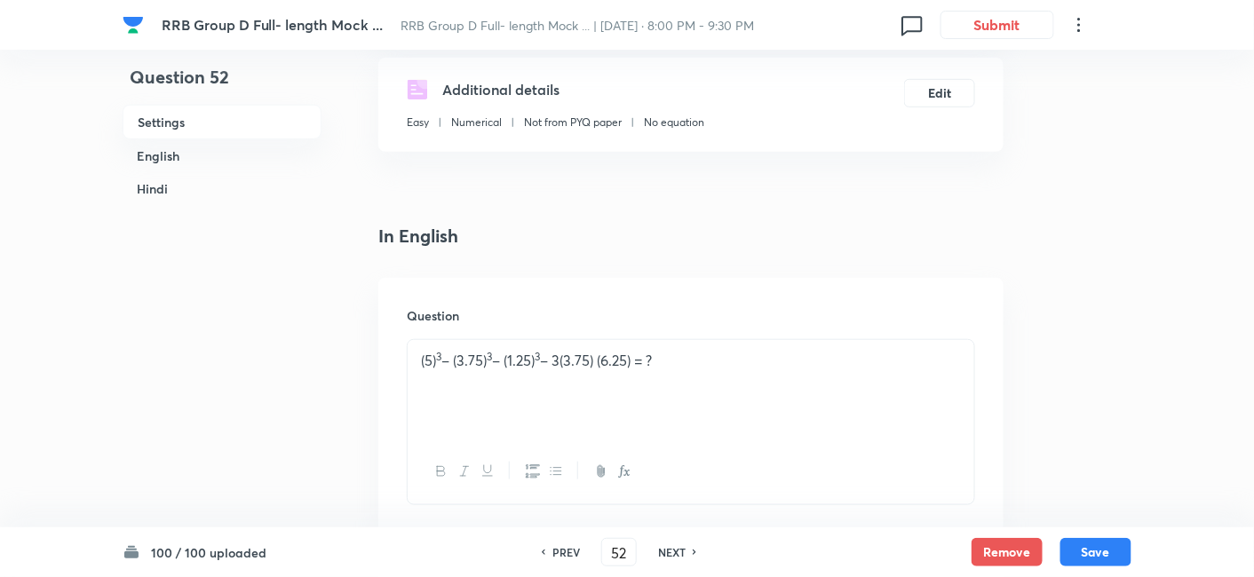
drag, startPoint x: 428, startPoint y: 361, endPoint x: 709, endPoint y: 331, distance: 282.2
click at [709, 331] on div "Question (5) 3 – (3.75) 3 – (1.25) 3 – 3(3.75) (6.25) = ?" at bounding box center [690, 406] width 625 height 256
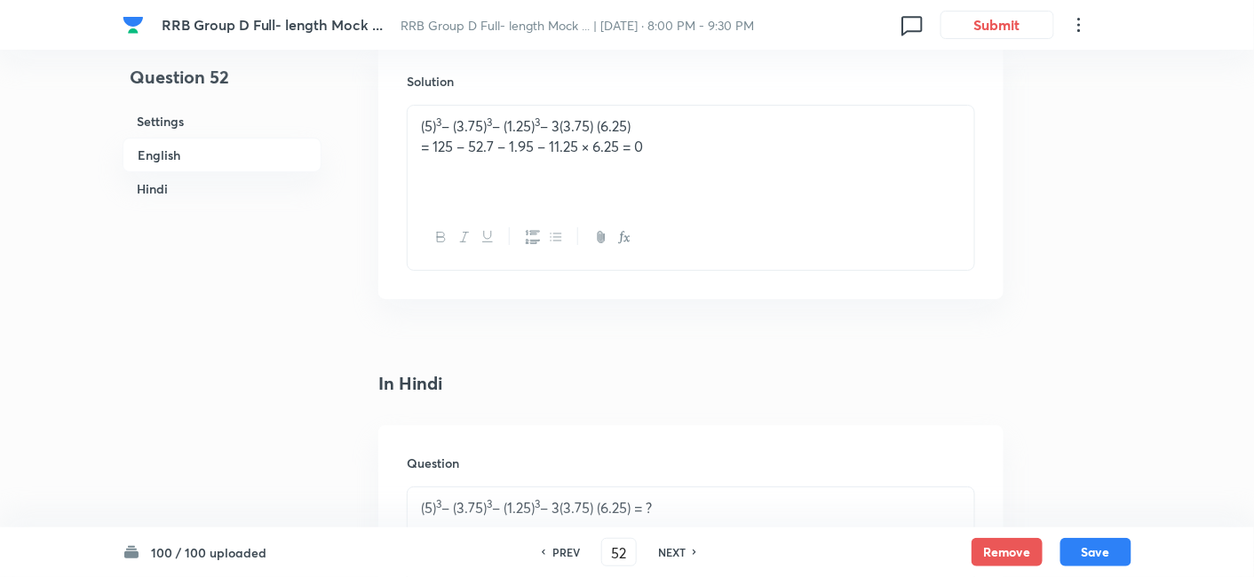
scroll to position [1934, 0]
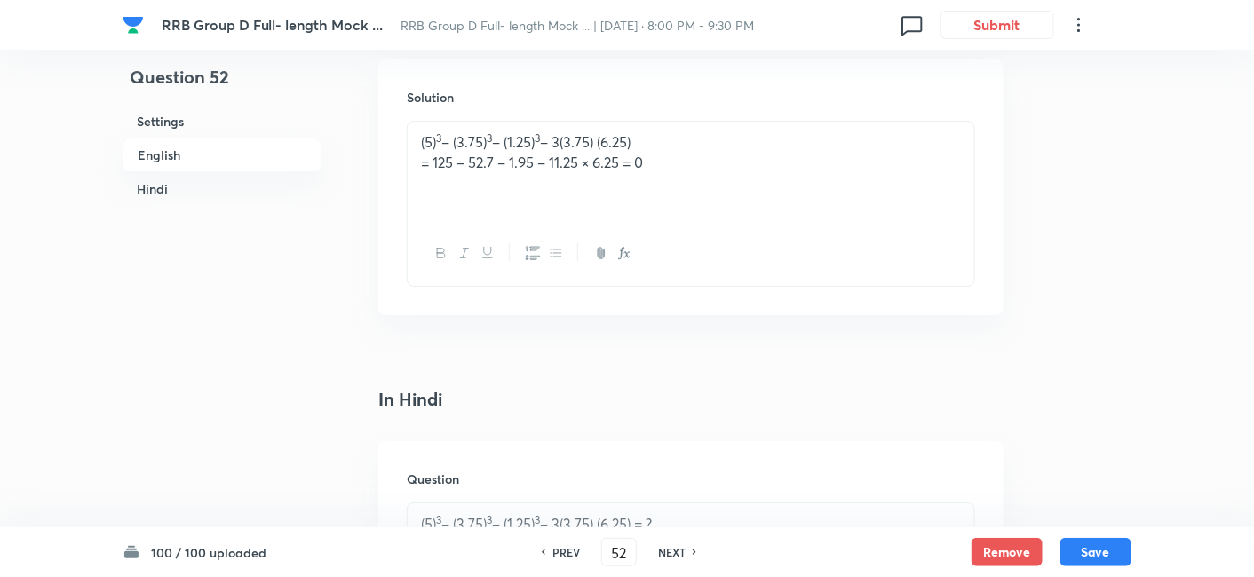
click at [672, 546] on h6 "NEXT" at bounding box center [672, 552] width 28 height 16
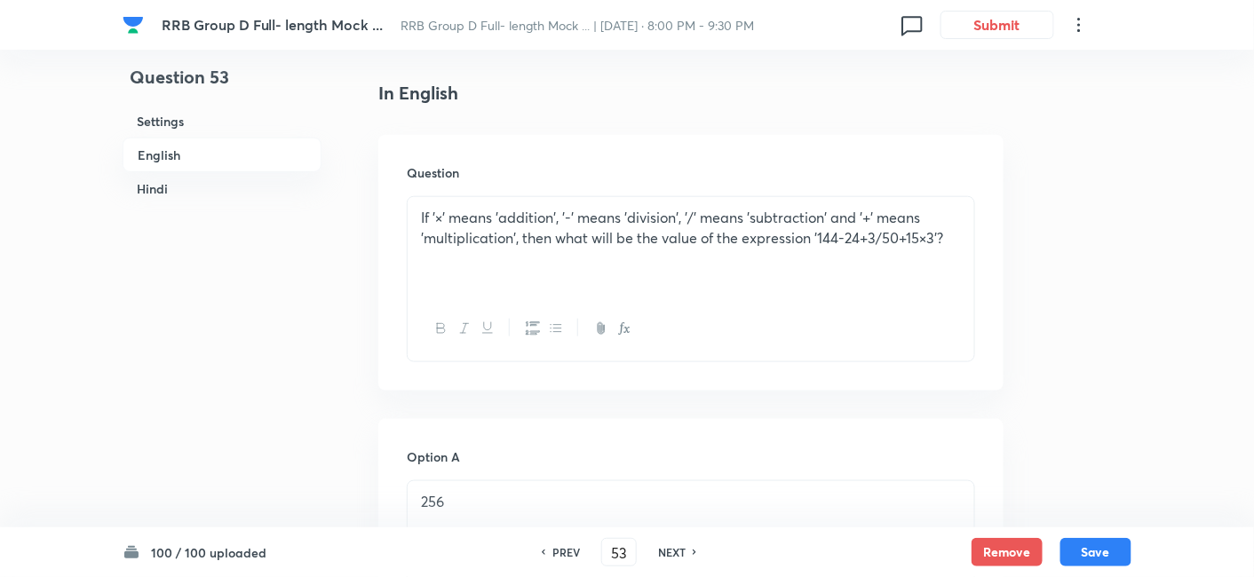
scroll to position [466, 0]
click at [682, 552] on h6 "NEXT" at bounding box center [672, 552] width 28 height 16
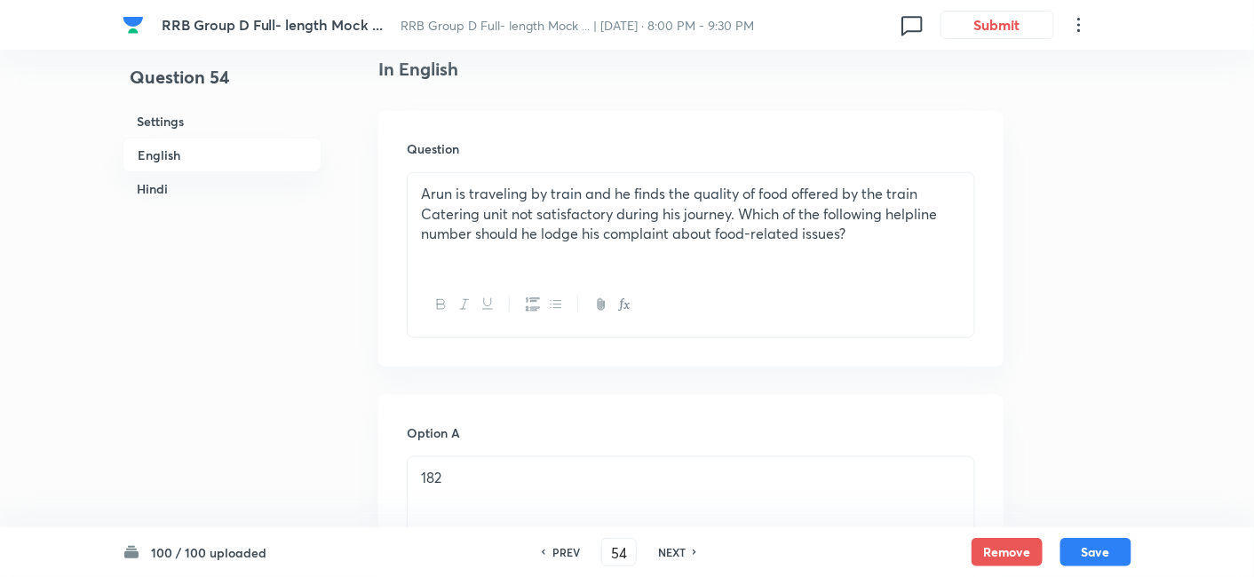
click at [682, 552] on h6 "NEXT" at bounding box center [672, 552] width 28 height 16
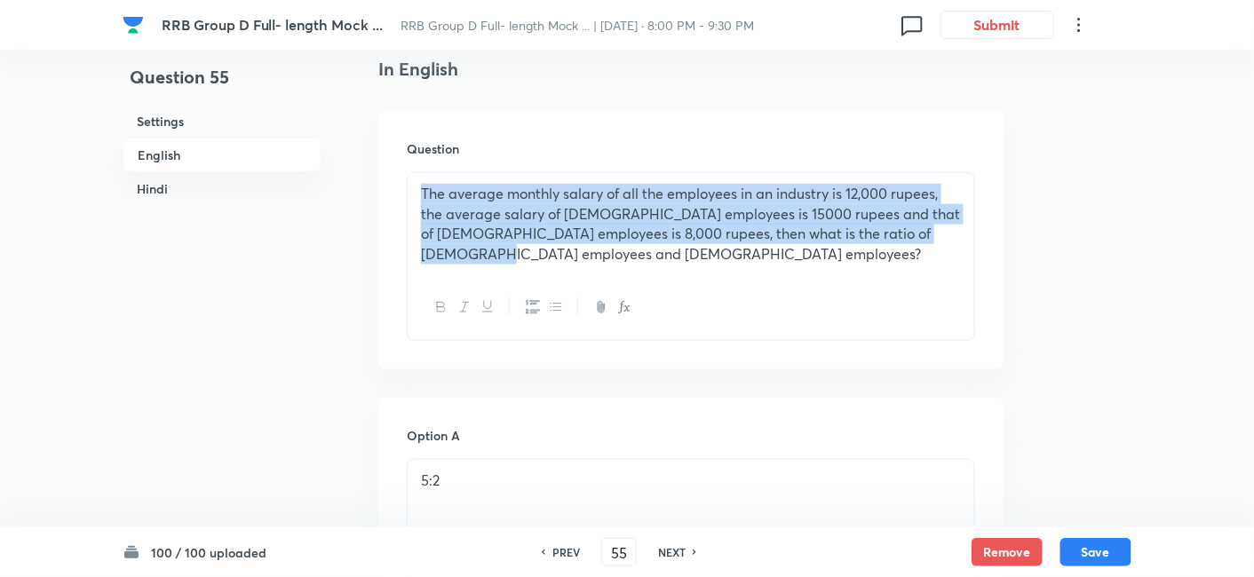
drag, startPoint x: 421, startPoint y: 194, endPoint x: 588, endPoint y: 282, distance: 189.1
click at [588, 282] on div "The average monthly salary of all the employees in an industry is 12,000 rupees…" at bounding box center [691, 256] width 568 height 169
